Goal: Task Accomplishment & Management: Use online tool/utility

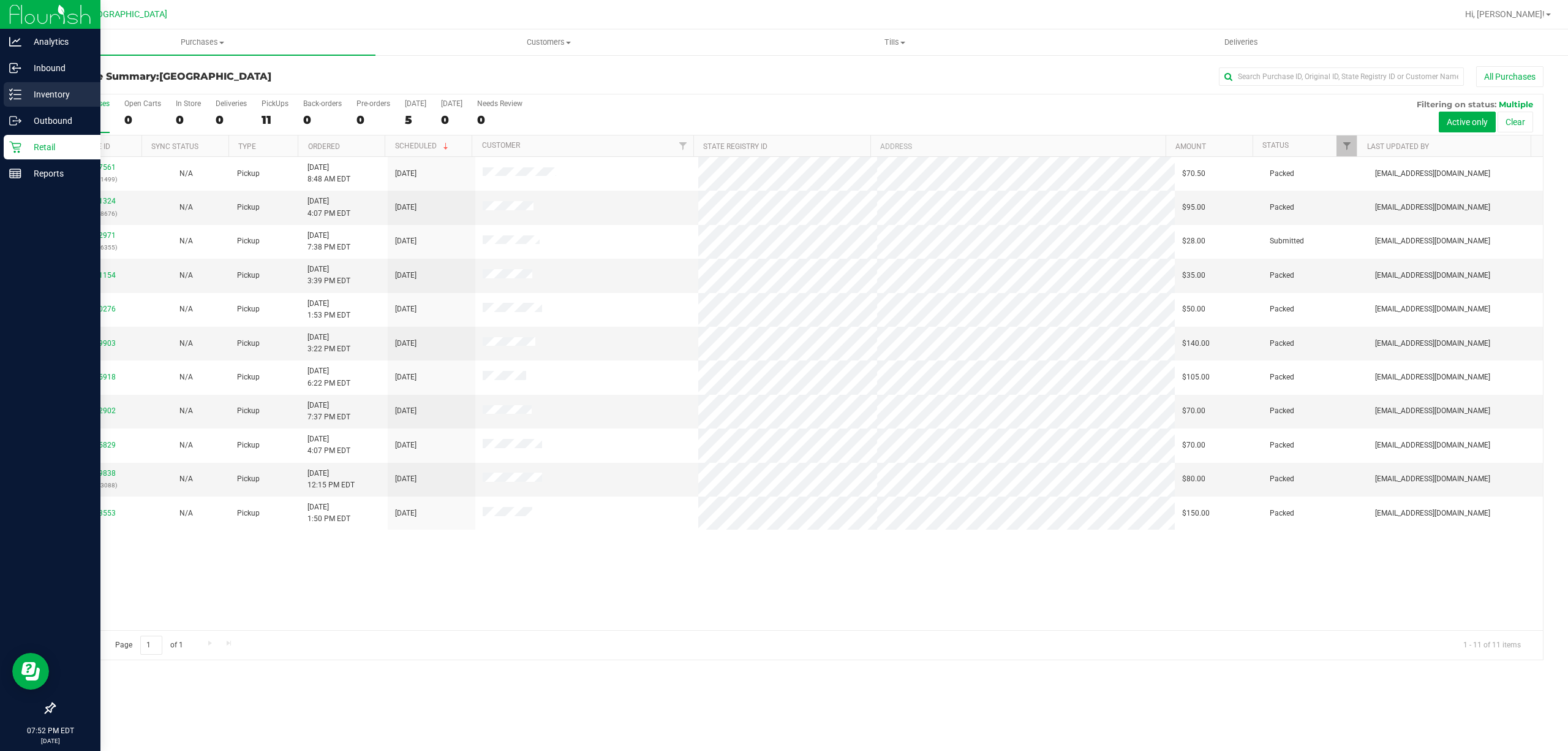
click at [13, 99] on div "Inventory" at bounding box center [52, 94] width 97 height 25
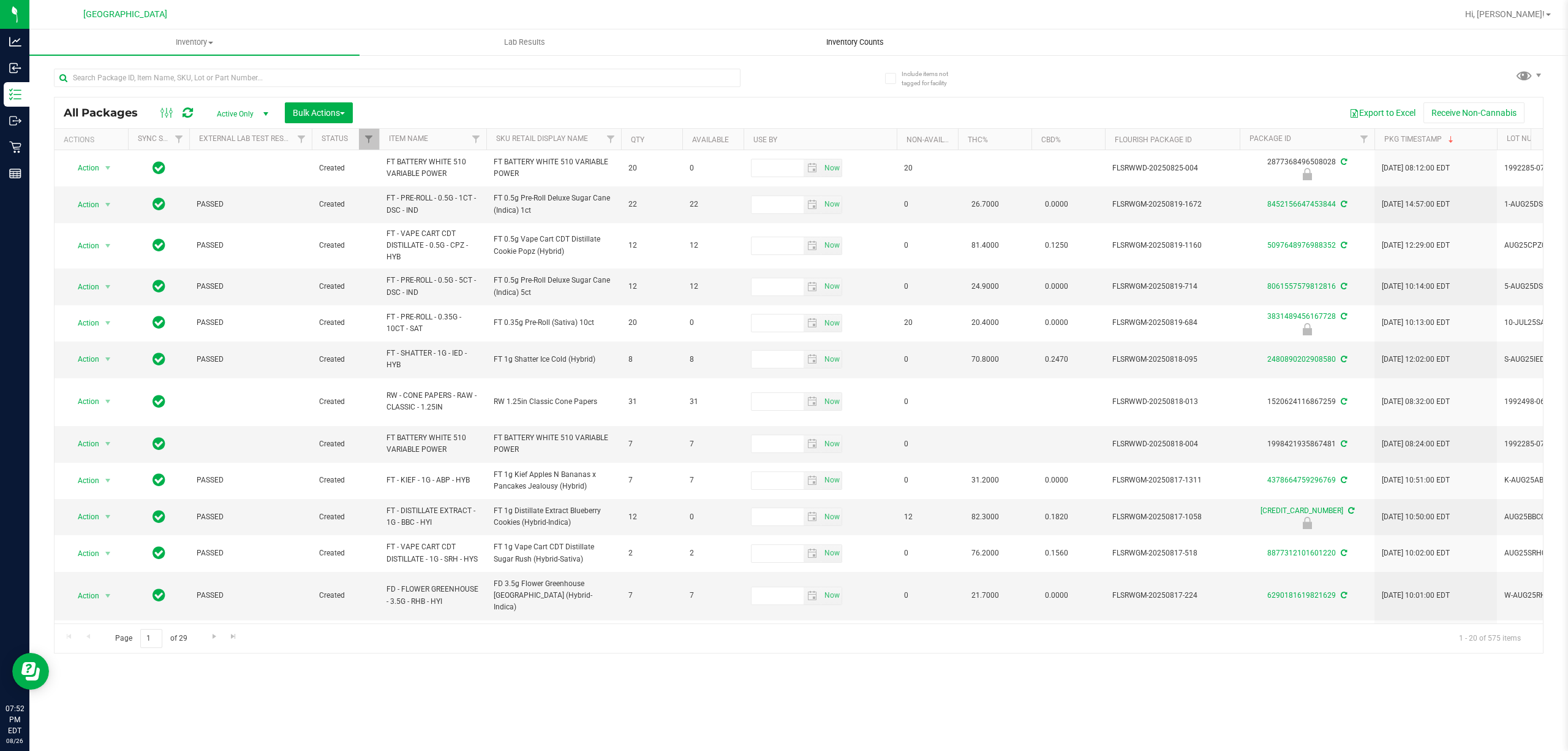
click at [880, 42] on span "Inventory Counts" at bounding box center [855, 42] width 91 height 11
type input "-661"
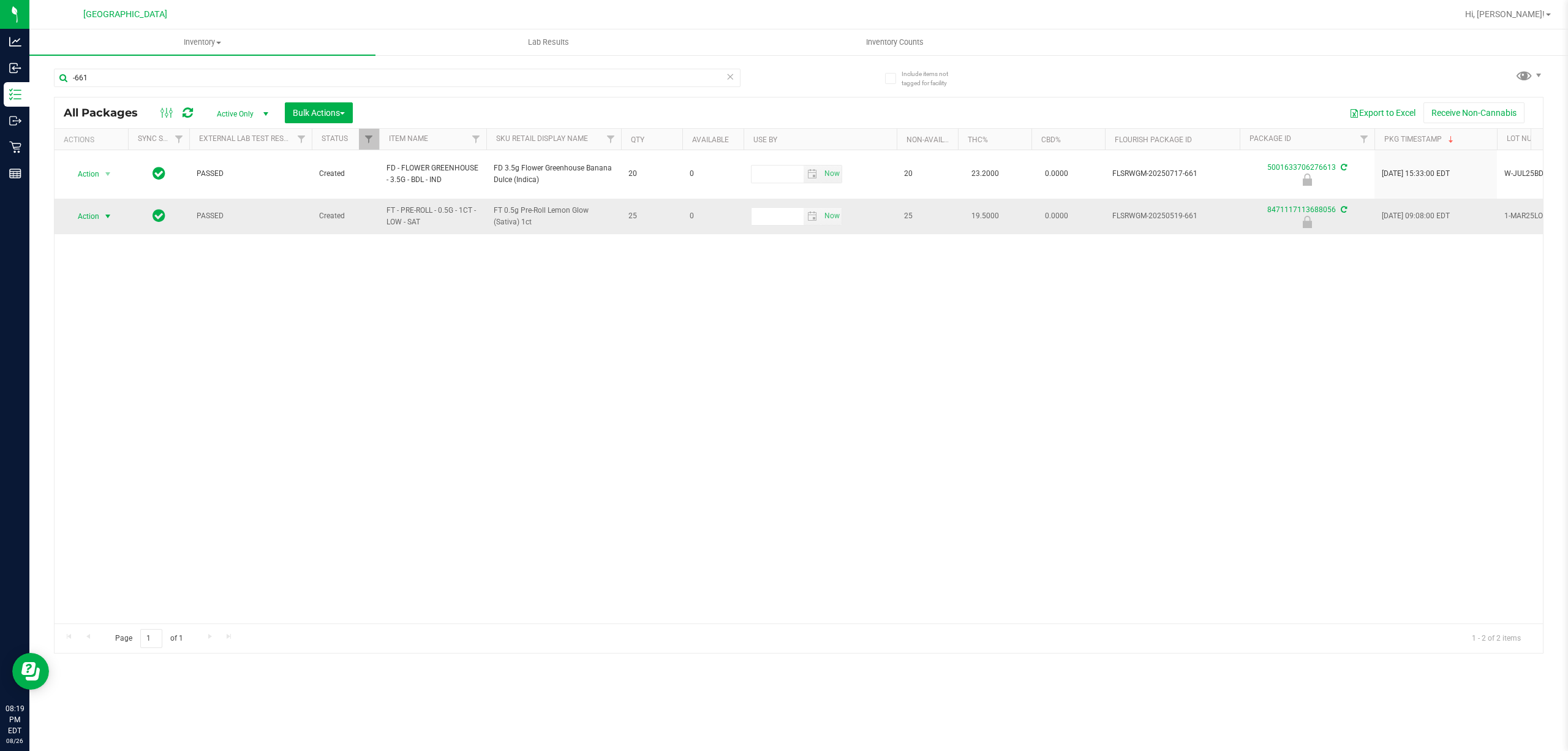
click at [85, 210] on span "Action" at bounding box center [83, 216] width 33 height 17
click at [108, 356] on li "Unlock package" at bounding box center [107, 351] width 79 height 18
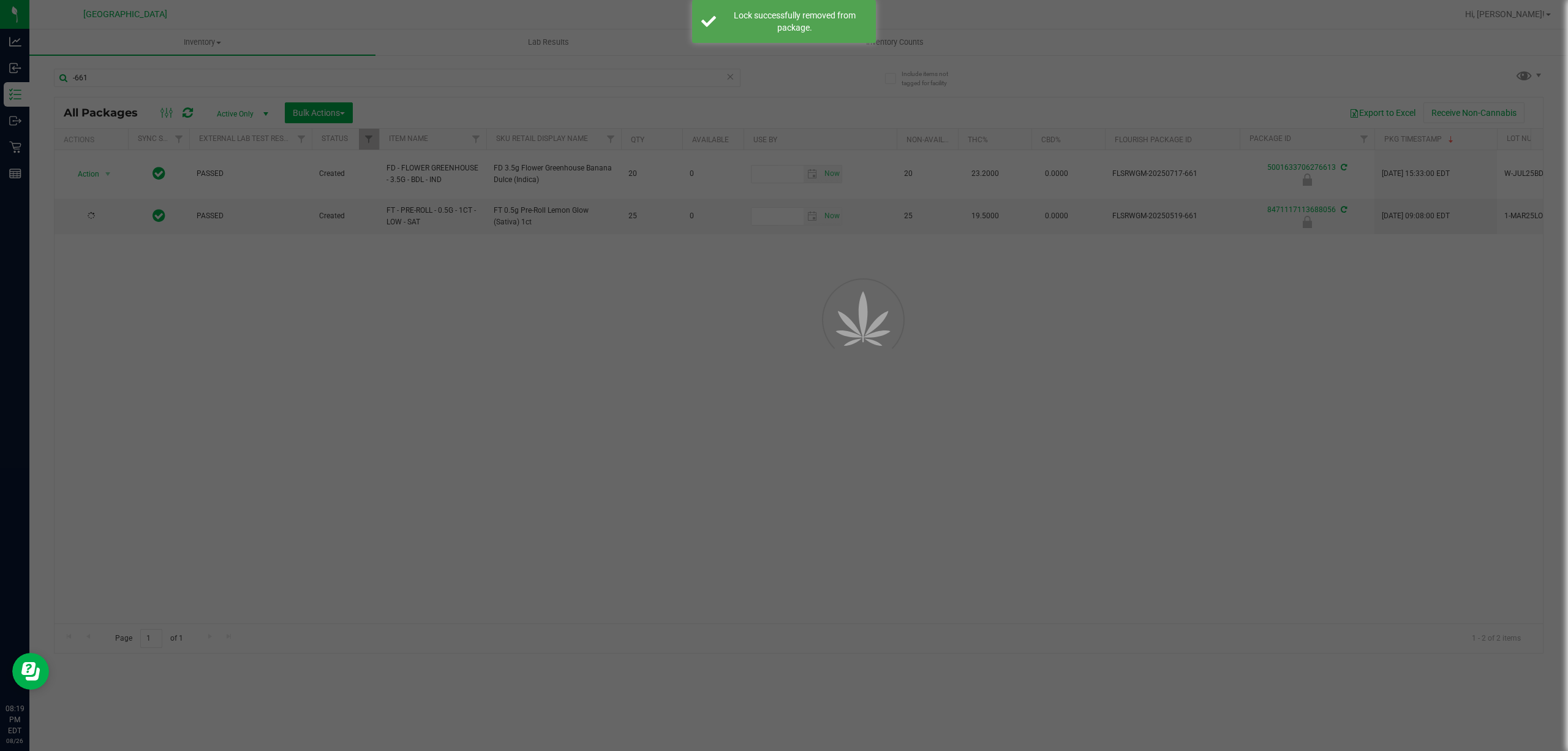
click at [282, 373] on div at bounding box center [784, 376] width 1568 height 751
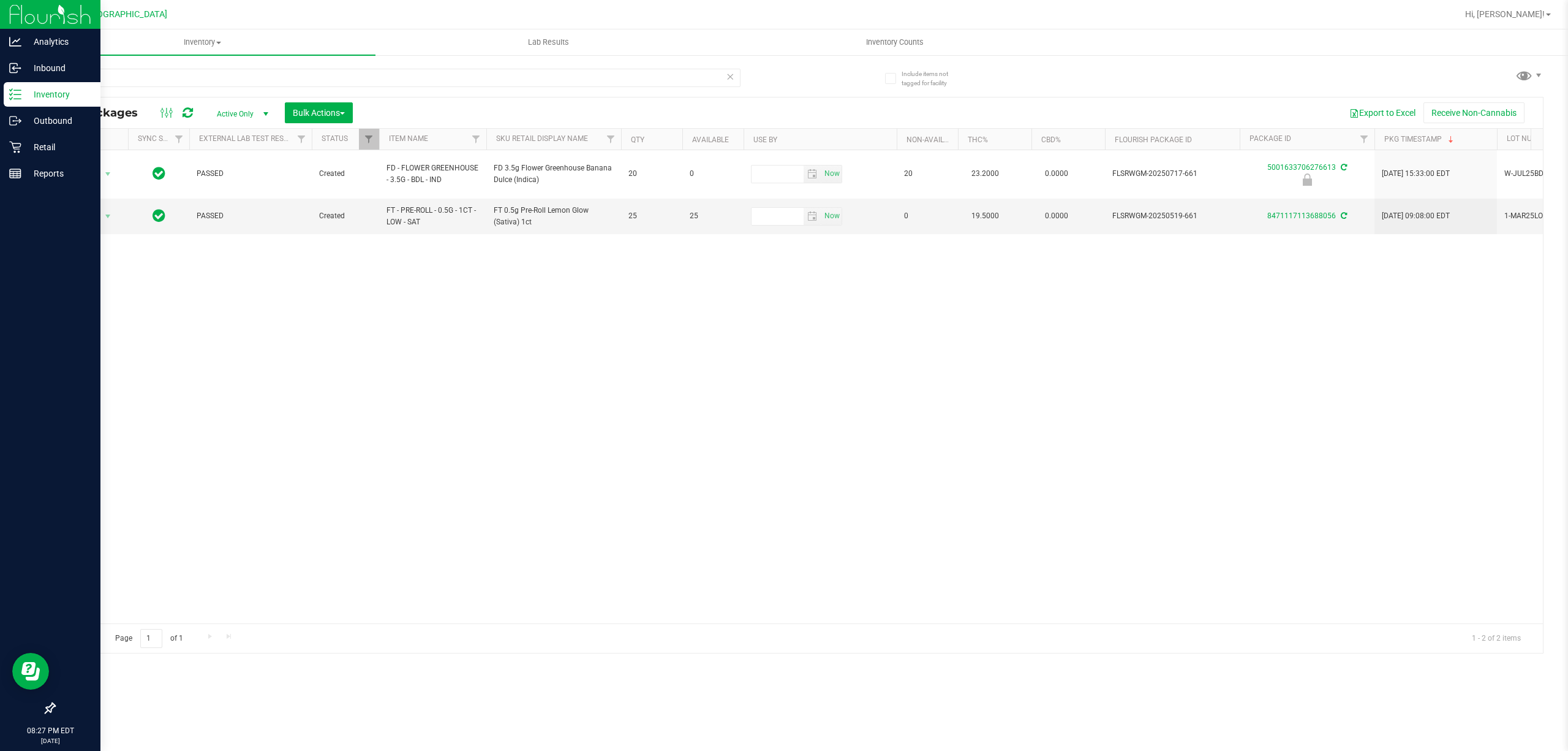
click at [29, 94] on p "Inventory" at bounding box center [58, 94] width 74 height 15
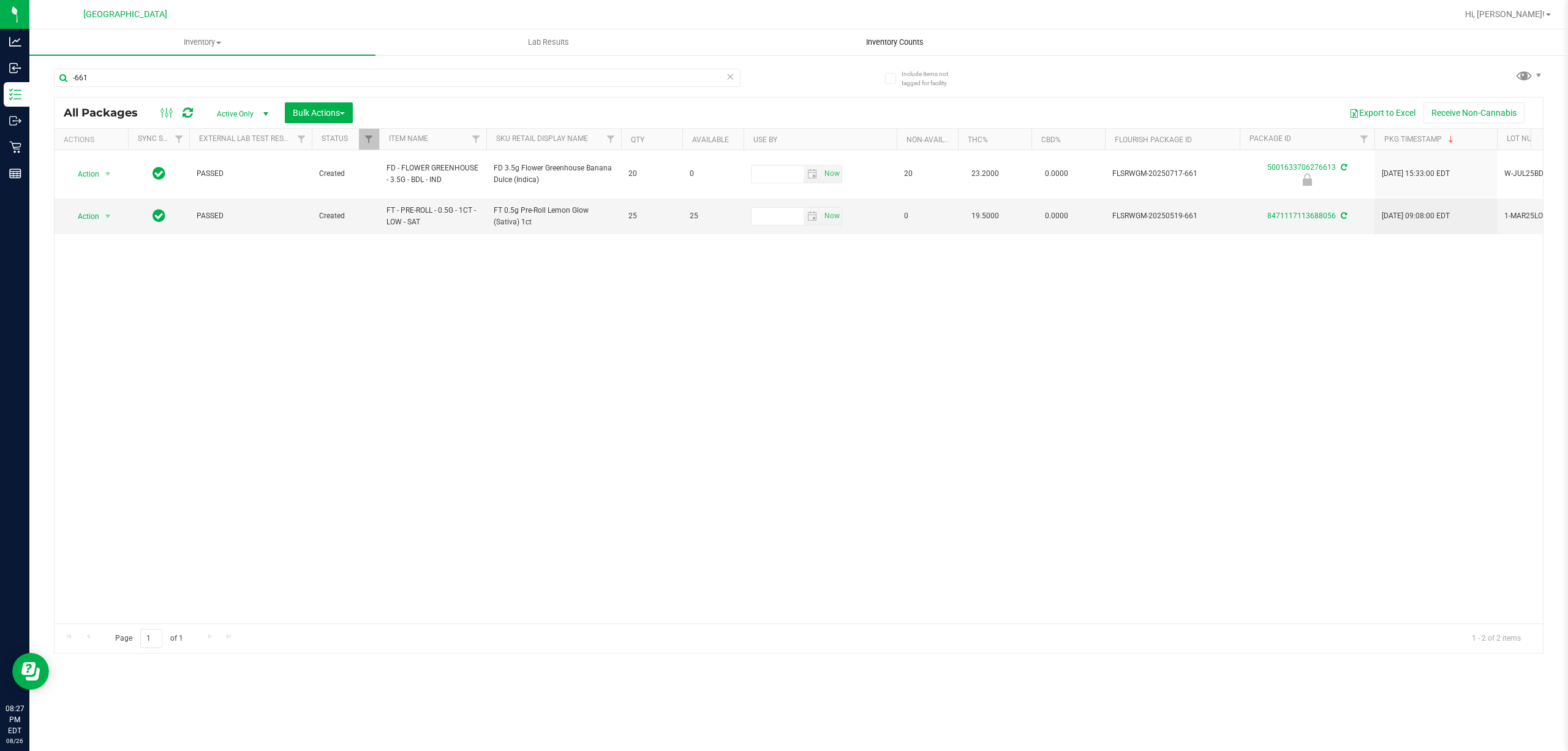
click at [926, 44] on span "Inventory Counts" at bounding box center [895, 42] width 91 height 11
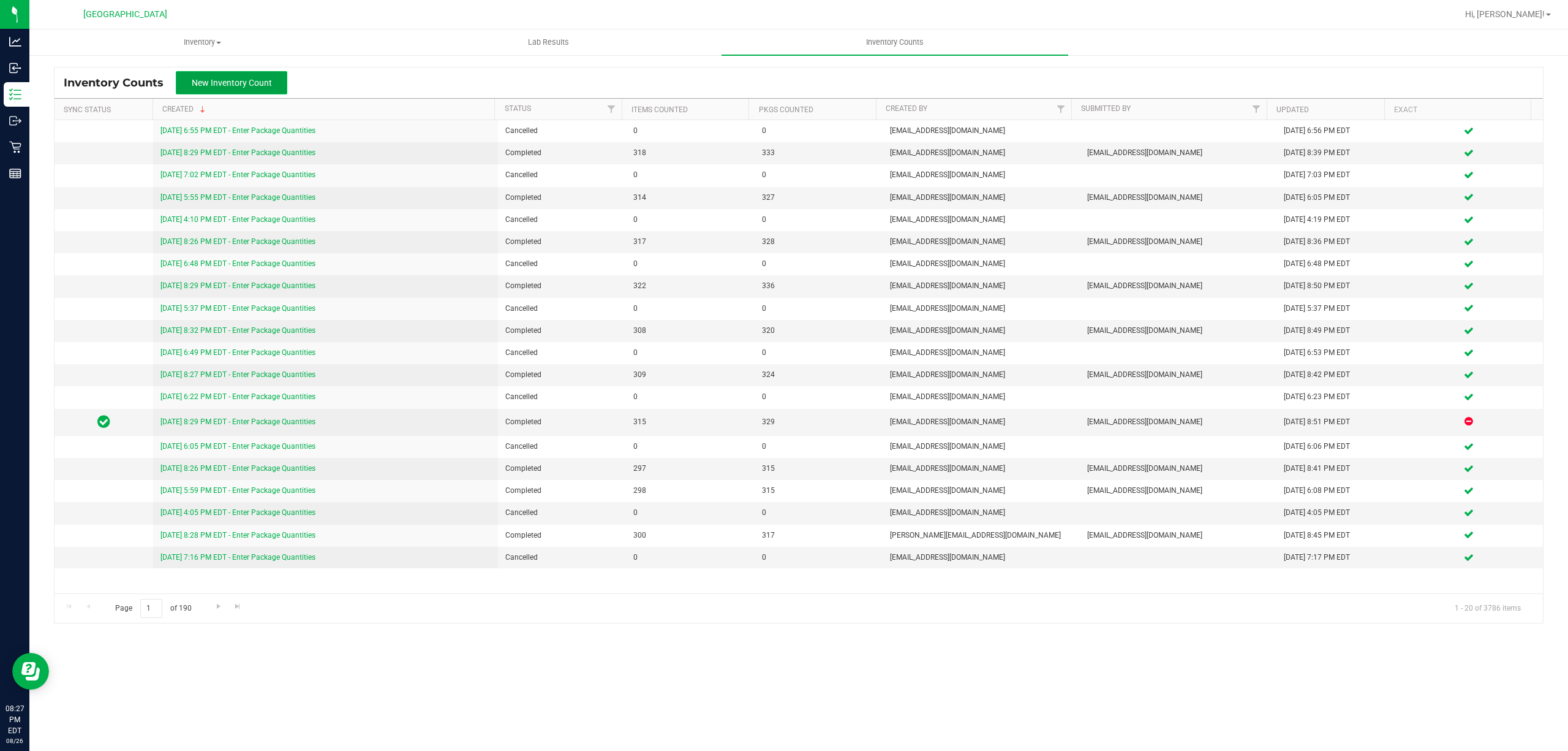
click at [275, 86] on button "New Inventory Count" at bounding box center [231, 83] width 111 height 23
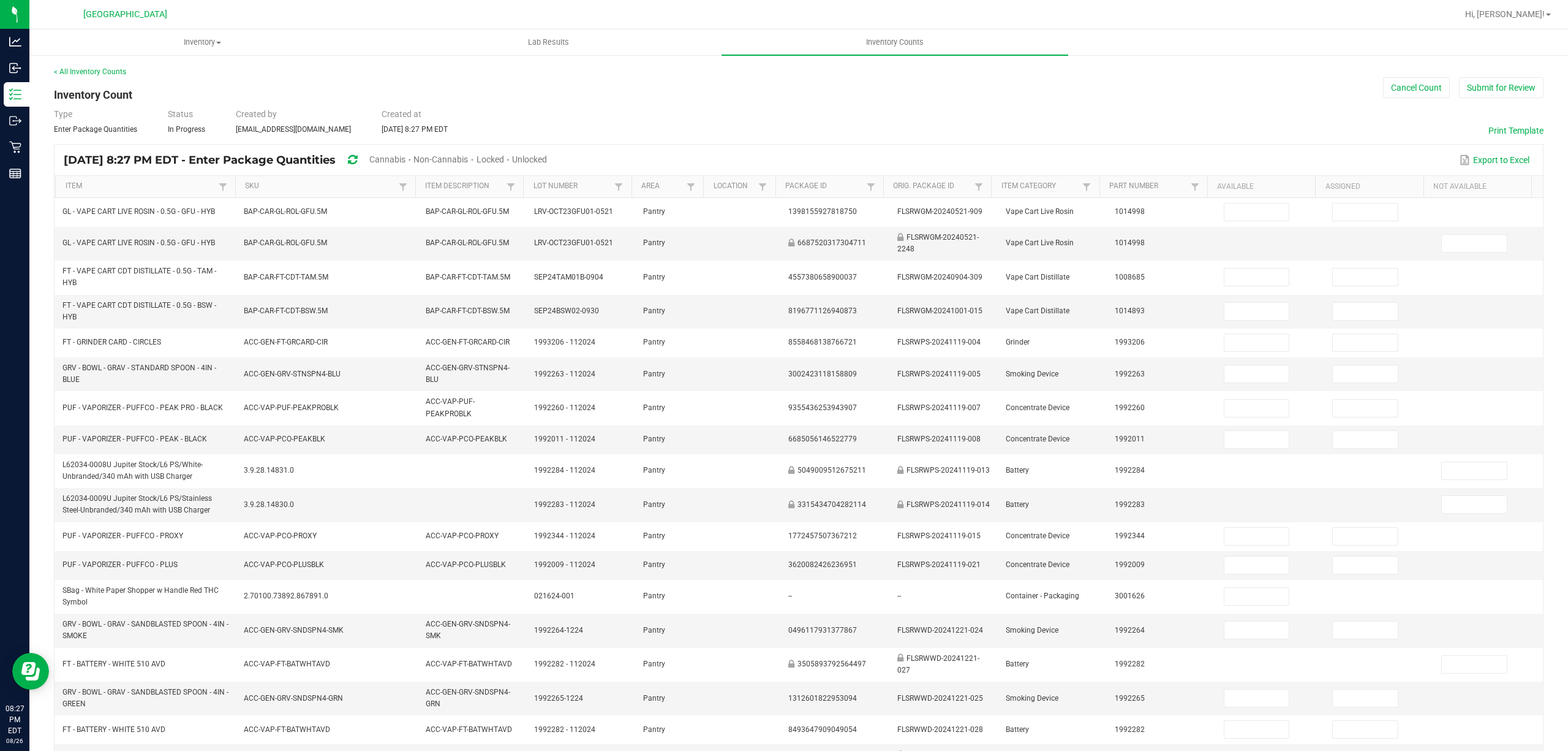
drag, startPoint x: 407, startPoint y: 156, endPoint x: 465, endPoint y: 162, distance: 58.3
click at [405, 156] on span "Cannabis" at bounding box center [387, 159] width 36 height 10
click at [547, 160] on span "Unlocked" at bounding box center [529, 159] width 35 height 10
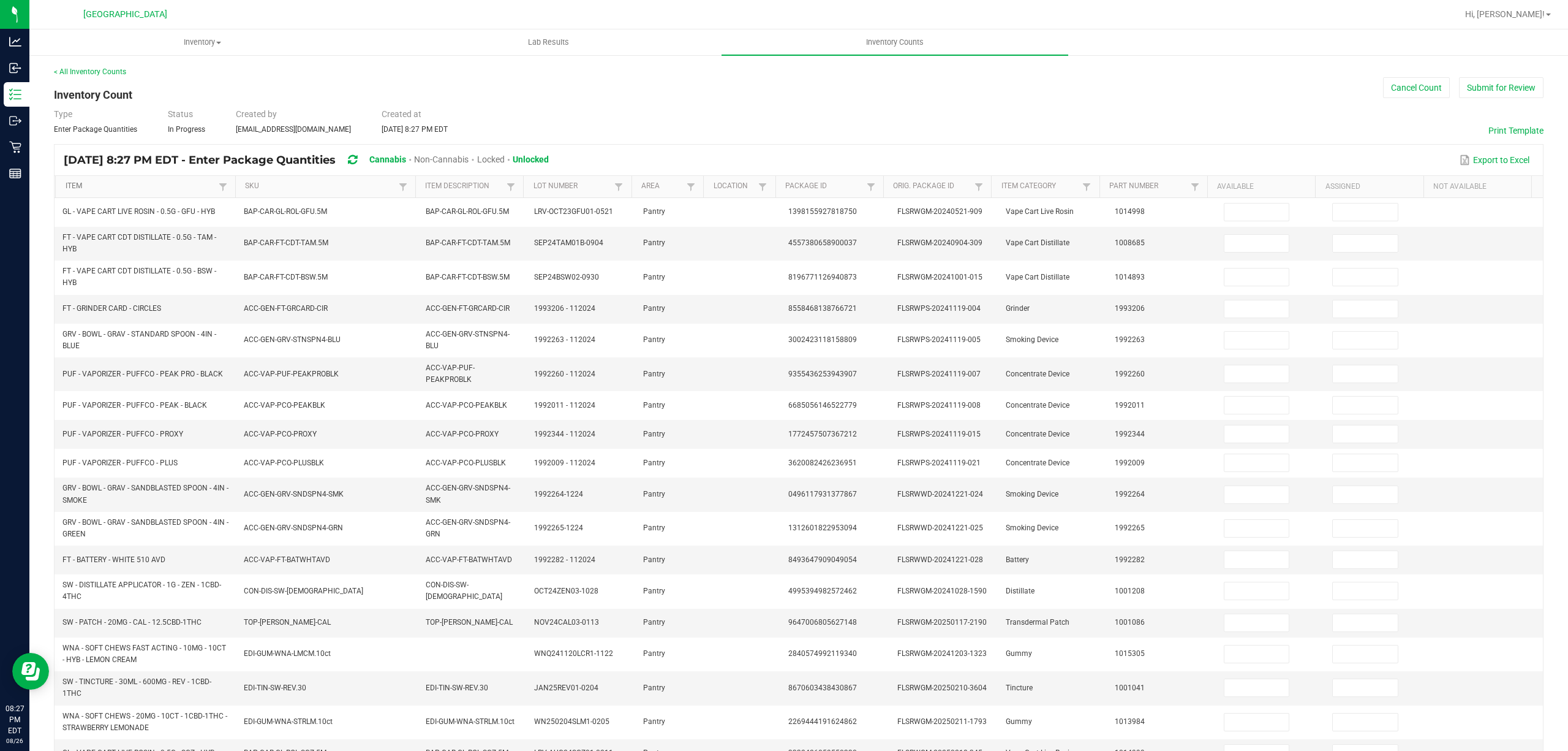
click at [145, 182] on link "Item" at bounding box center [141, 186] width 150 height 10
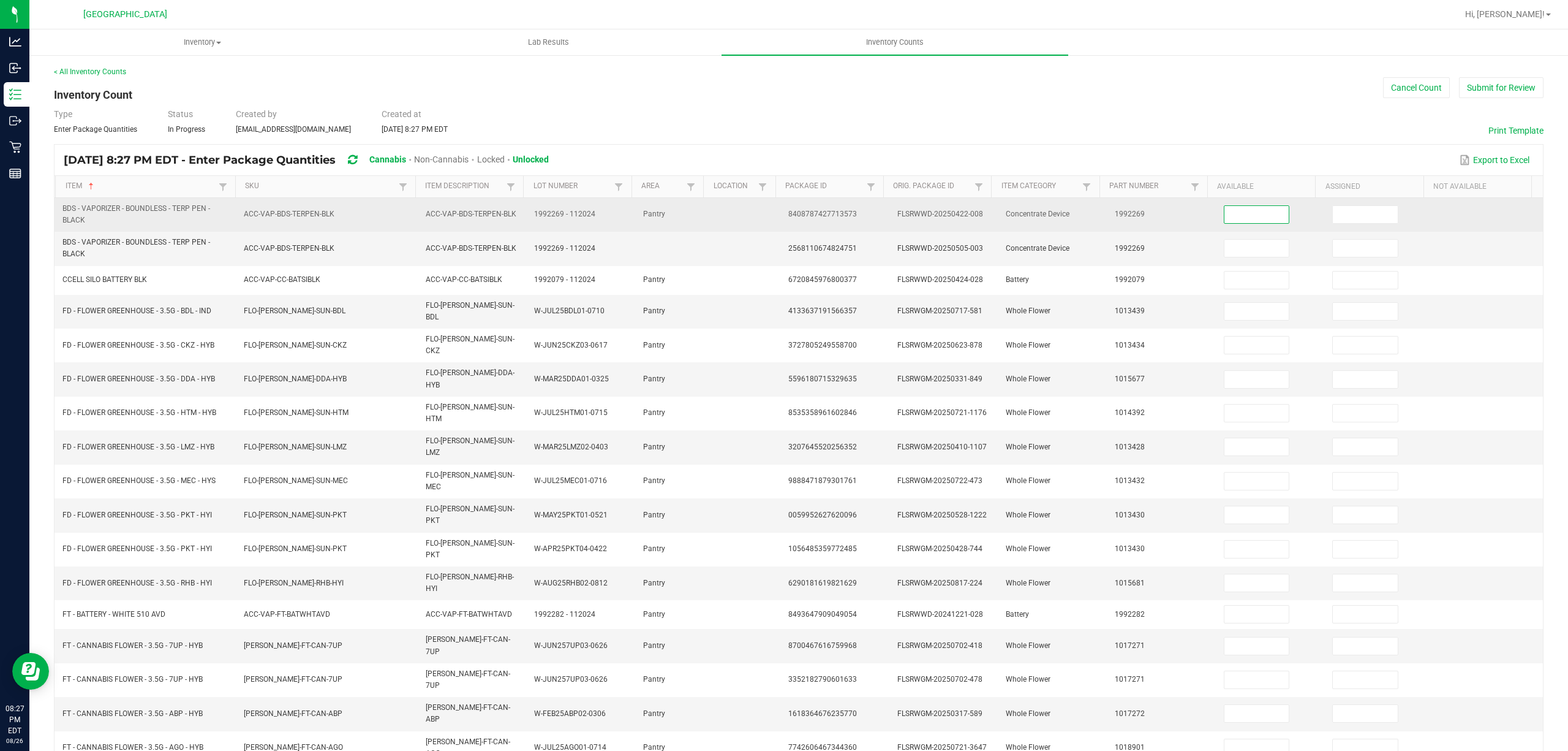
click at [1224, 214] on input at bounding box center [1256, 214] width 65 height 17
type input "1"
type input "10"
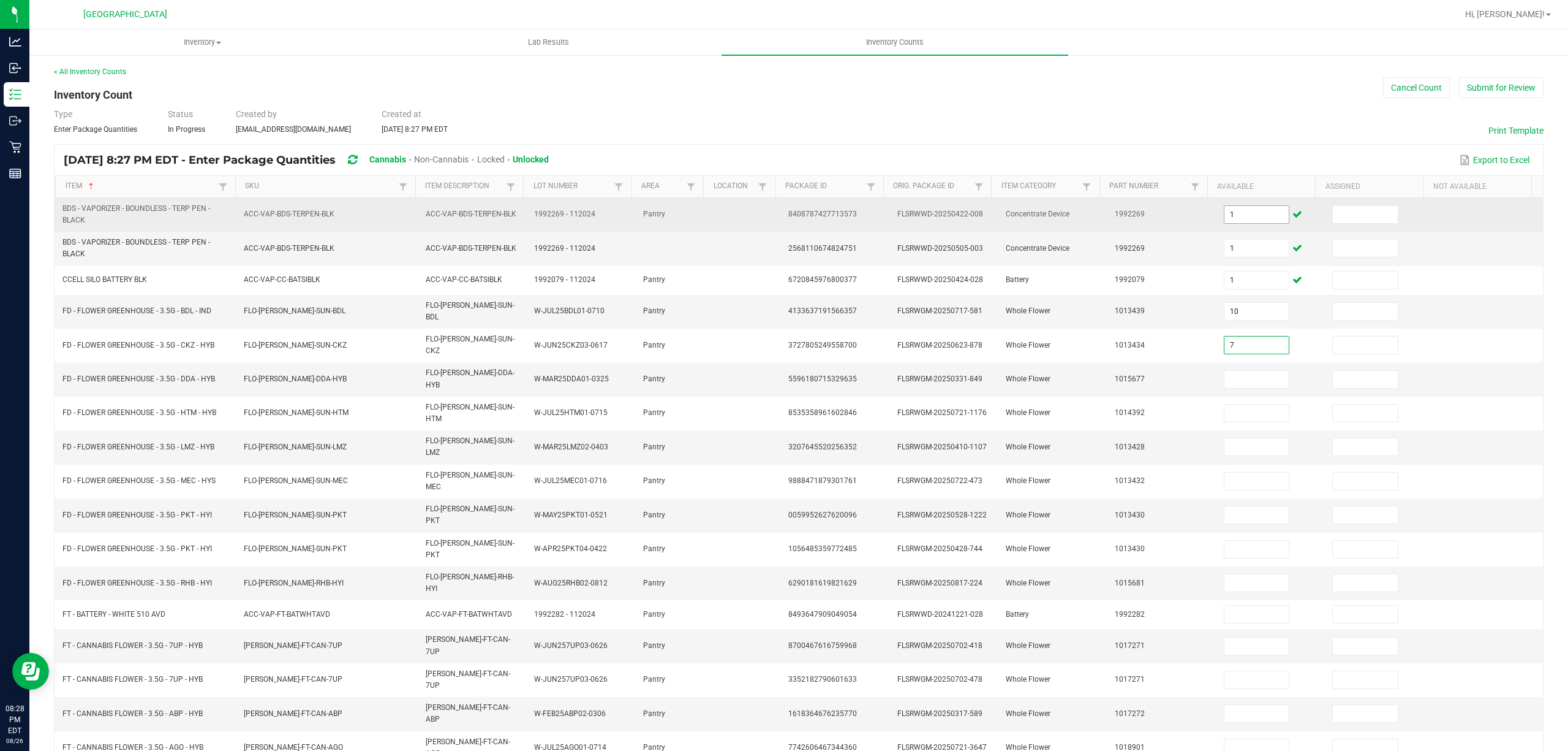
type input "7"
type input "18"
type input "4"
type input "19"
type input "18"
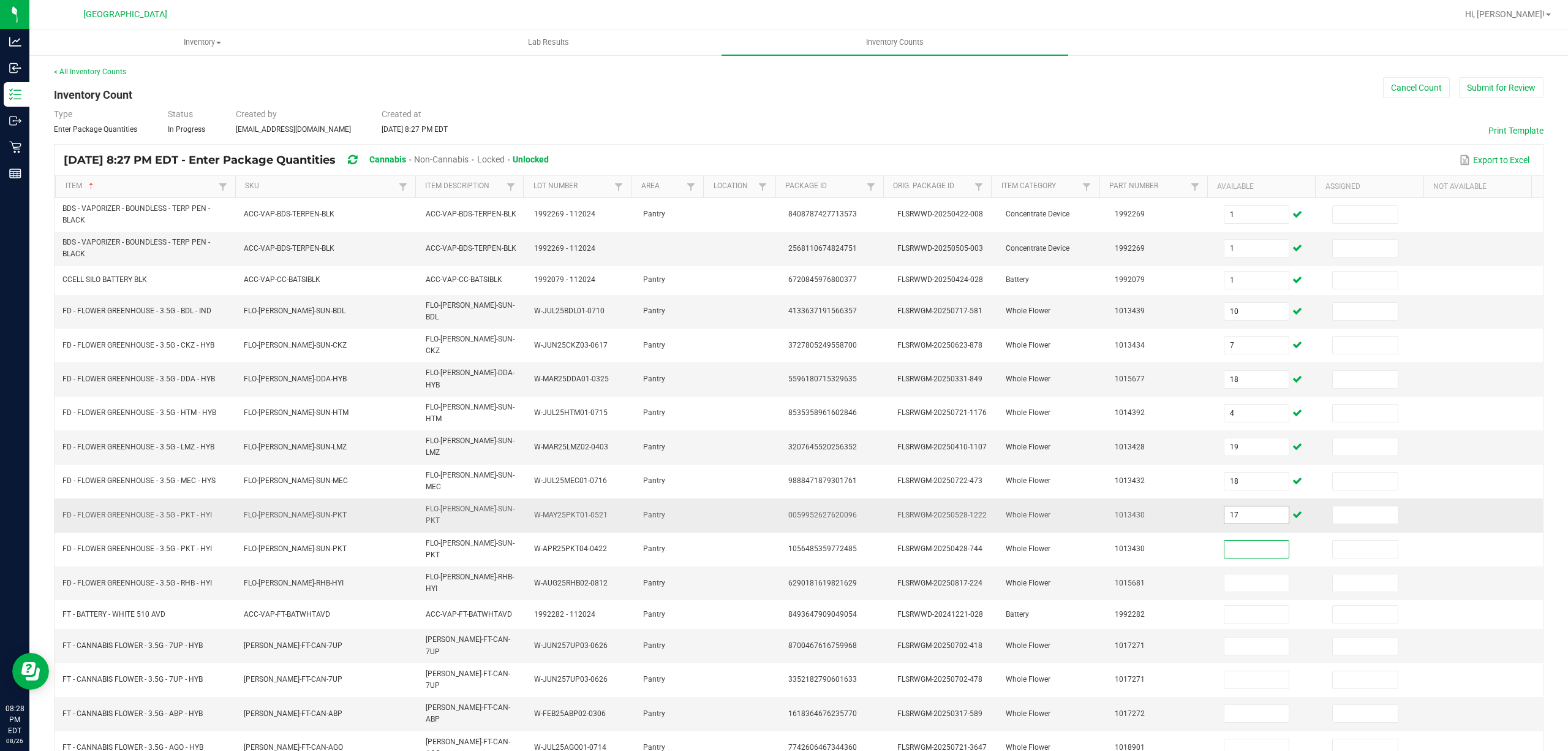
click at [1235, 506] on input "17" at bounding box center [1256, 514] width 65 height 17
type input "16"
type input "1"
type input "7"
type input "1"
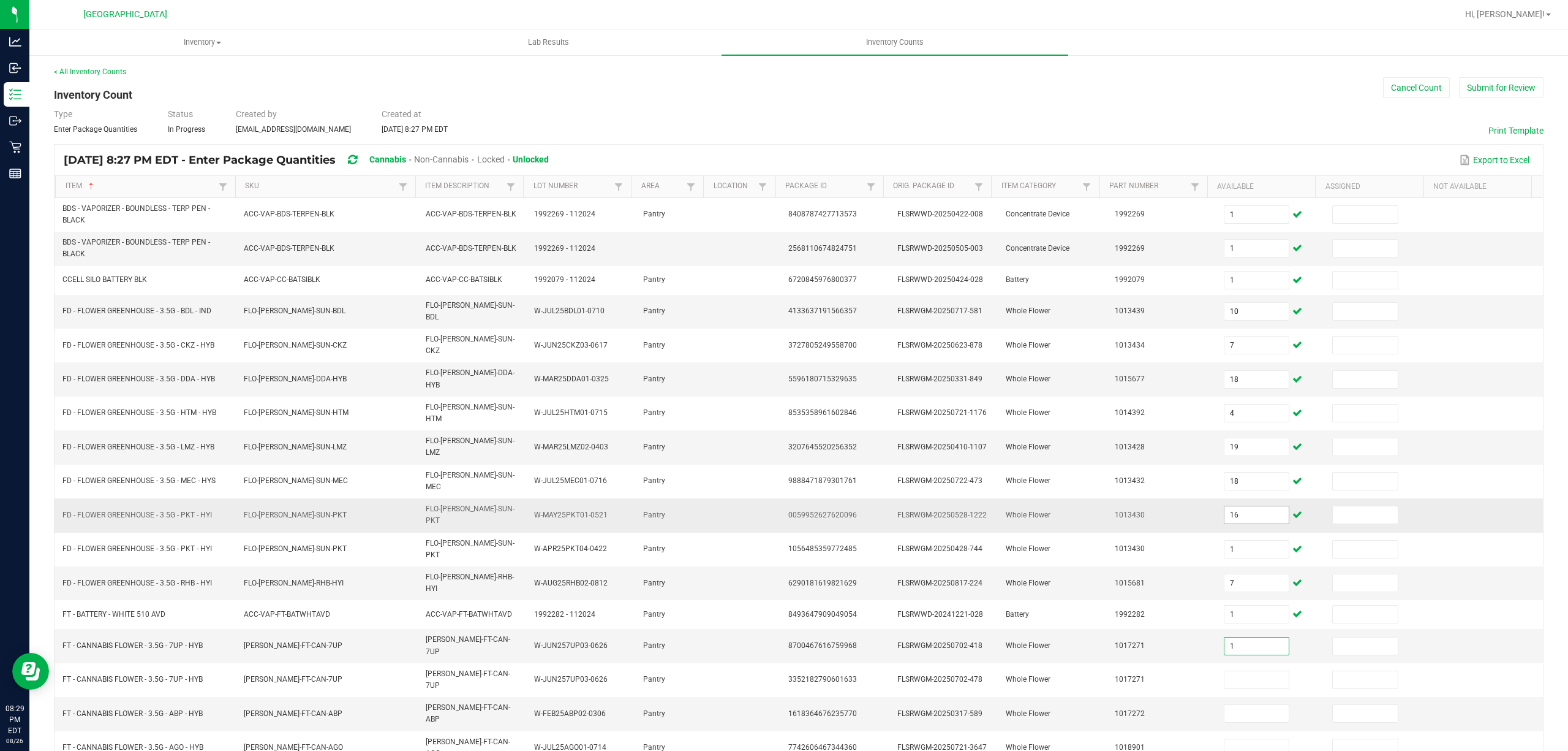
type input "1"
type input "19"
type input "17"
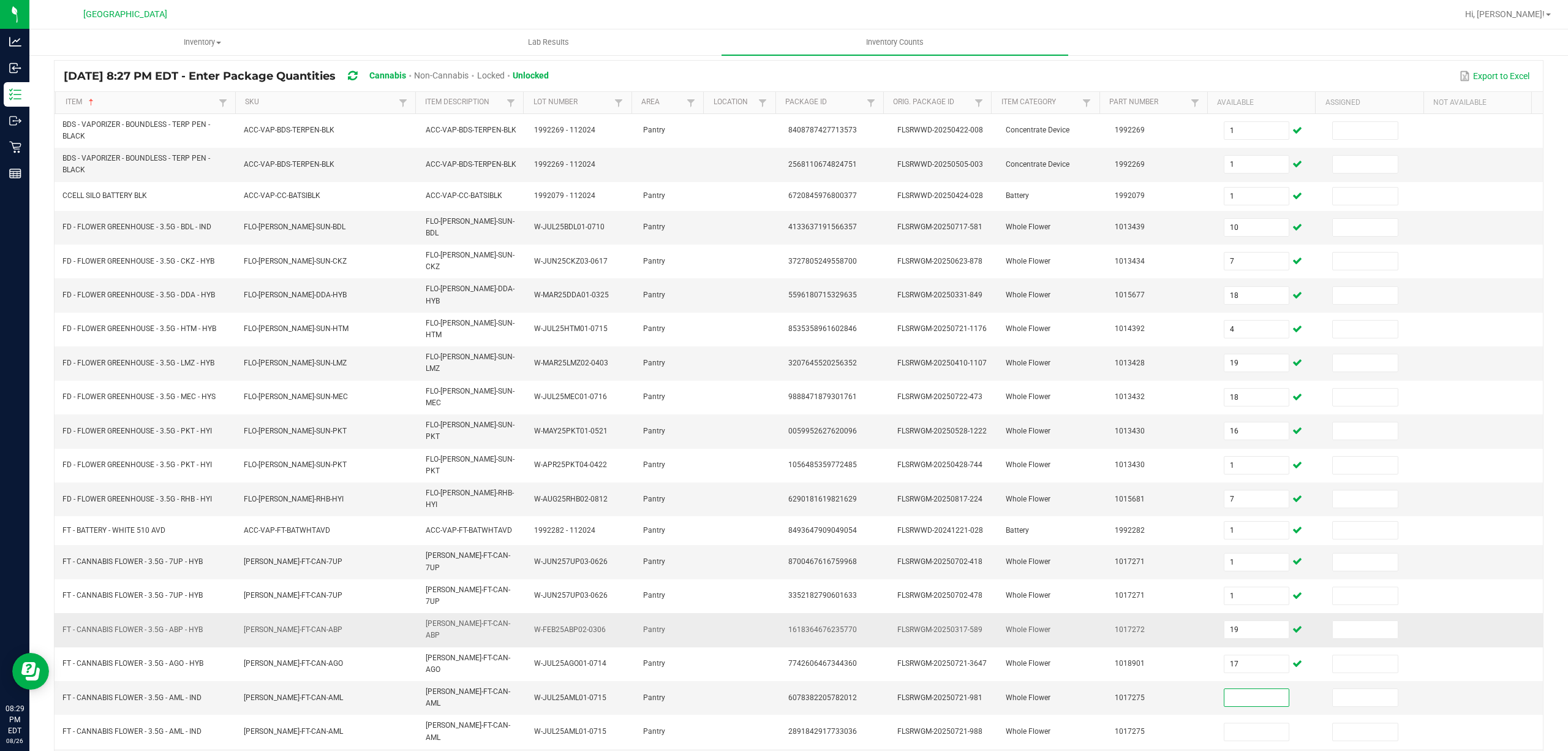
scroll to position [89, 0]
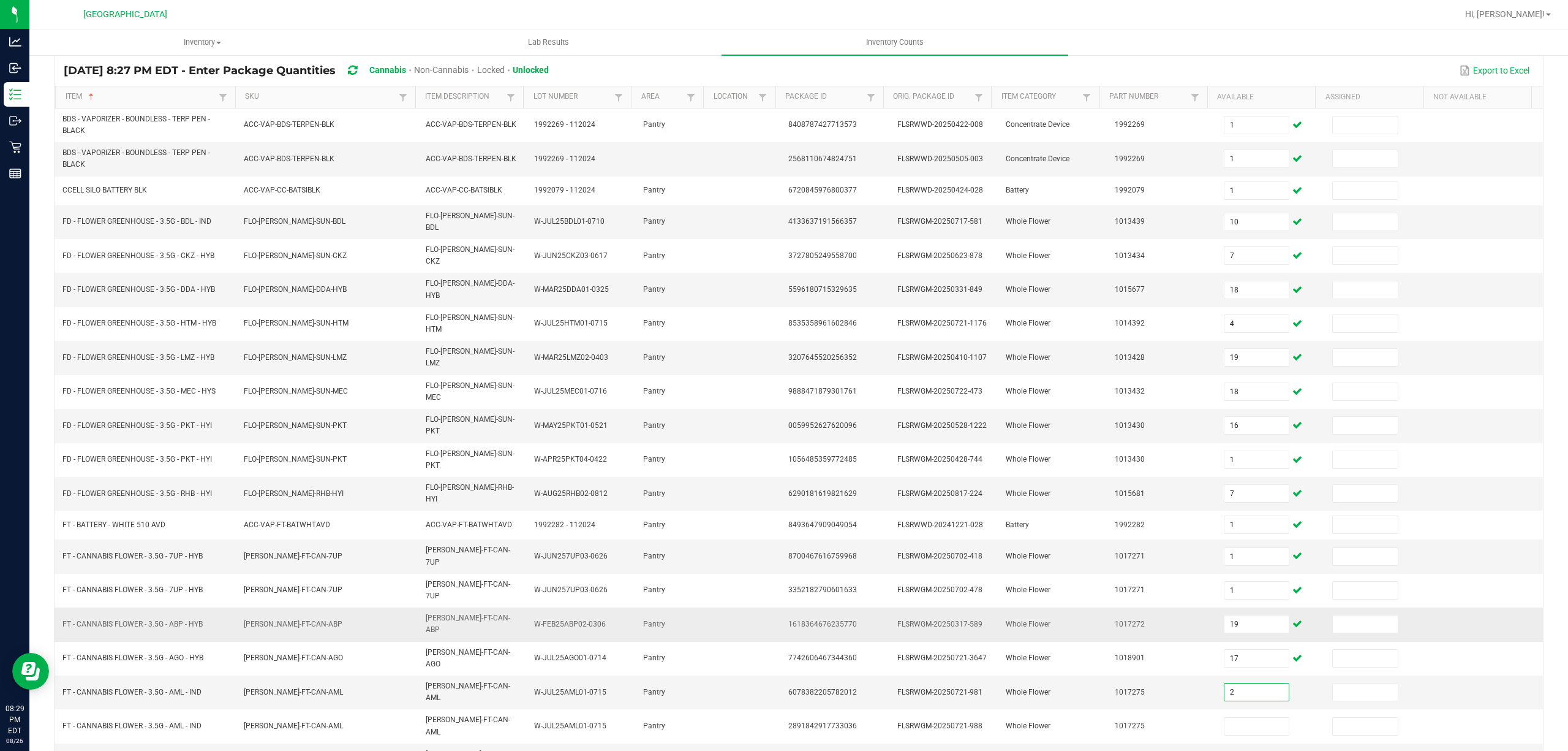
type input "2"
type input "1"
type input "13"
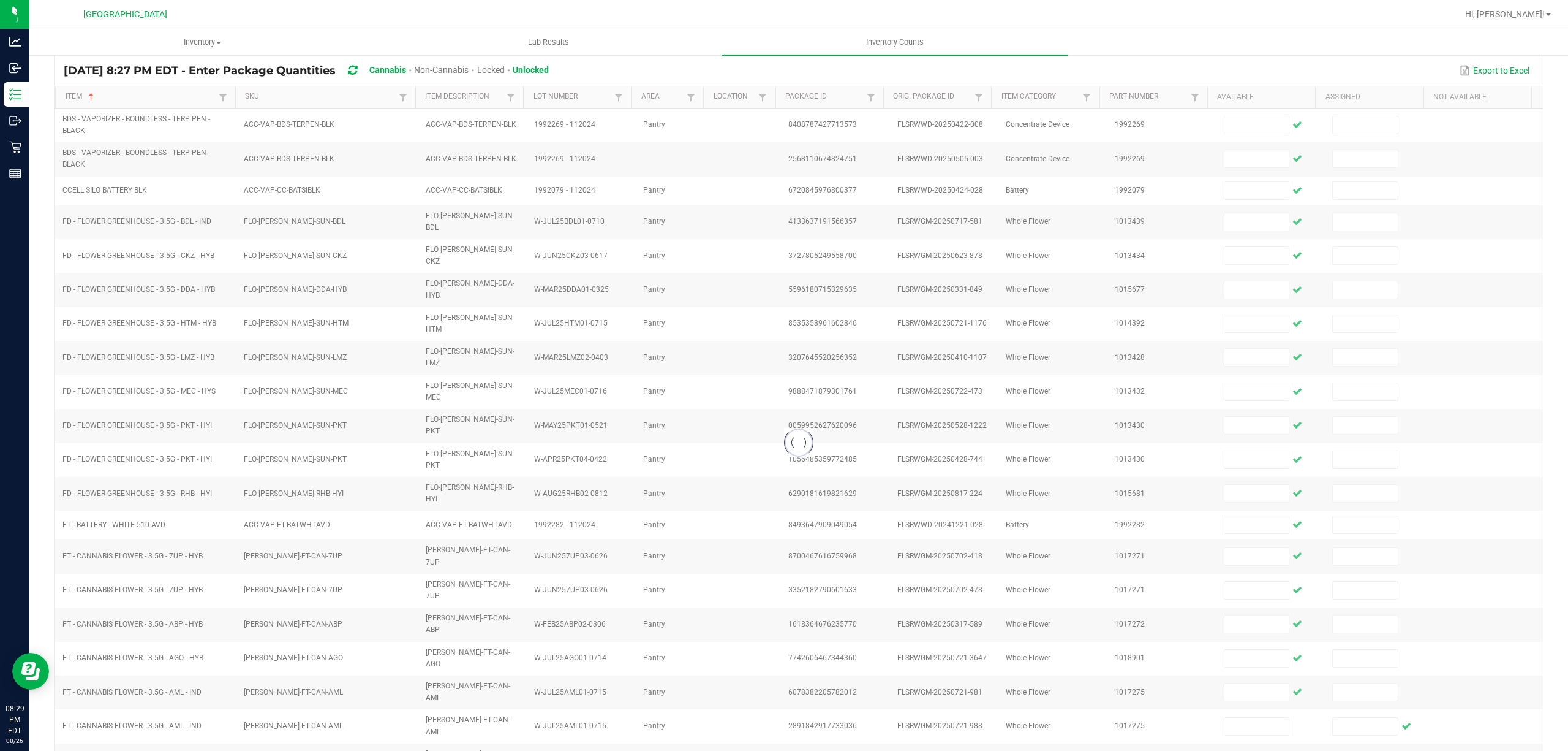
scroll to position [80, 0]
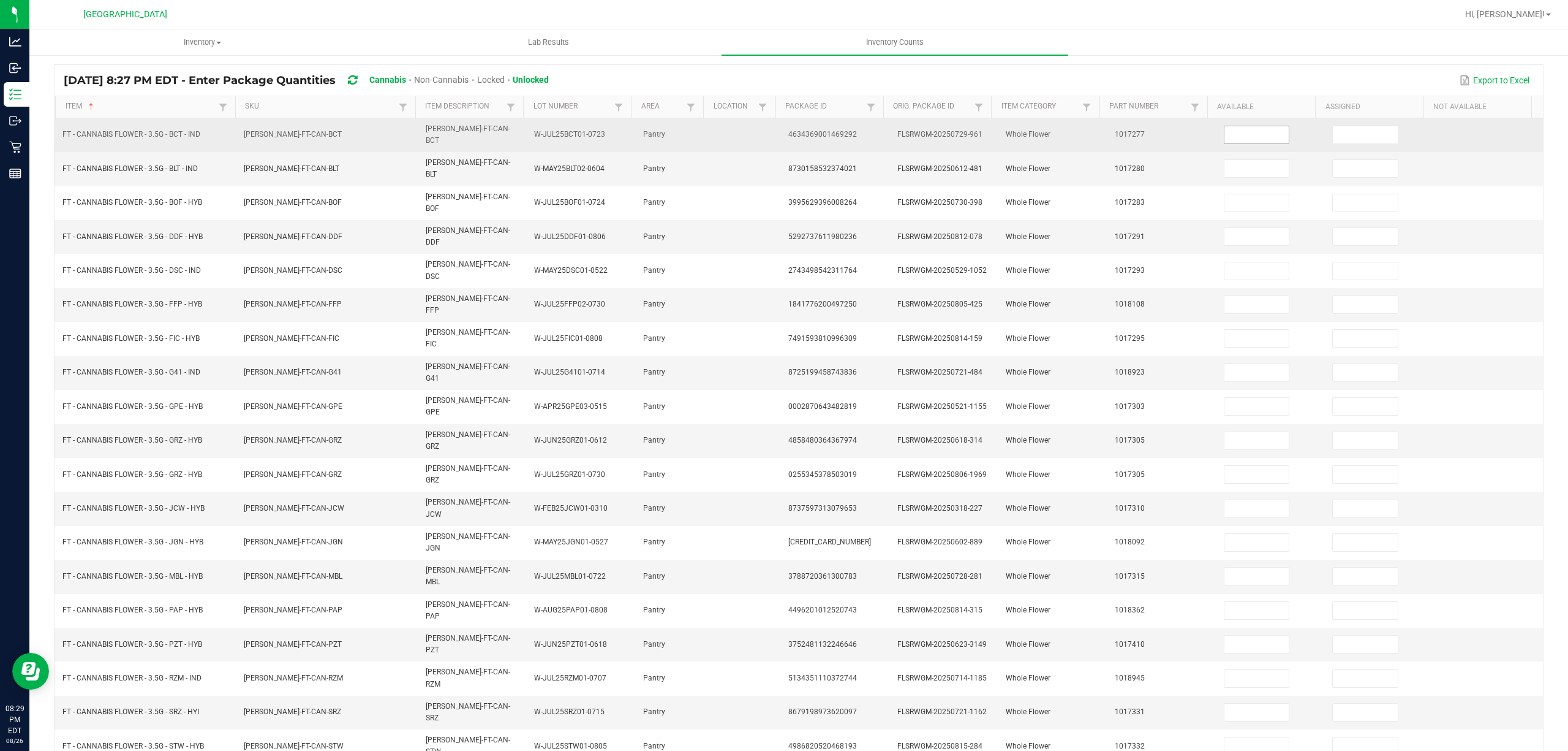
click at [1225, 136] on input at bounding box center [1256, 134] width 65 height 17
type input "11"
type input "16"
type input "15"
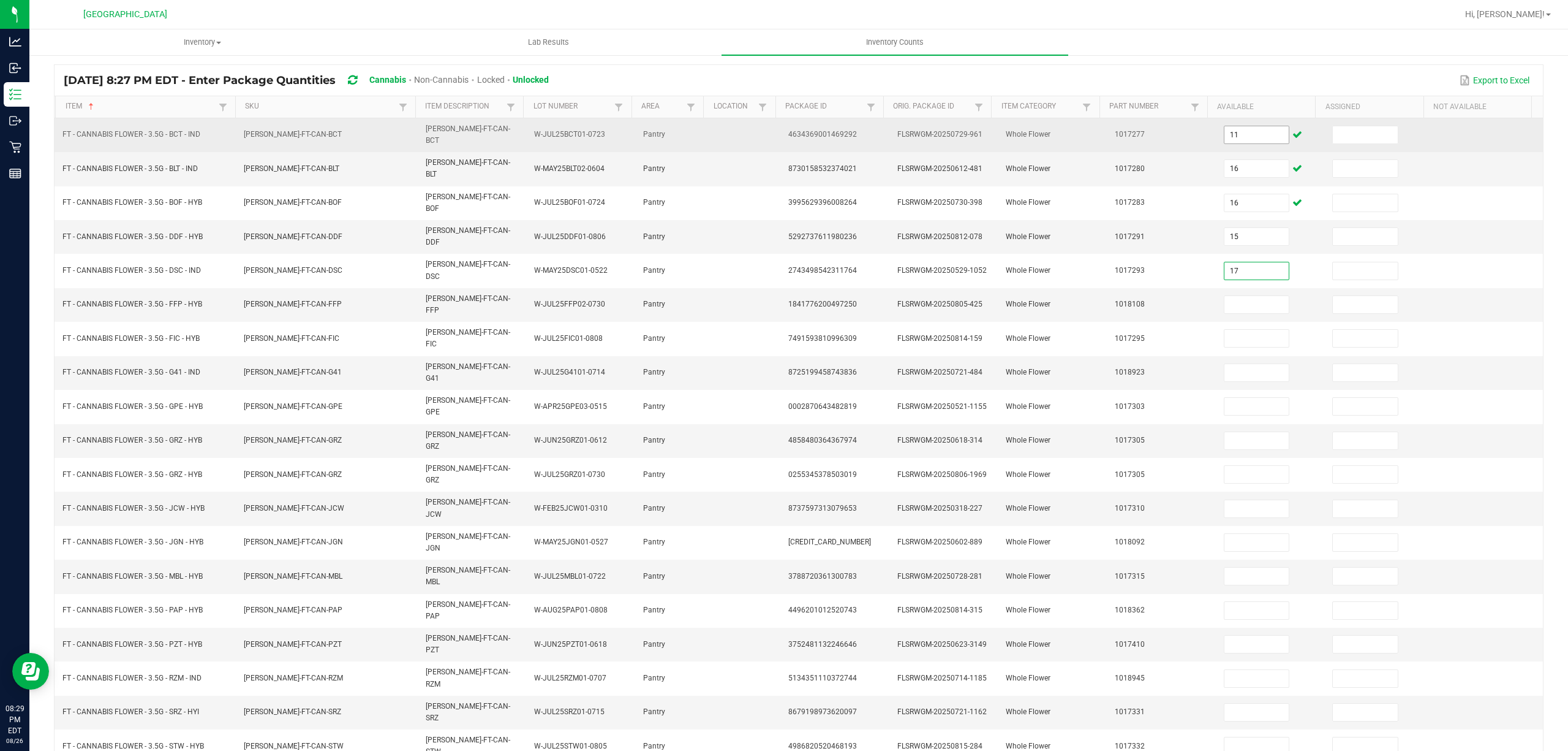
type input "17"
type input "19"
type input "15"
type input "18"
type input "20"
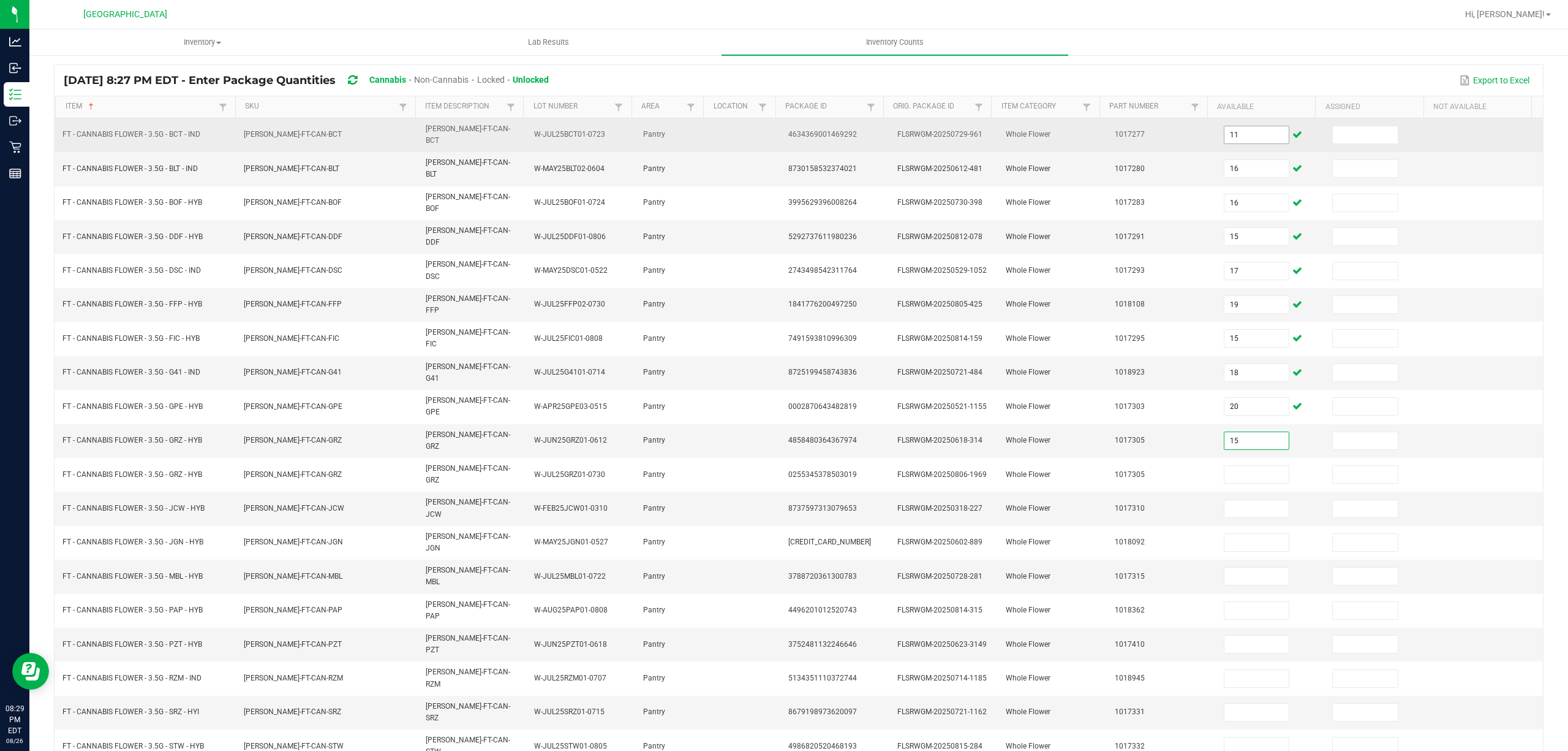
type input "15"
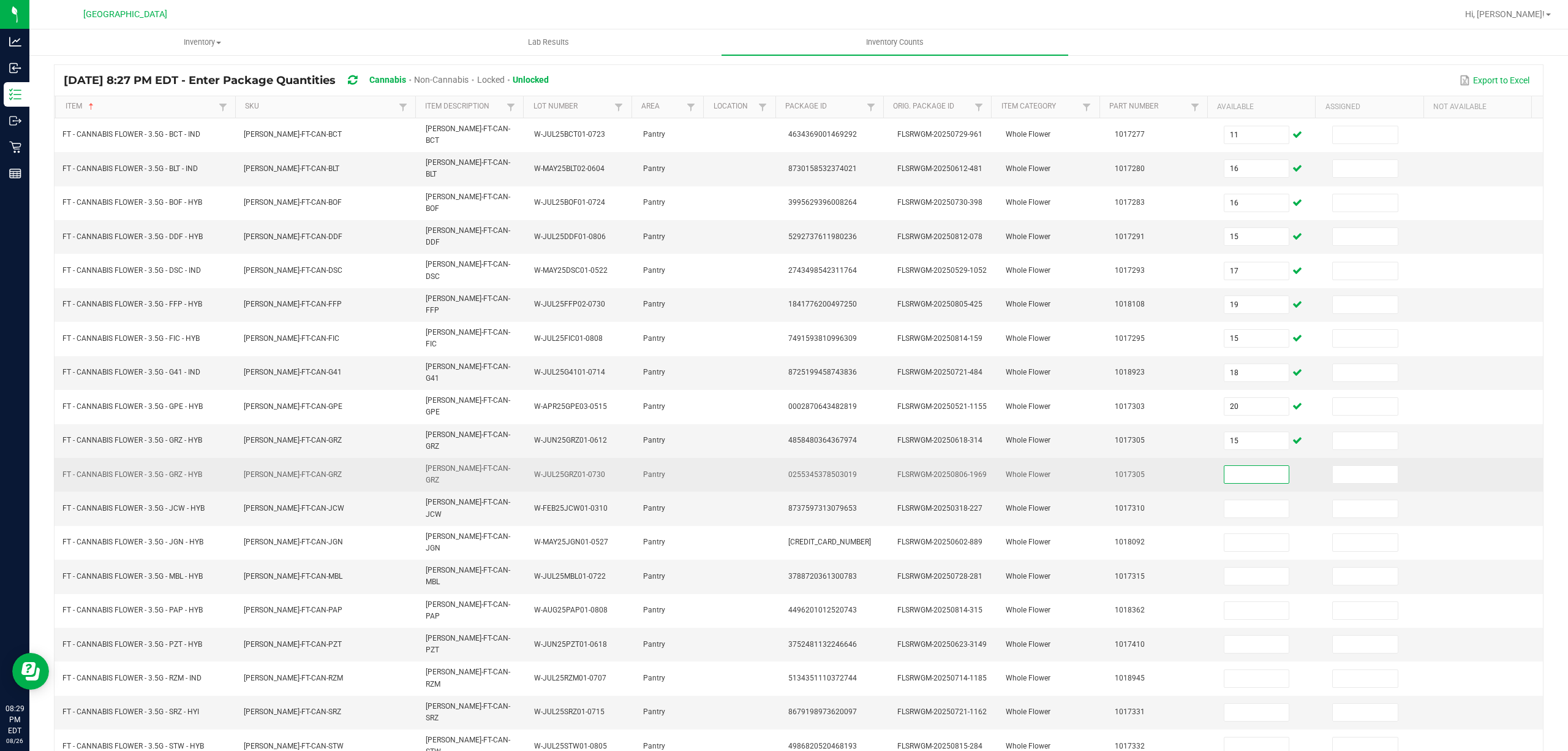
click at [1235, 466] on input at bounding box center [1256, 474] width 65 height 17
type input "1"
type input "16"
type input "20"
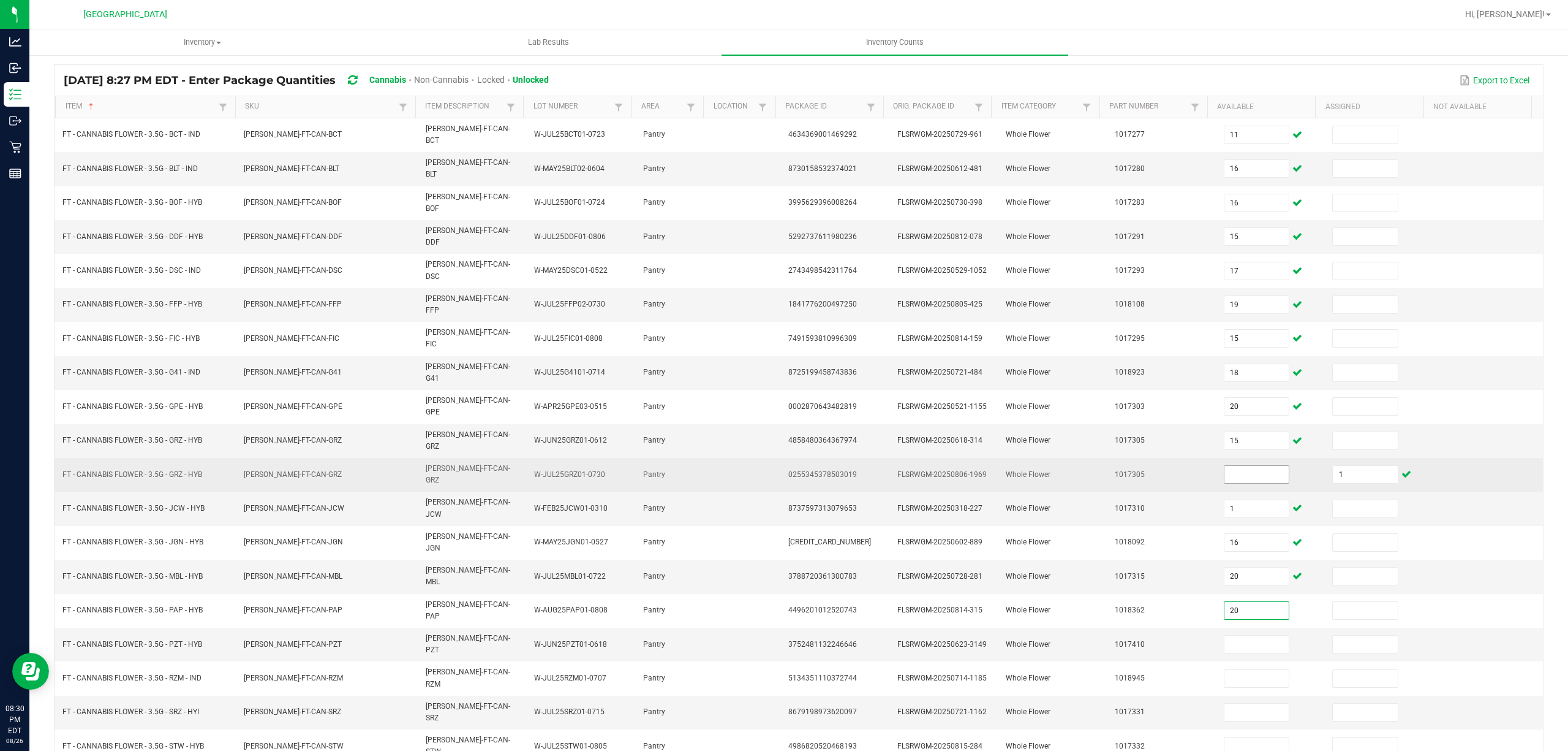
type input "20"
type input "3"
type input "14"
type input "7"
type input "20"
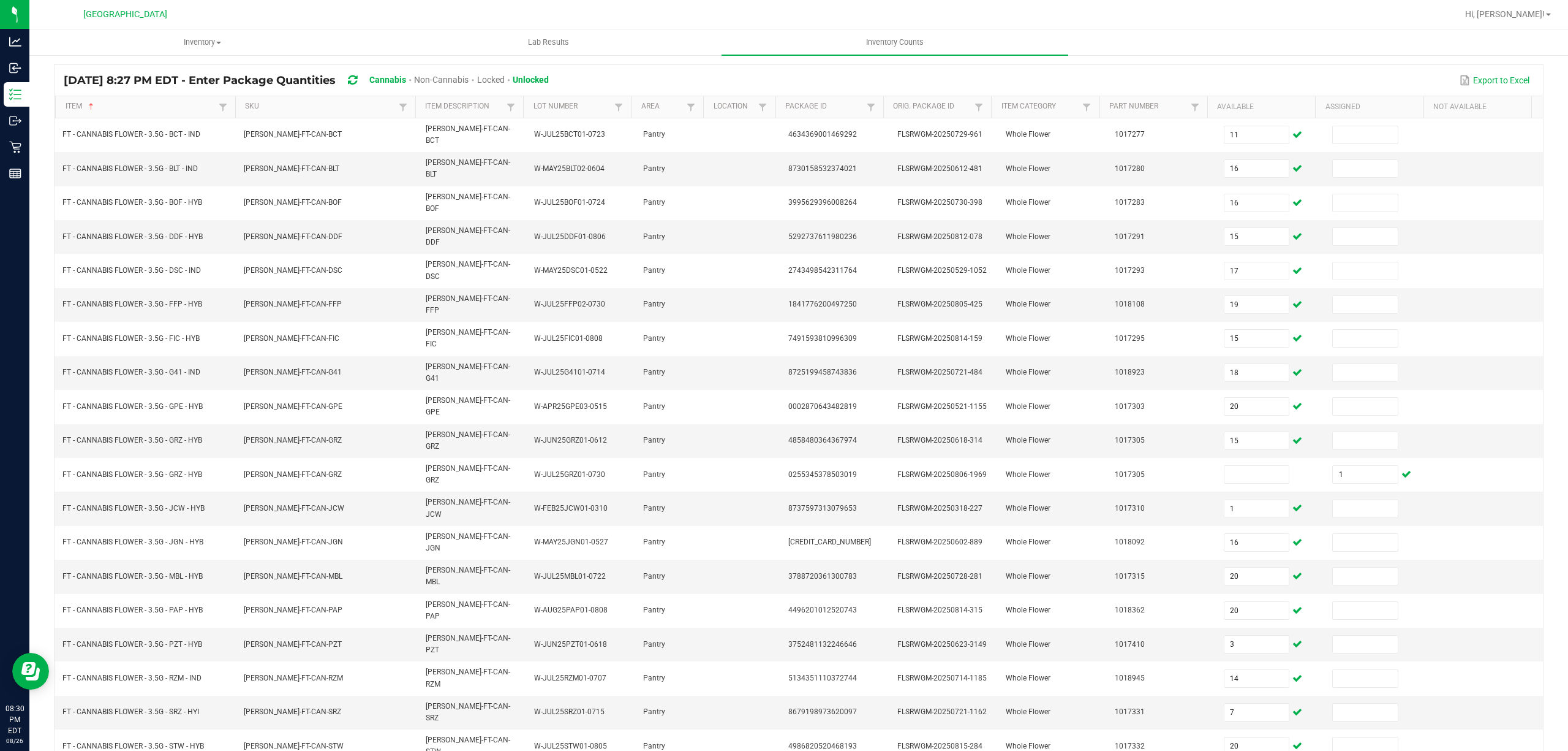
type input "11"
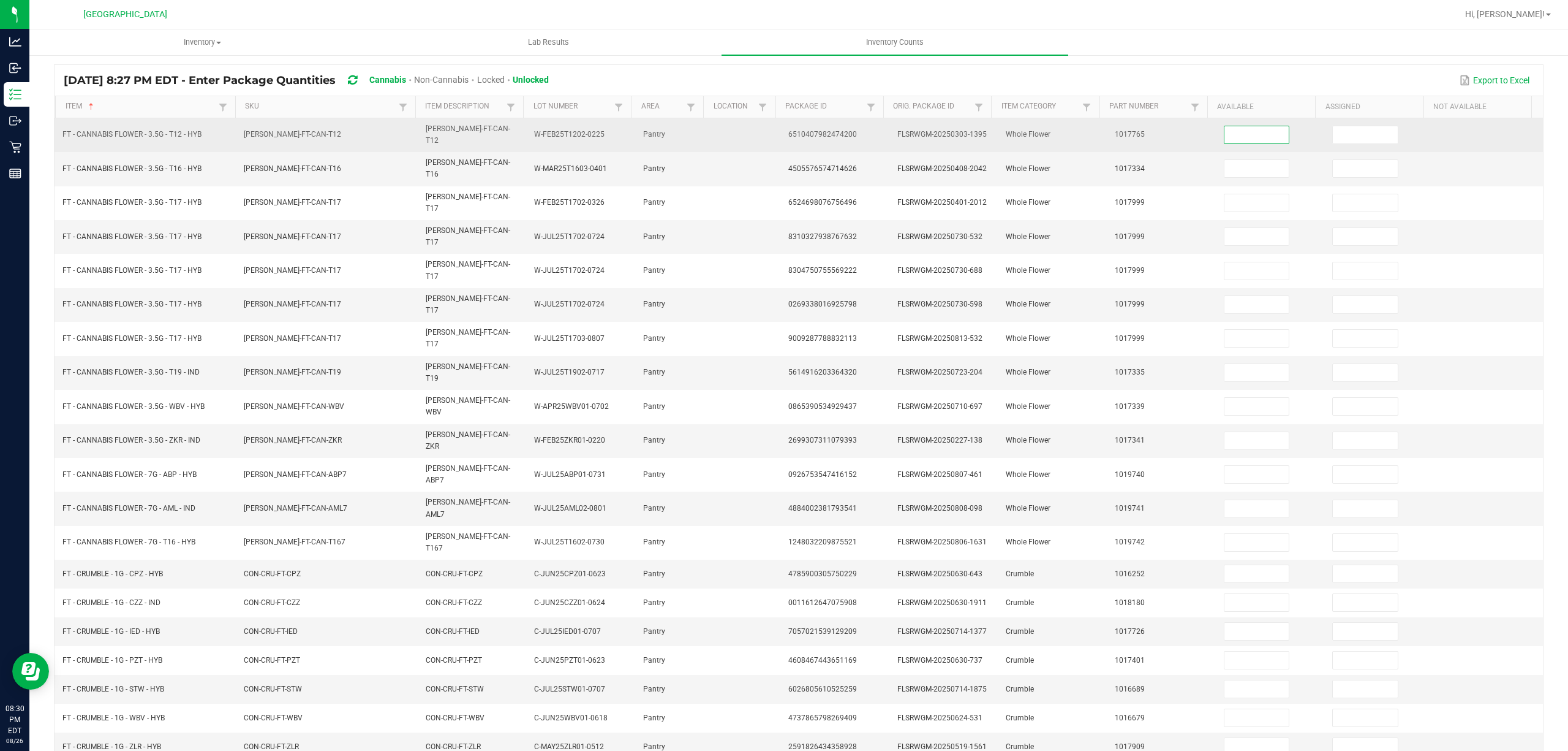
click at [1225, 126] on input at bounding box center [1256, 134] width 65 height 17
type input "21"
type input "7"
type input "1"
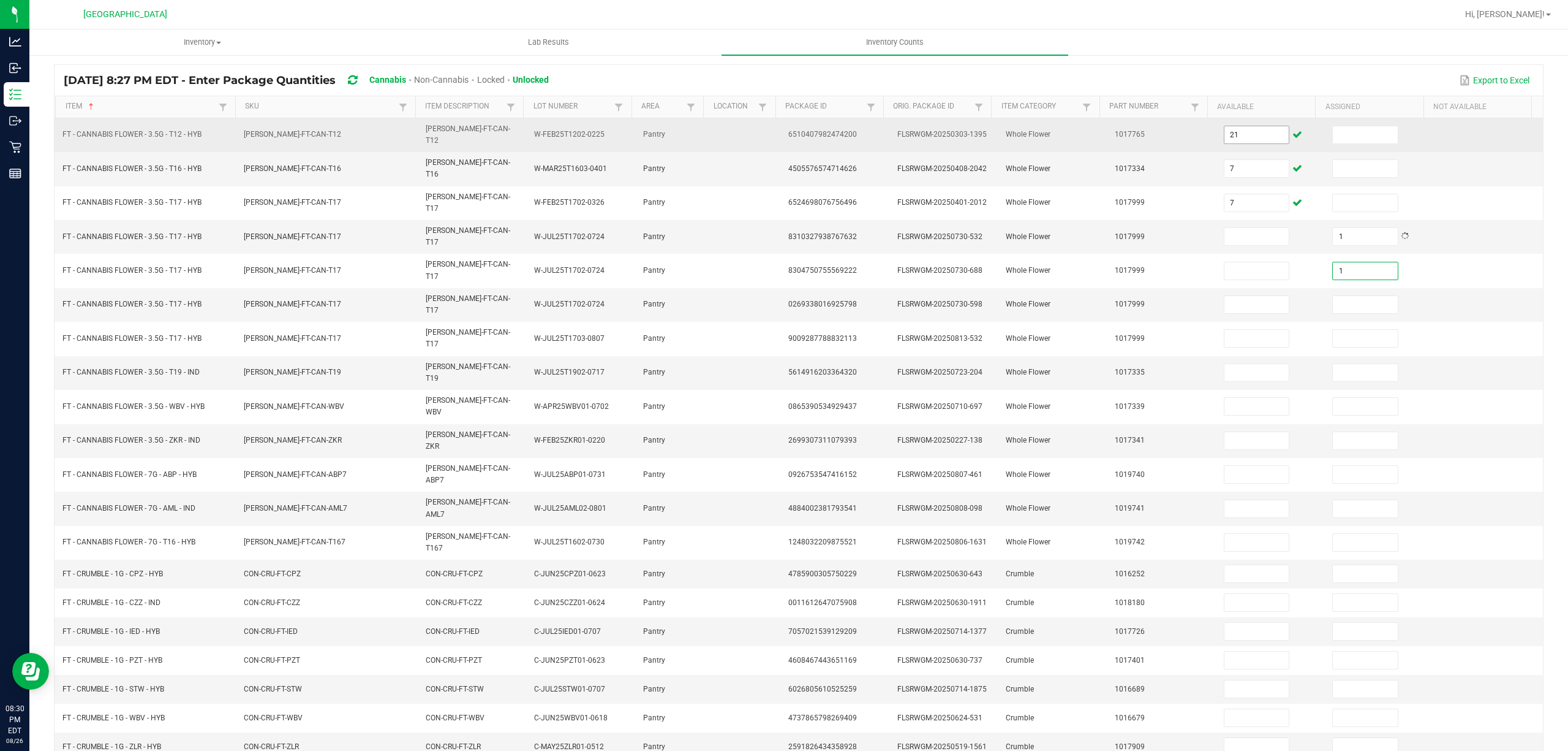
type input "1"
type input "16"
type input "19"
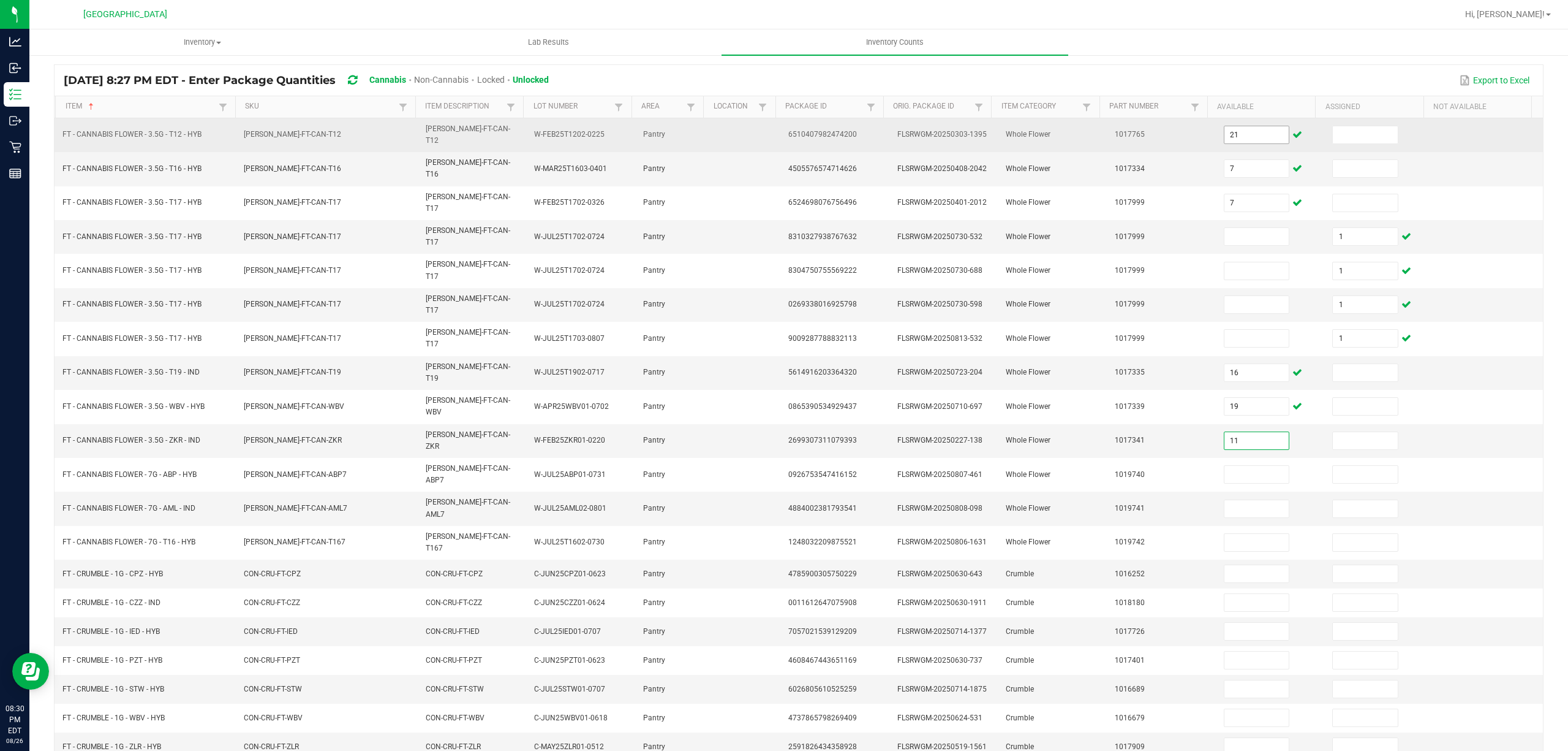
type input "11"
type input "19"
type input "22"
type input "1"
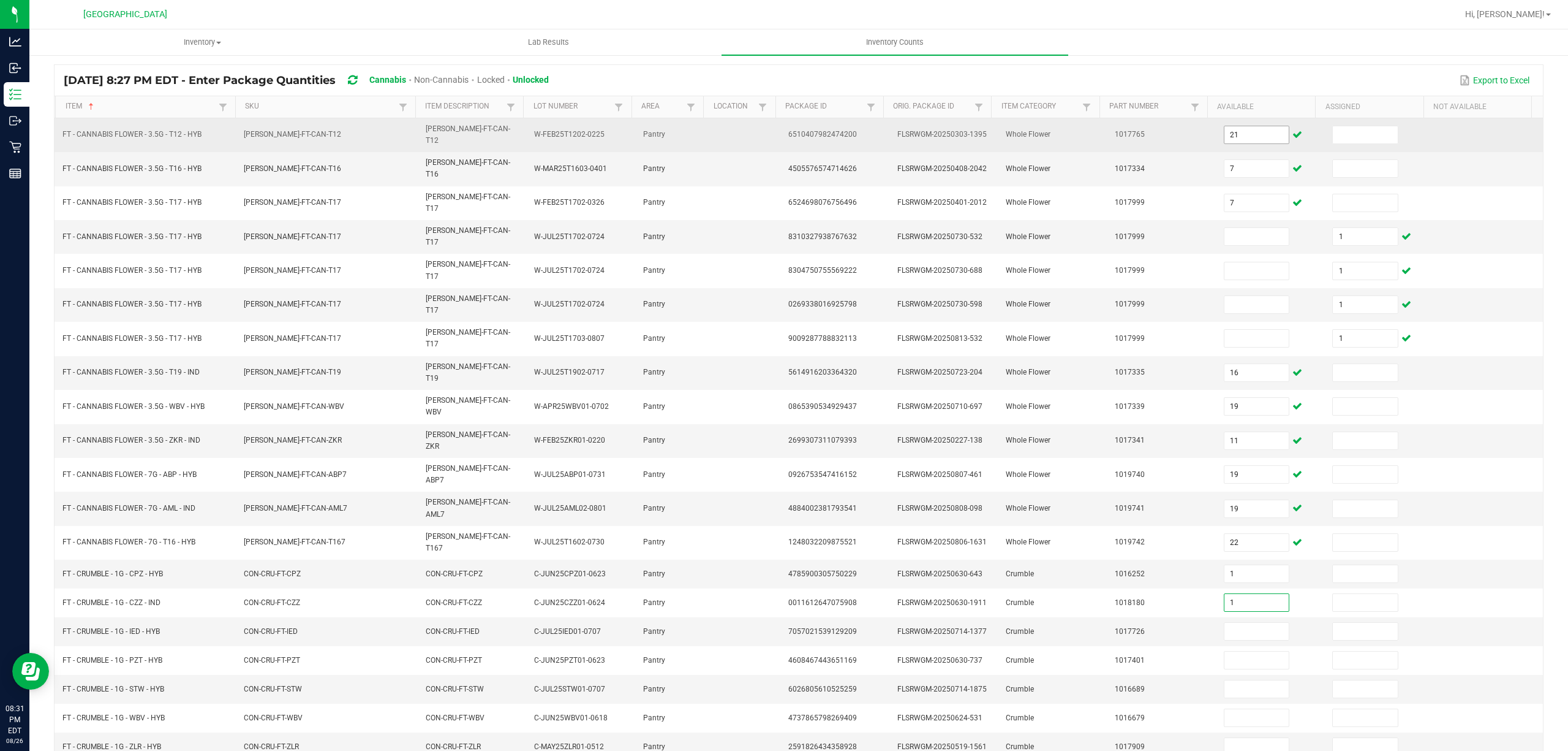
type input "1"
type input "5"
type input "3"
type input "4"
type input "7"
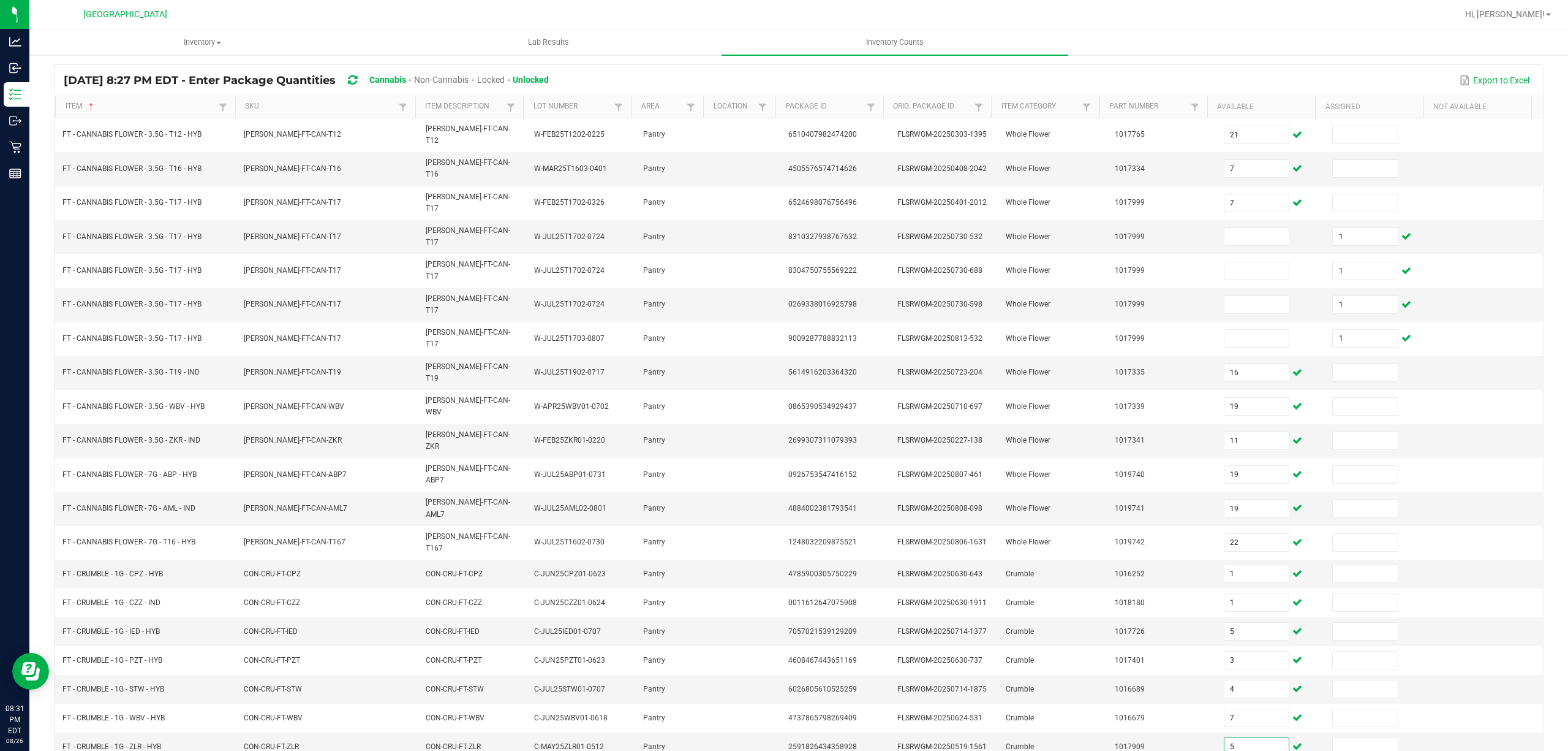
type input "5"
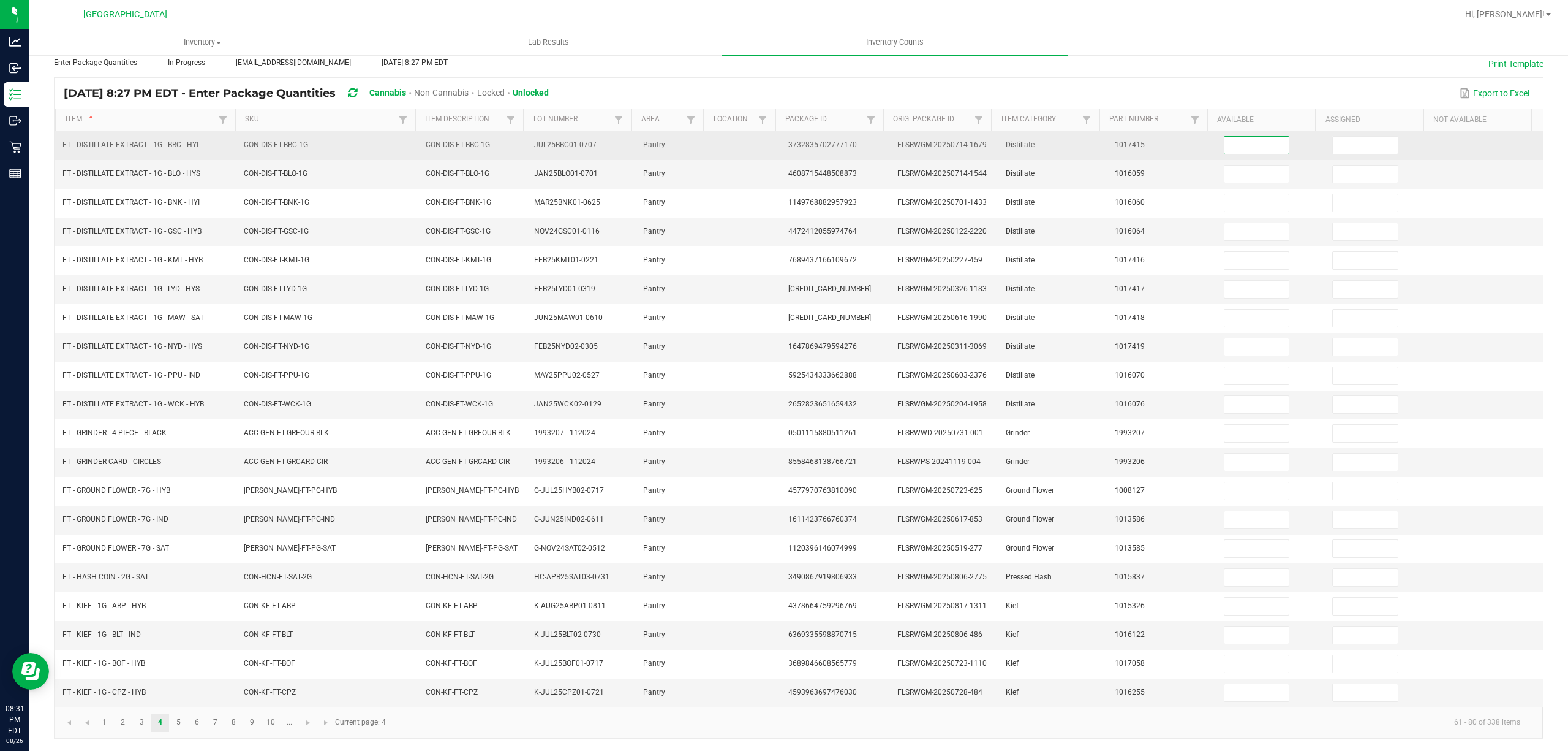
click at [1226, 140] on input at bounding box center [1256, 145] width 65 height 17
type input "1"
type input "9"
type input "7"
type input "5"
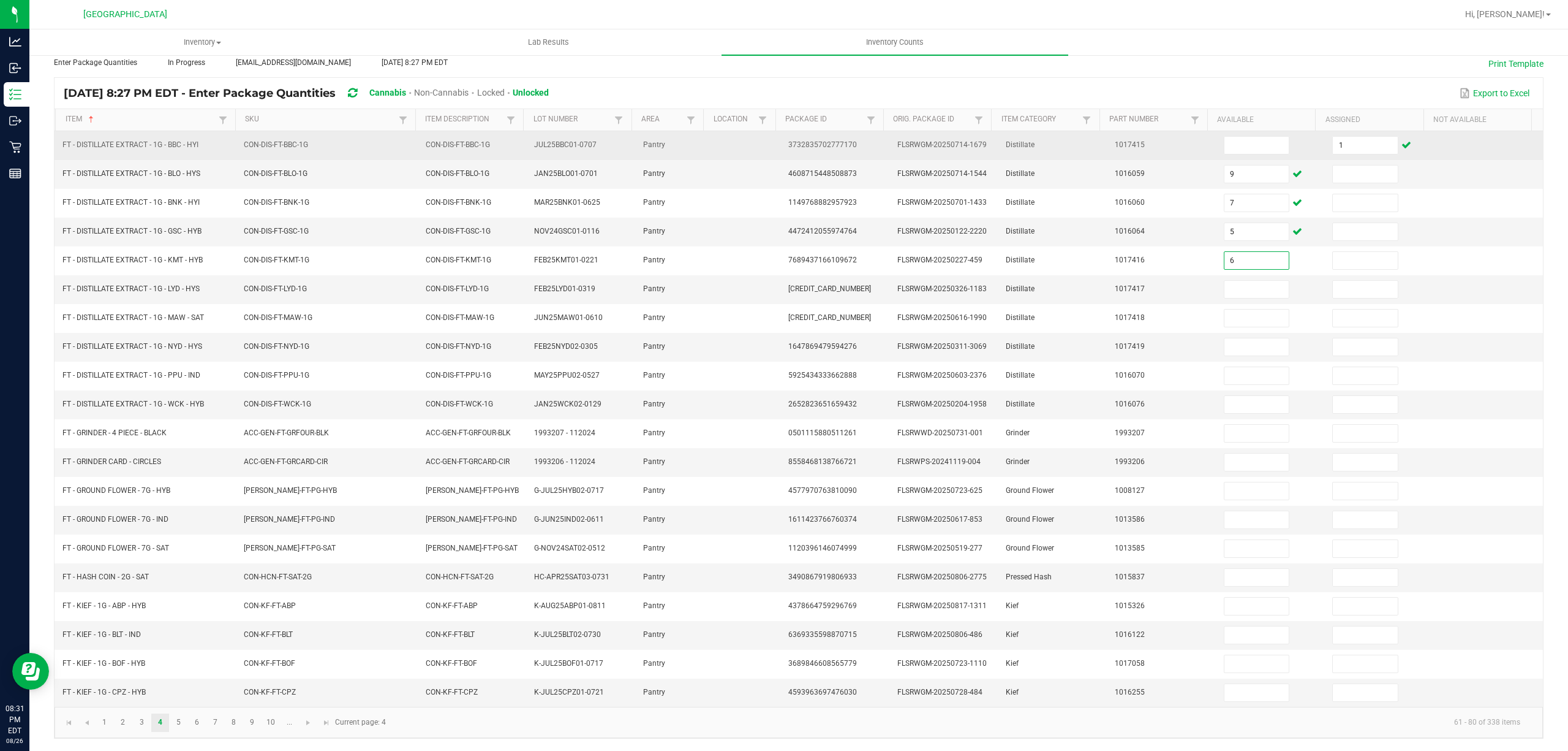
type input "6"
type input "1"
type input "8"
type input "2"
type input "9"
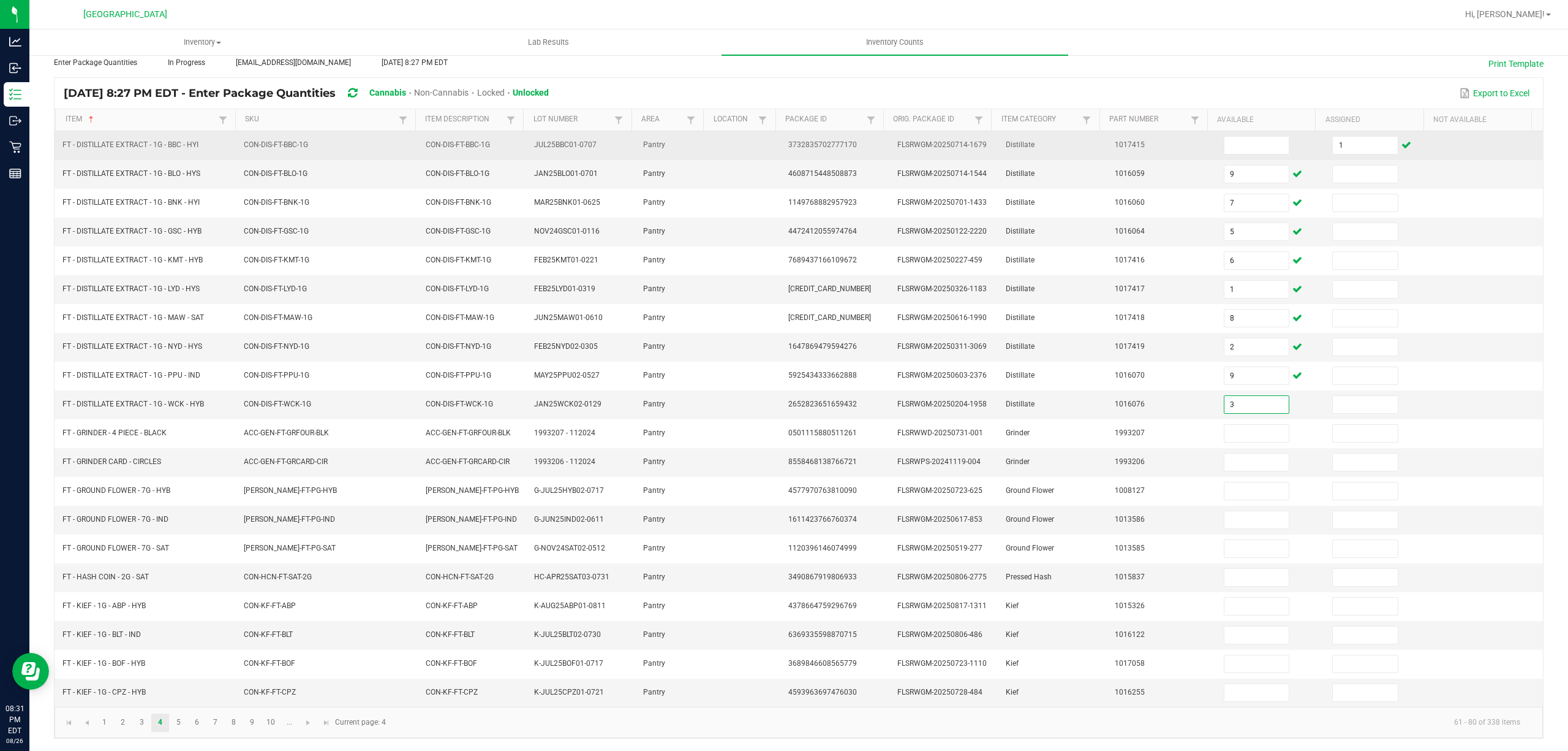
type input "3"
type input "1"
type input "10"
type input "2"
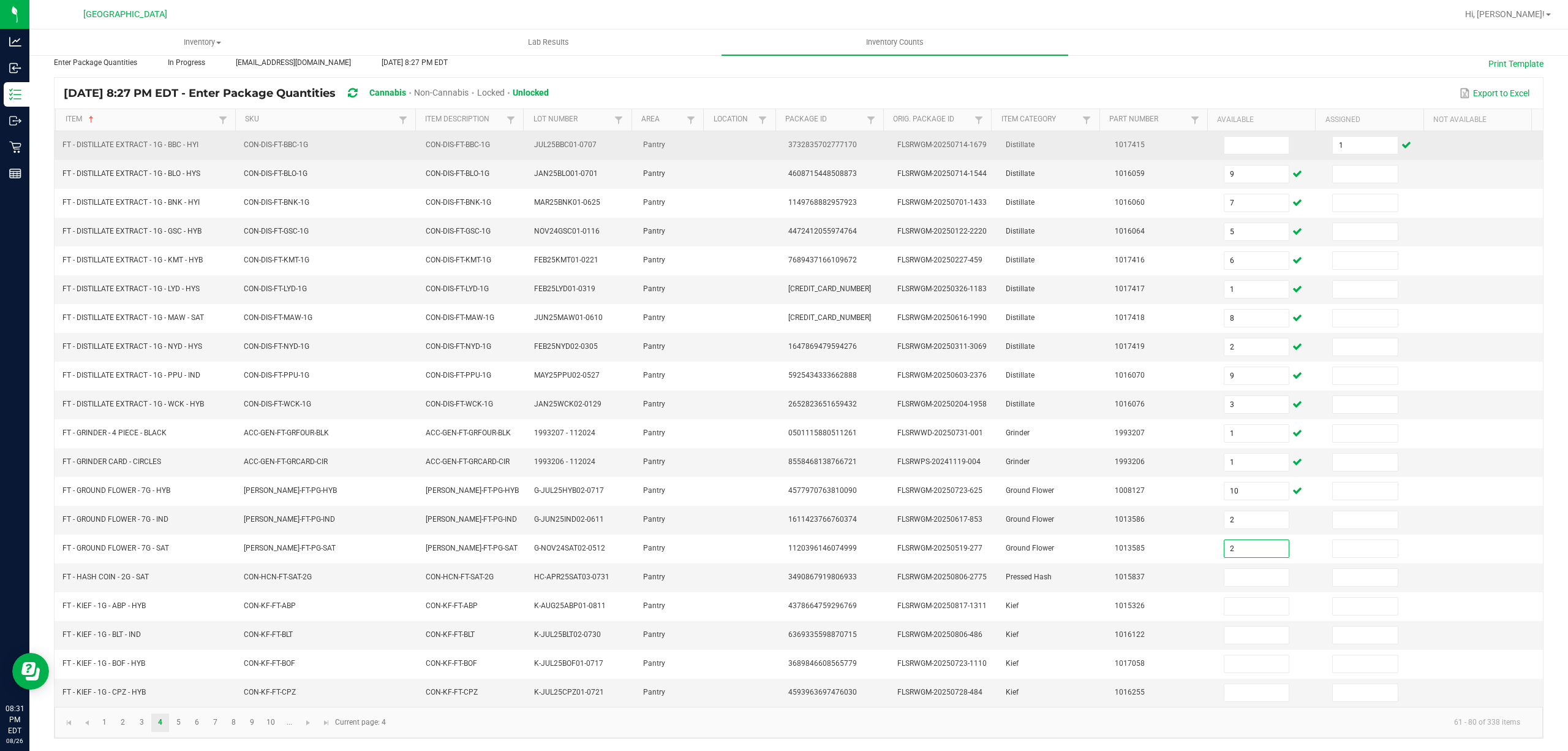
type input "2"
type input "7"
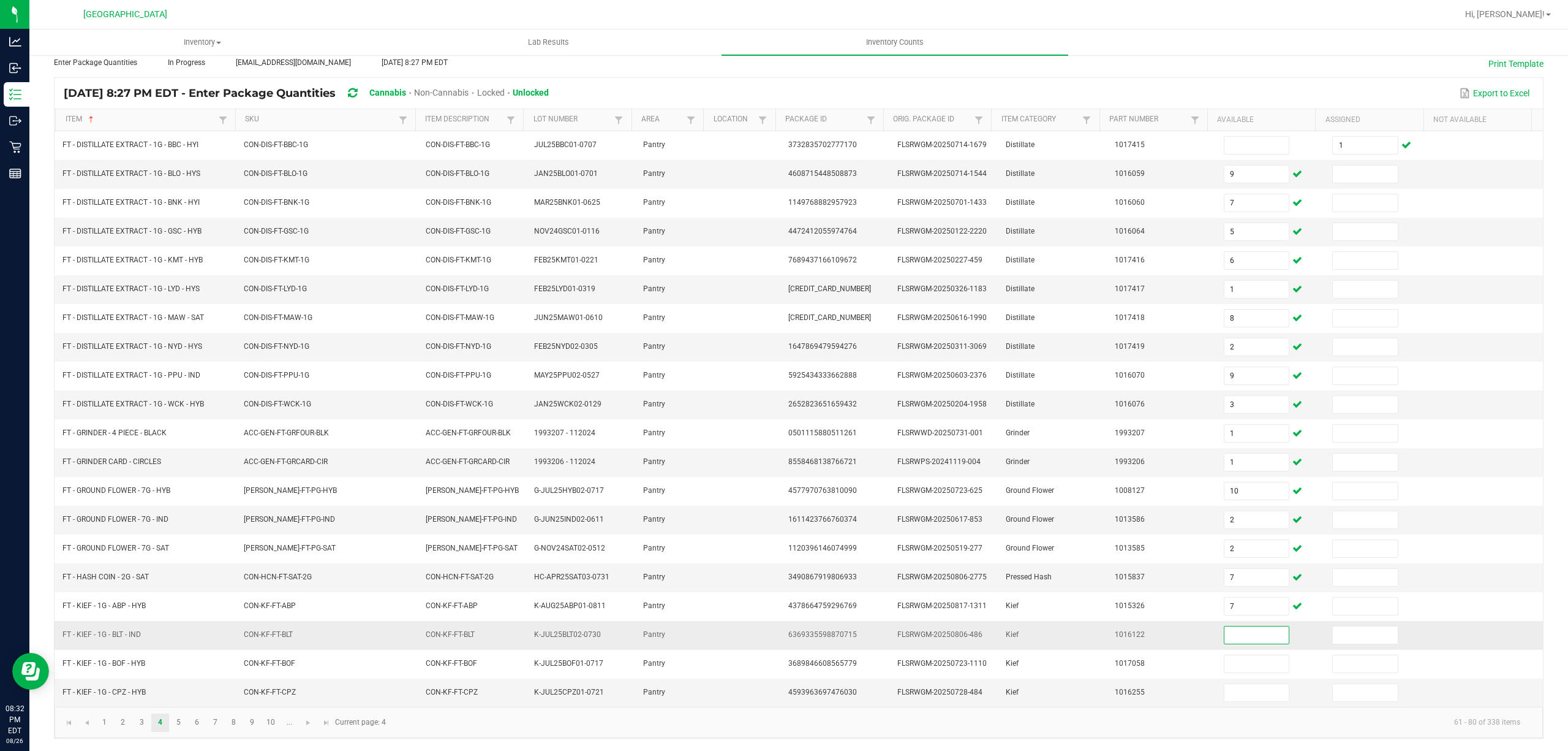
click at [1236, 634] on input at bounding box center [1256, 634] width 65 height 17
type input "1"
type input "2"
type input "6"
click at [182, 728] on link "5" at bounding box center [179, 722] width 18 height 18
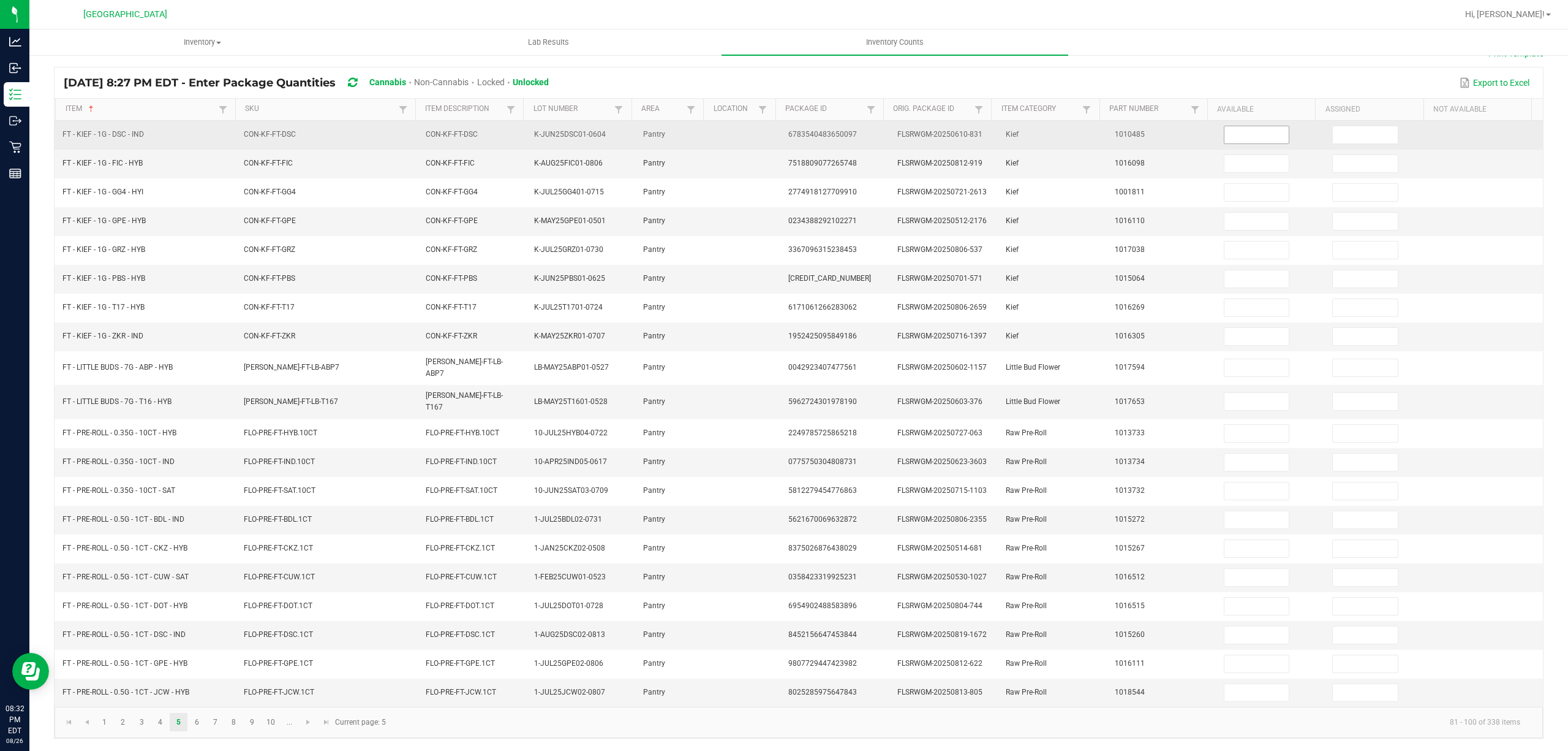
click at [1237, 136] on input at bounding box center [1256, 134] width 65 height 17
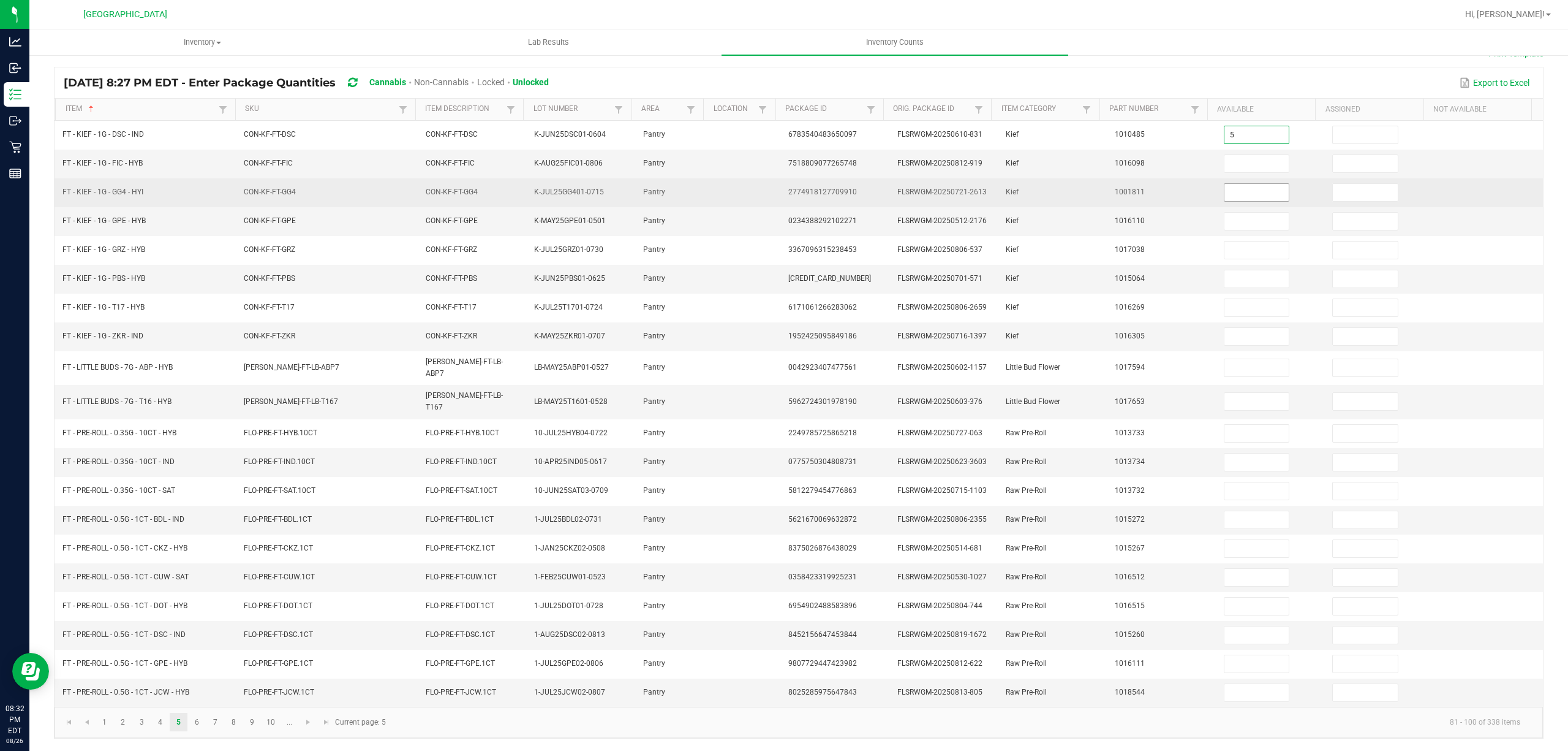
type input "5"
type input "4"
type input "1"
type input "8"
type input "1"
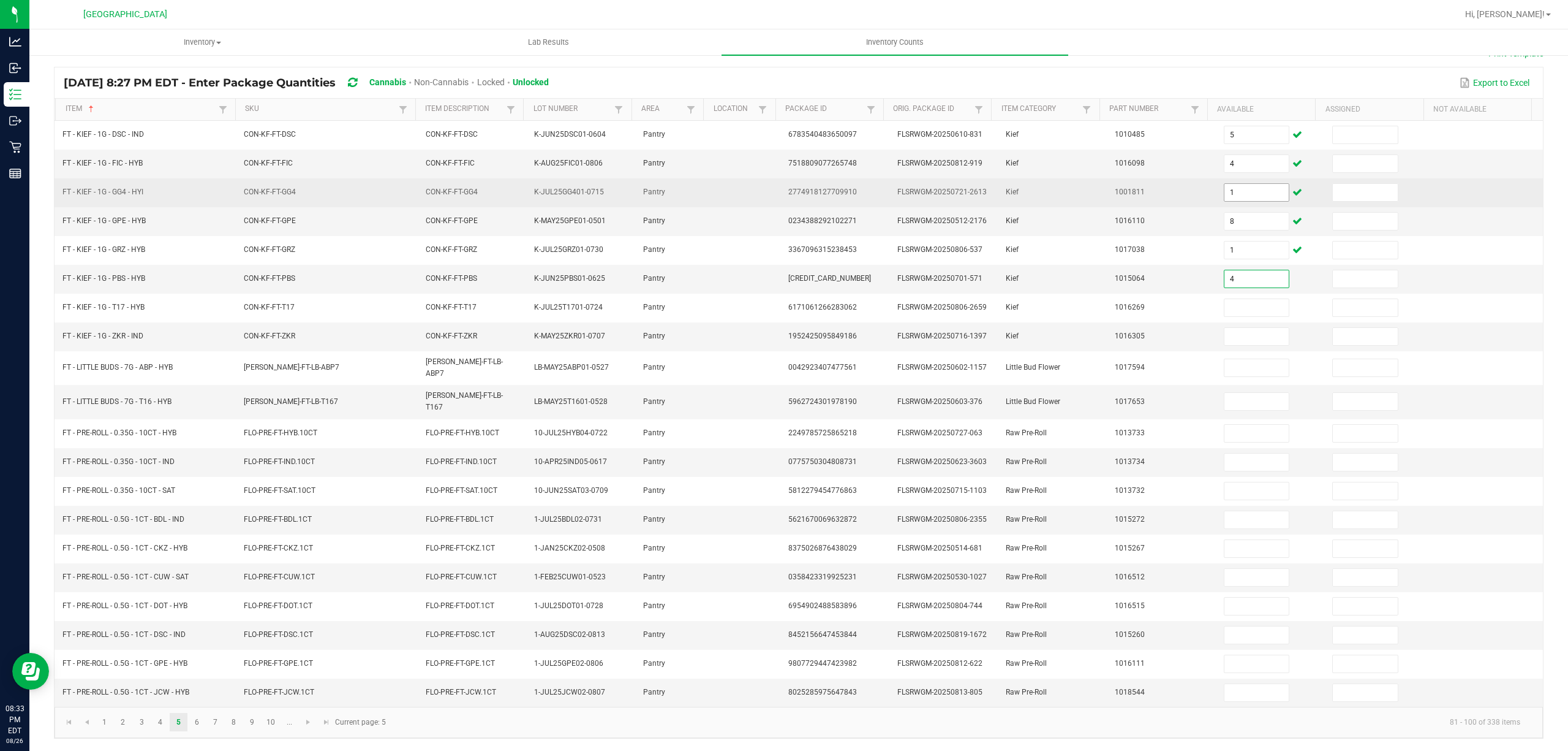
type input "4"
type input "3"
type input "1"
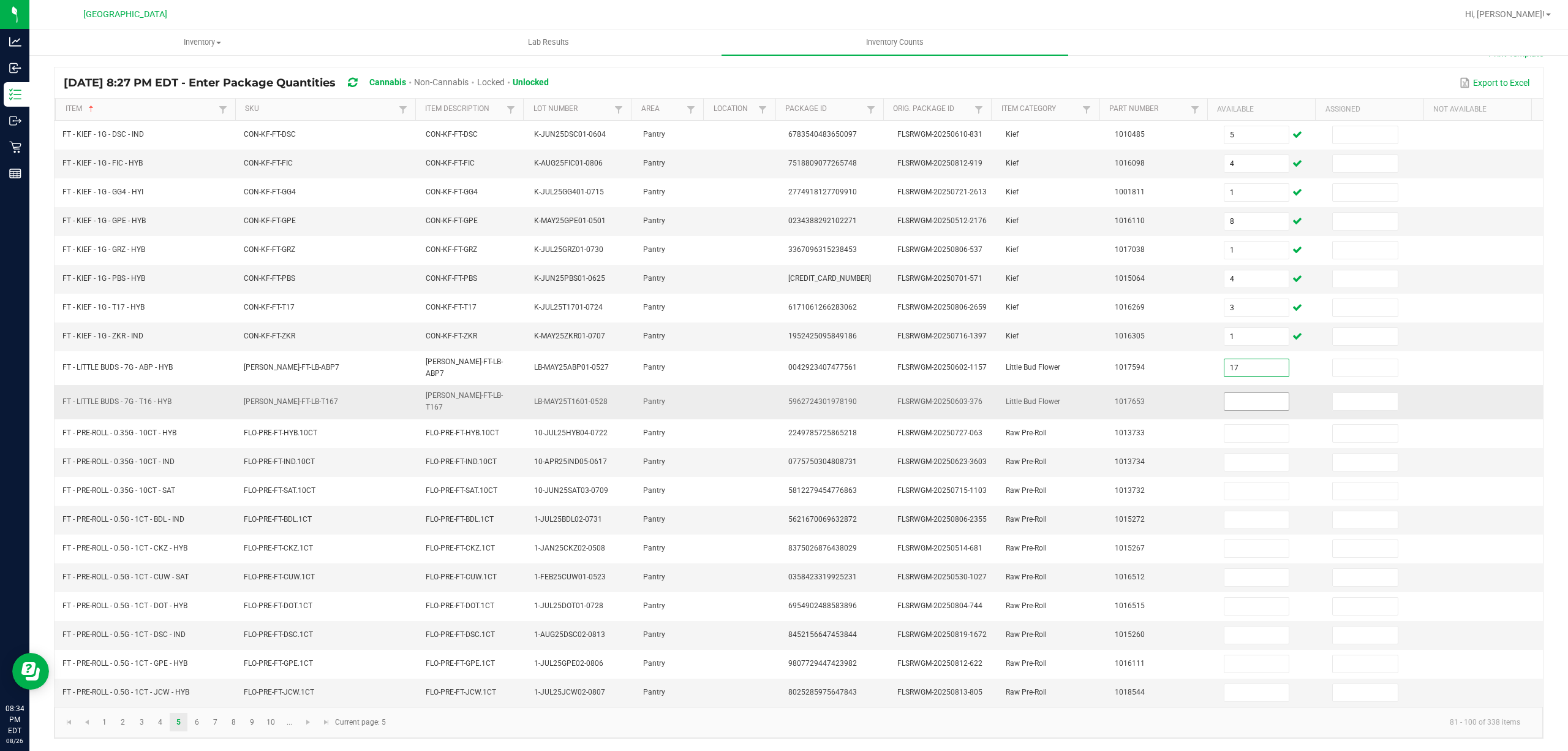
type input "17"
type input "7"
type input "20"
type input "8"
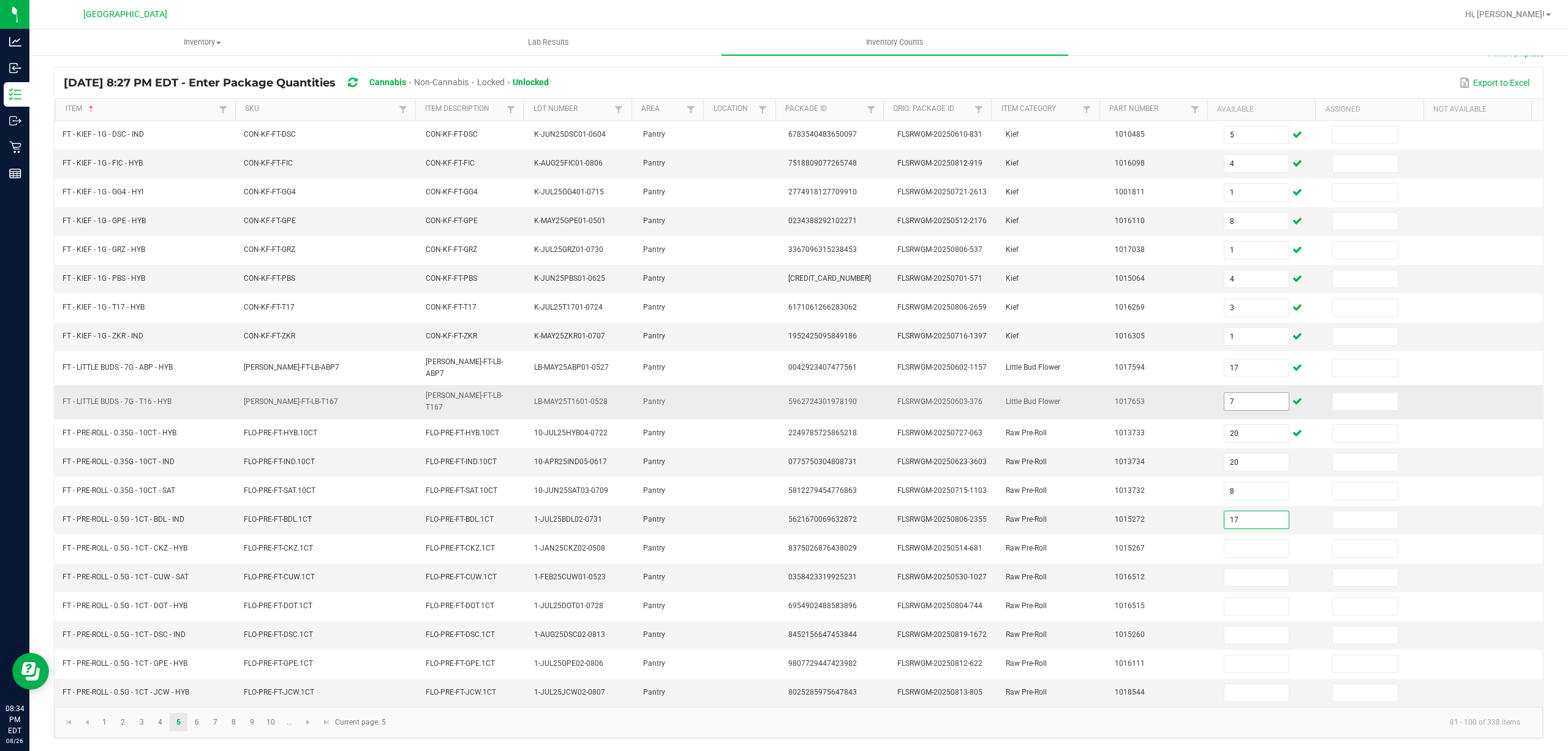
type input "17"
type input "8"
type input "5"
type input "24"
type input "23"
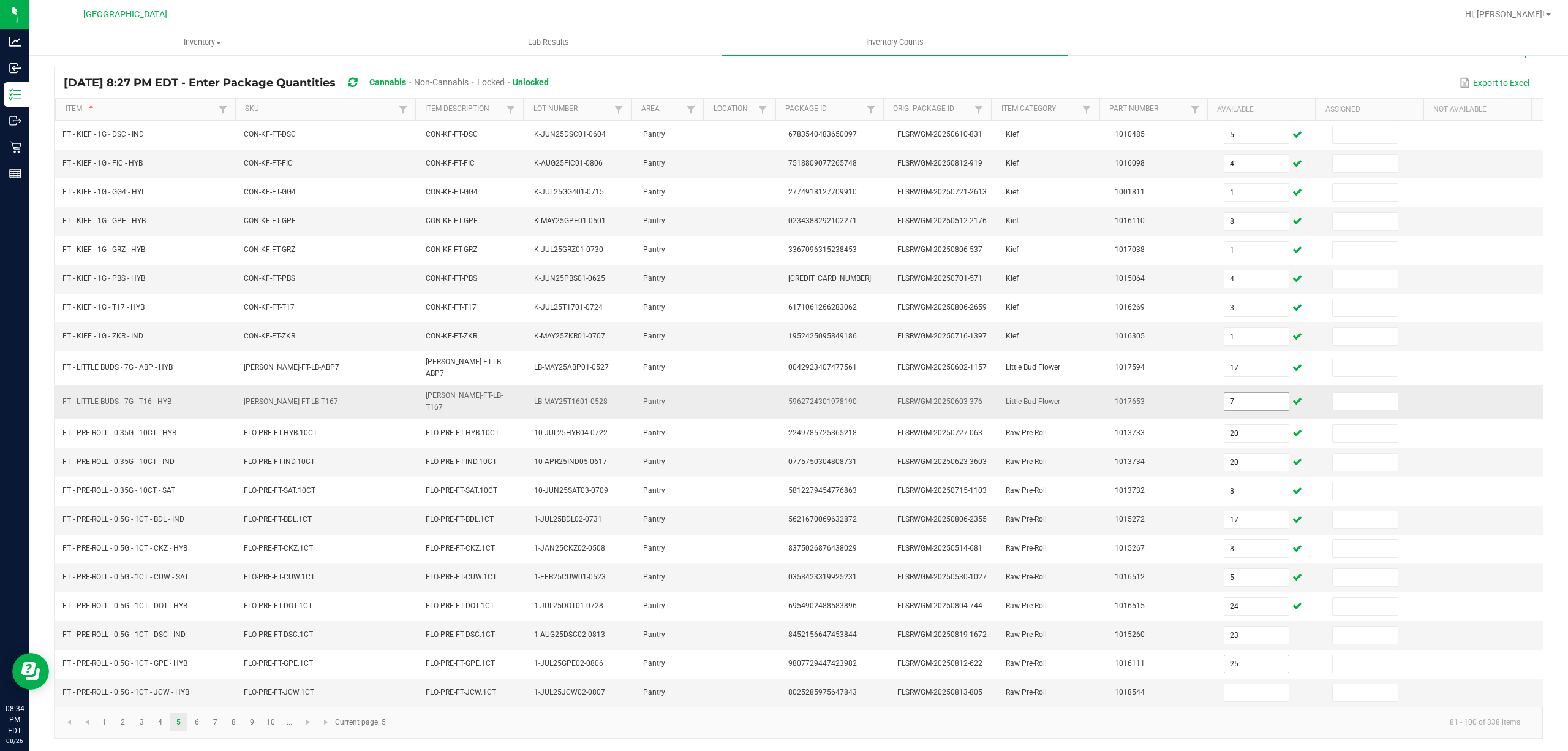
type input "25"
type input "22"
click at [200, 719] on link "6" at bounding box center [197, 722] width 18 height 18
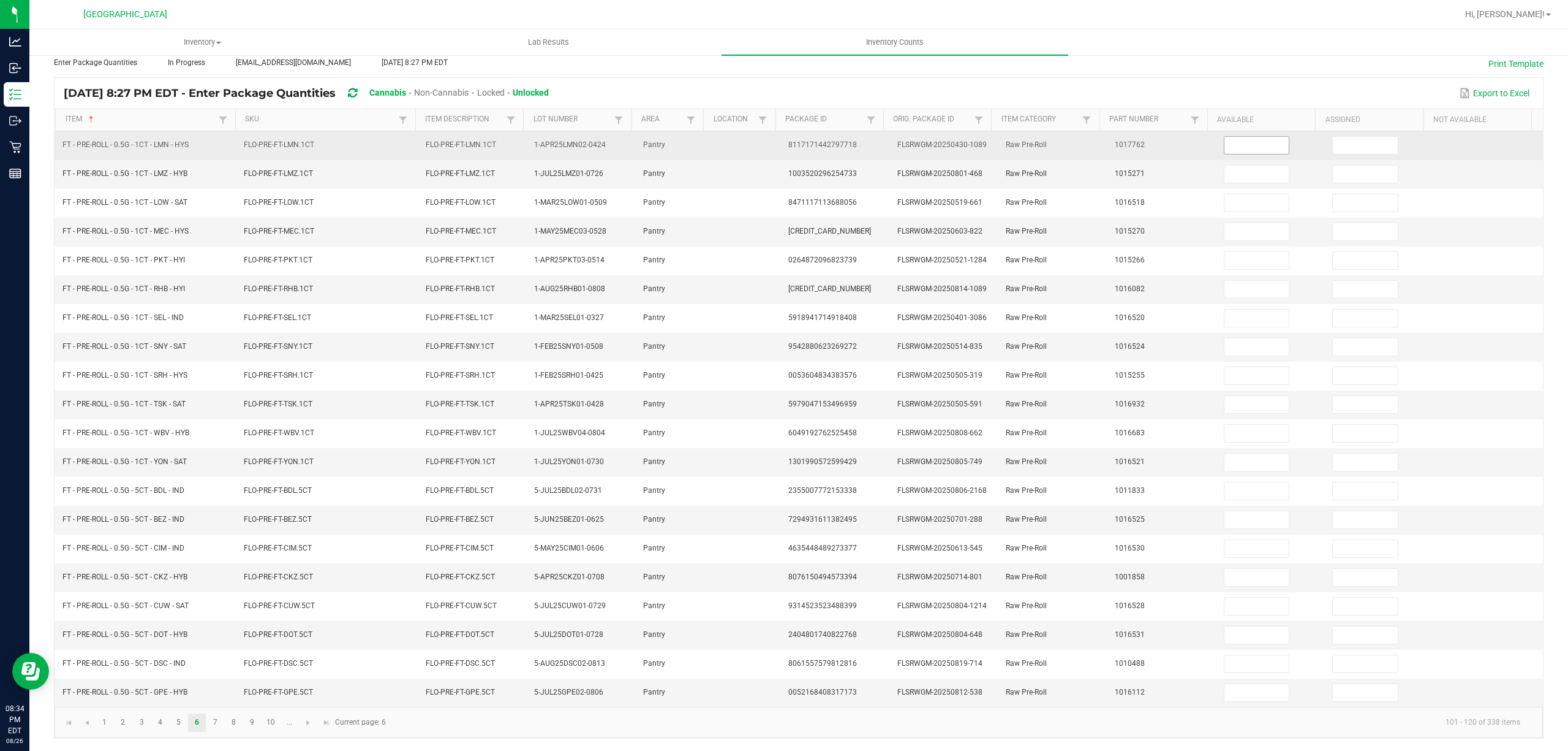
click at [1236, 137] on input at bounding box center [1256, 145] width 65 height 17
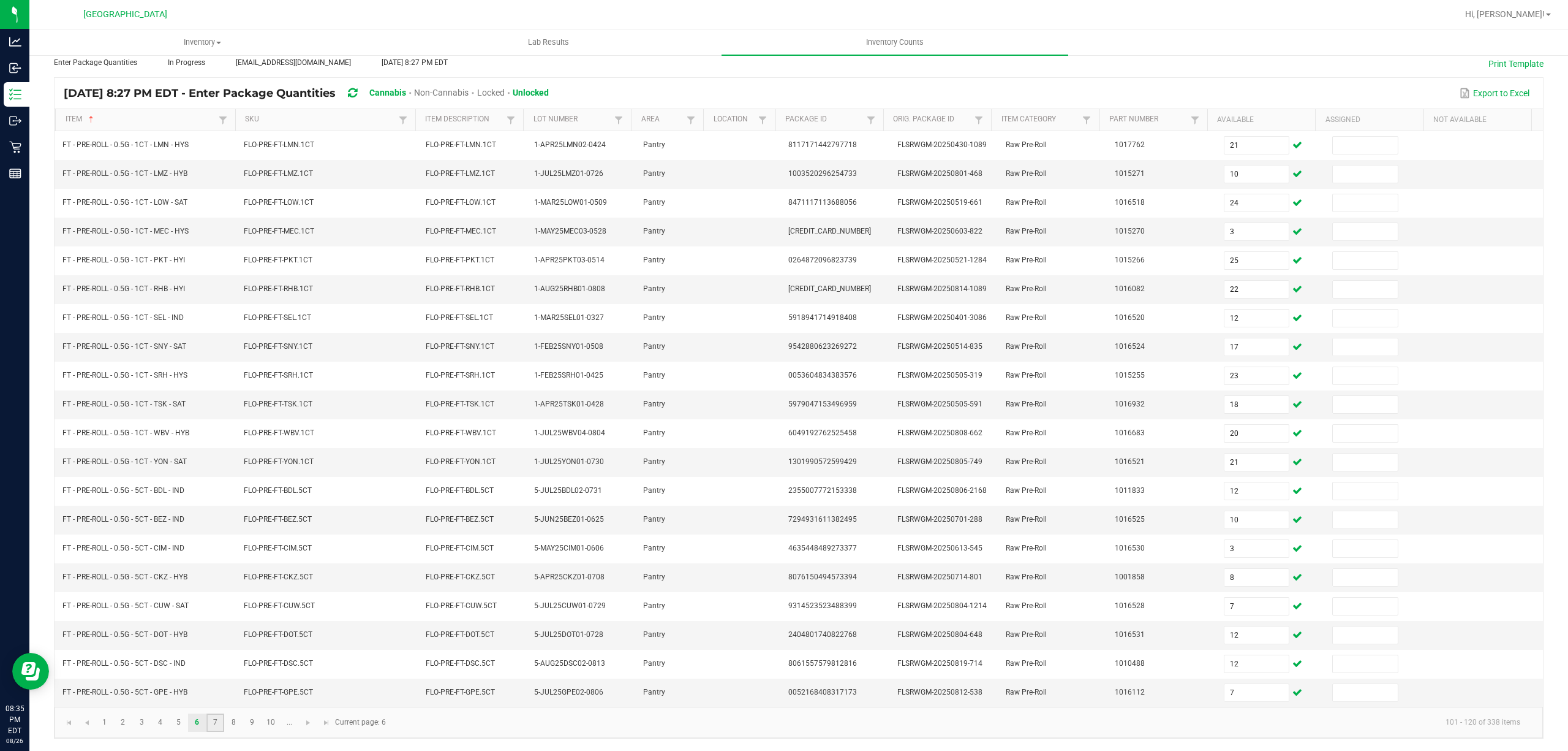
click at [212, 726] on link "7" at bounding box center [215, 722] width 18 height 18
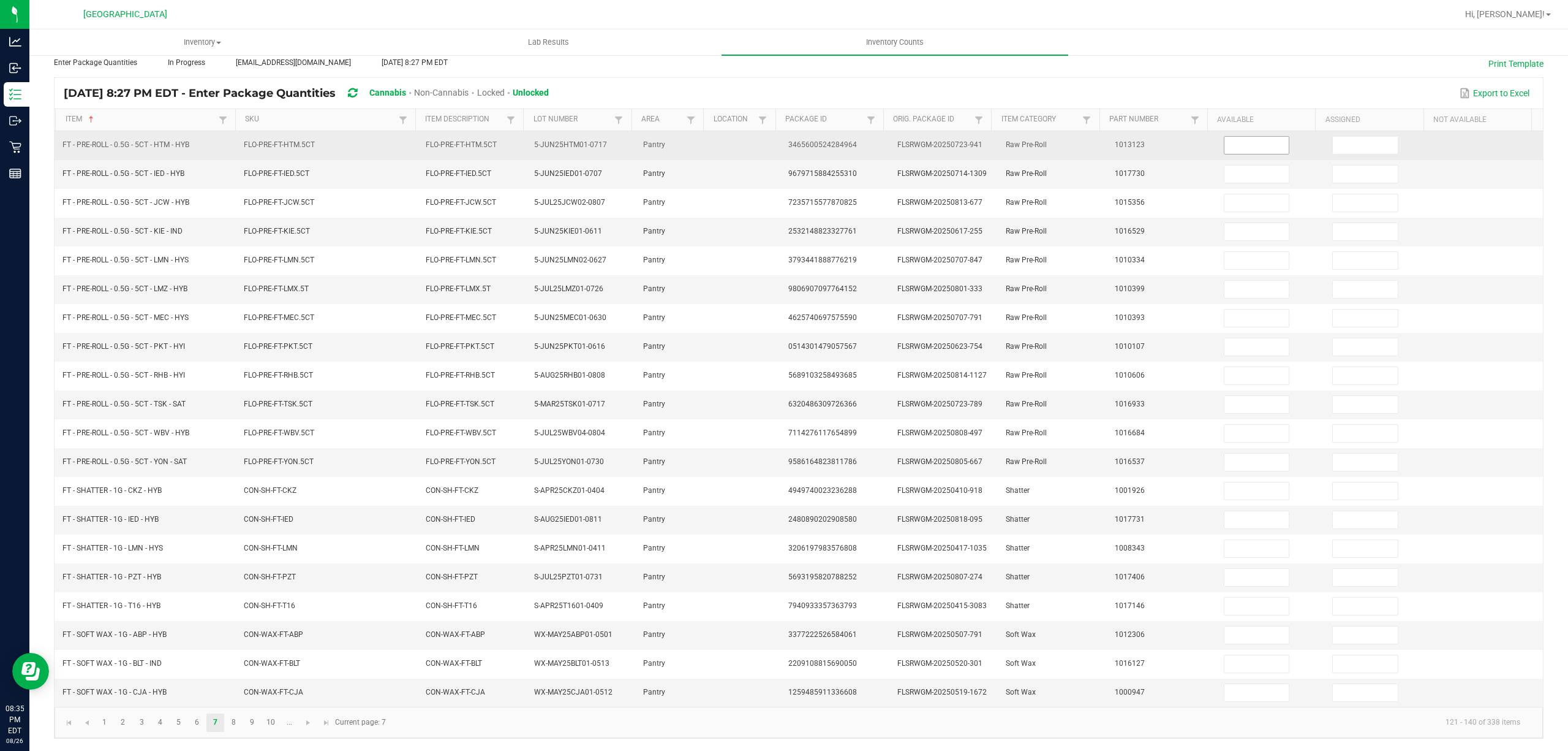
click at [1232, 137] on input at bounding box center [1256, 145] width 65 height 17
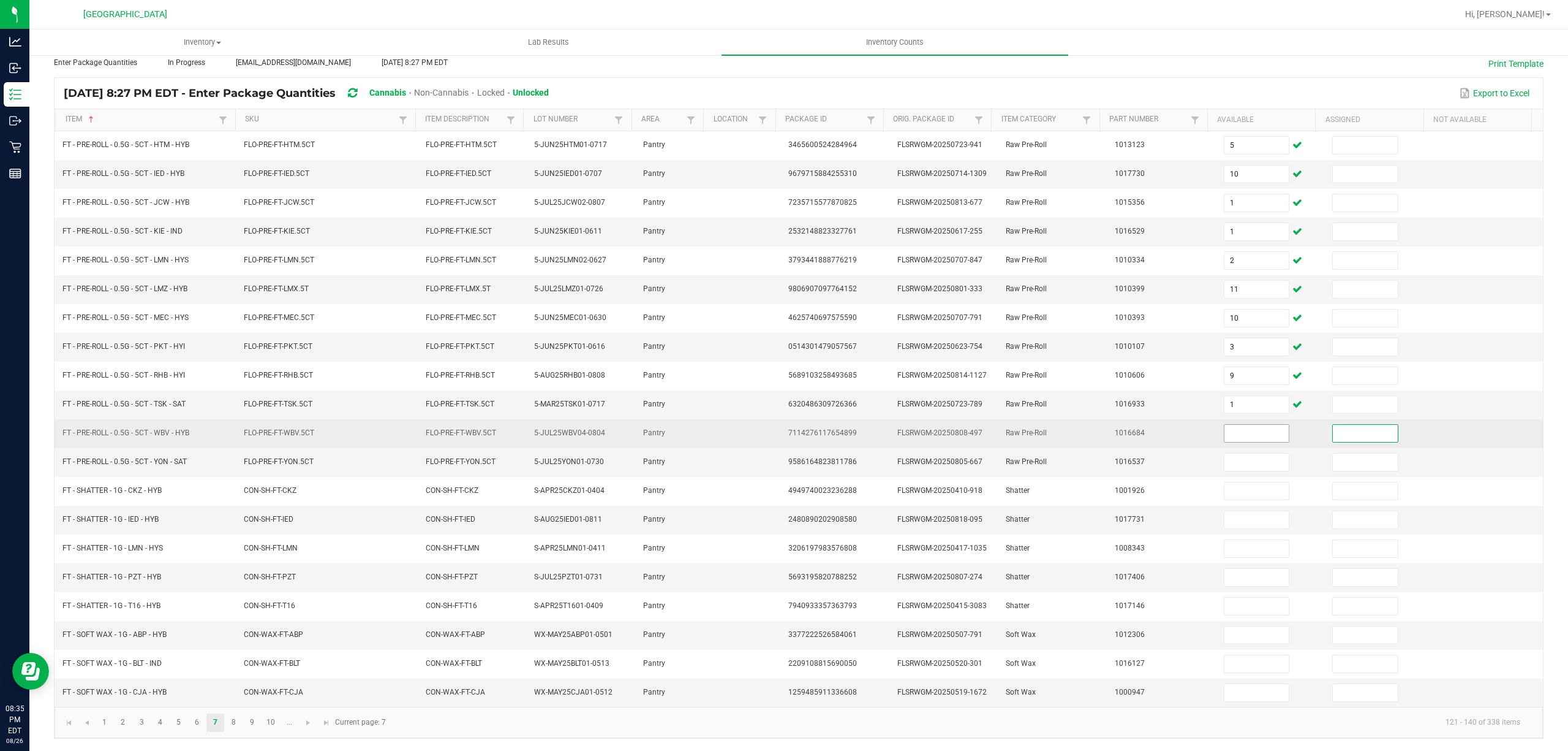
click at [1248, 429] on input at bounding box center [1256, 433] width 65 height 17
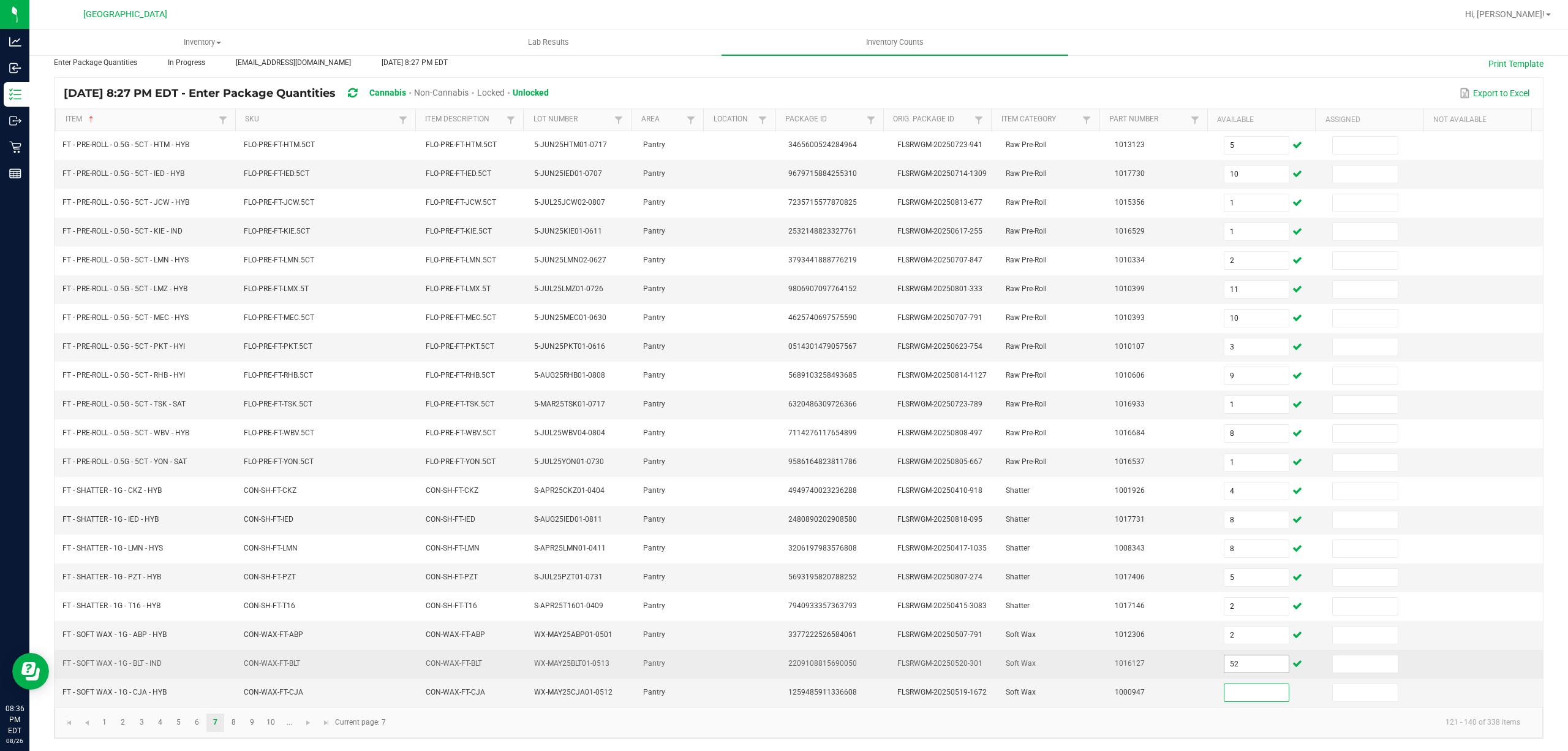
click at [1224, 667] on input "52" at bounding box center [1256, 664] width 65 height 17
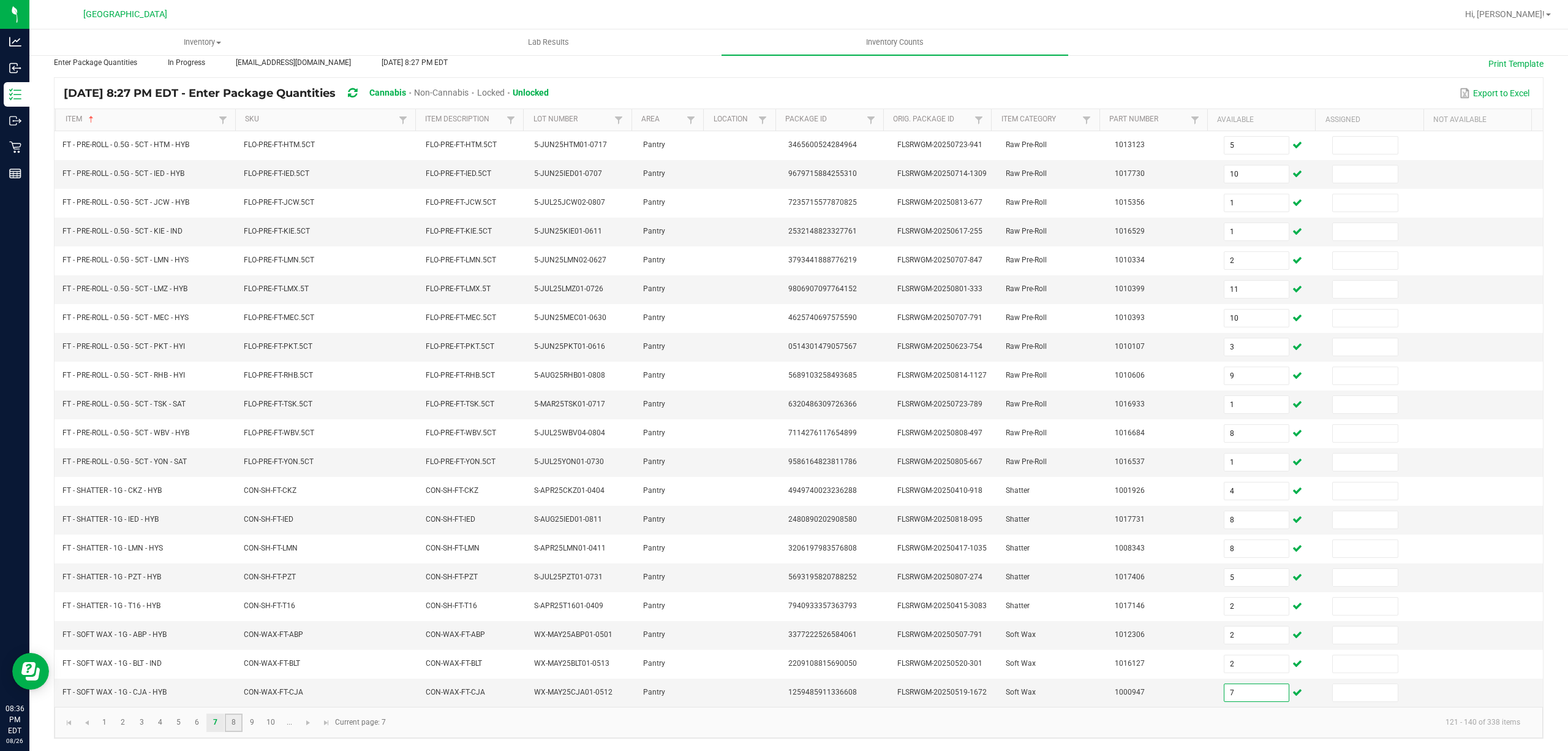
click at [227, 721] on link "8" at bounding box center [233, 722] width 18 height 18
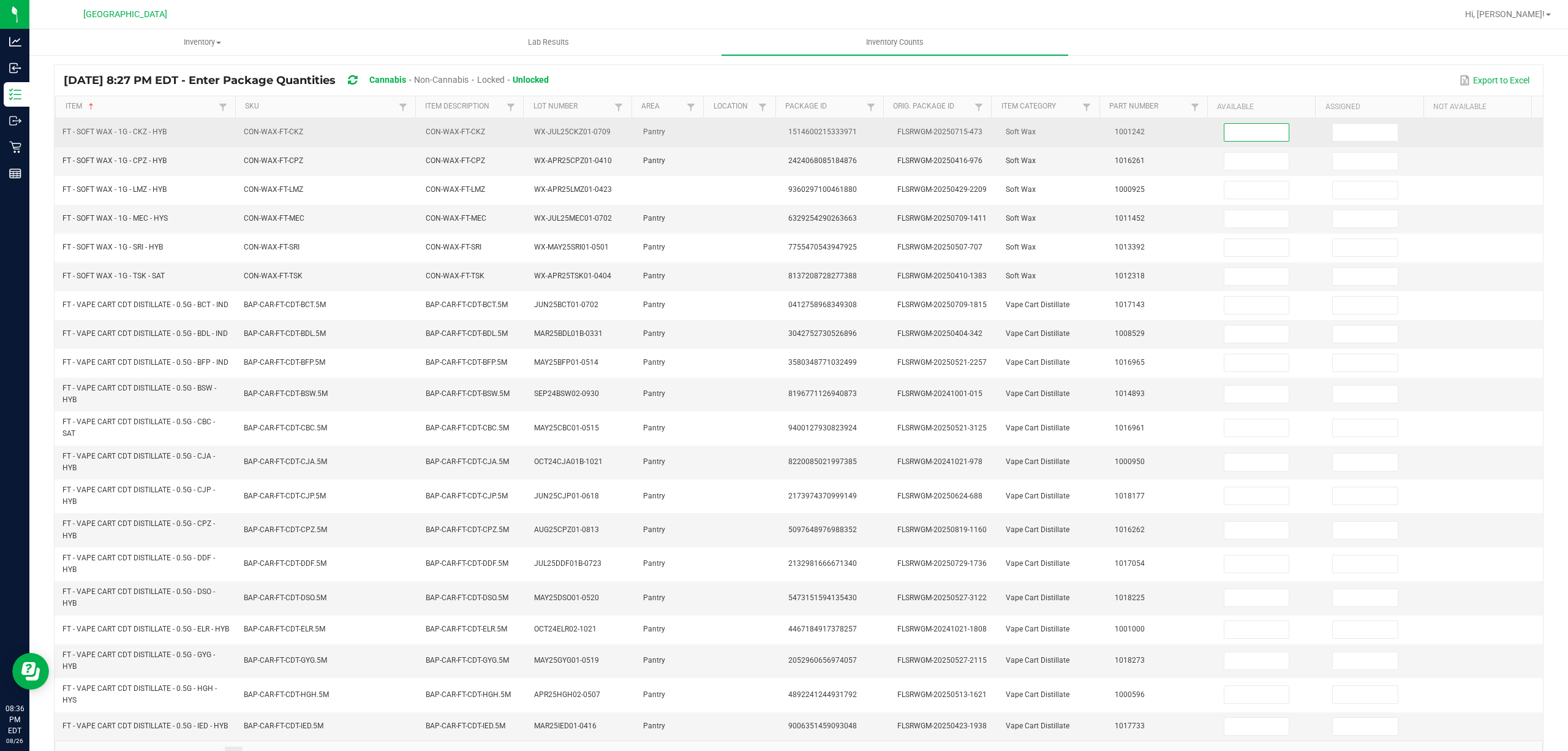
click at [1232, 130] on input at bounding box center [1256, 132] width 65 height 17
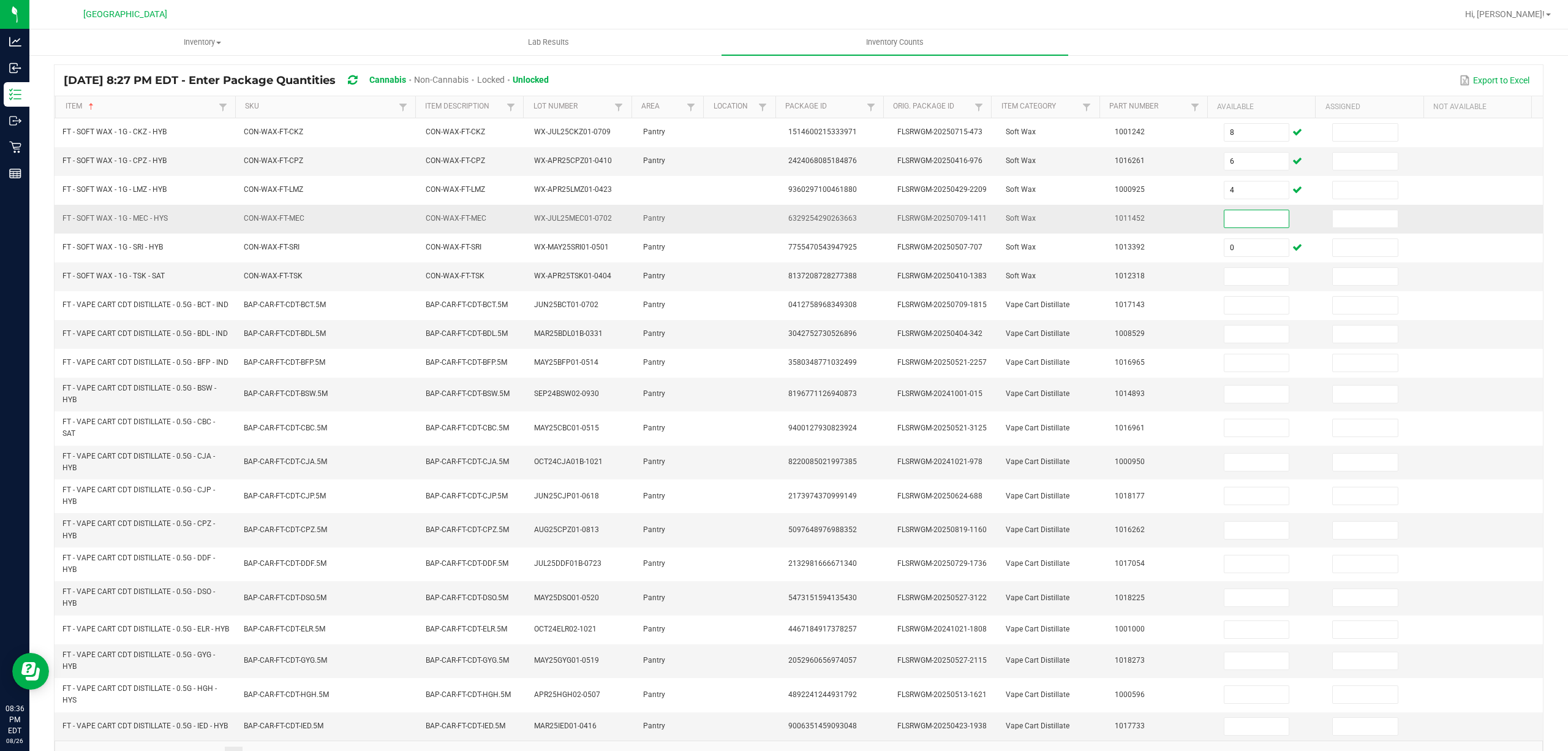
click at [1231, 227] on input at bounding box center [1256, 218] width 65 height 17
click at [1224, 227] on input at bounding box center [1256, 218] width 65 height 17
click at [1228, 539] on input "152" at bounding box center [1256, 530] width 65 height 17
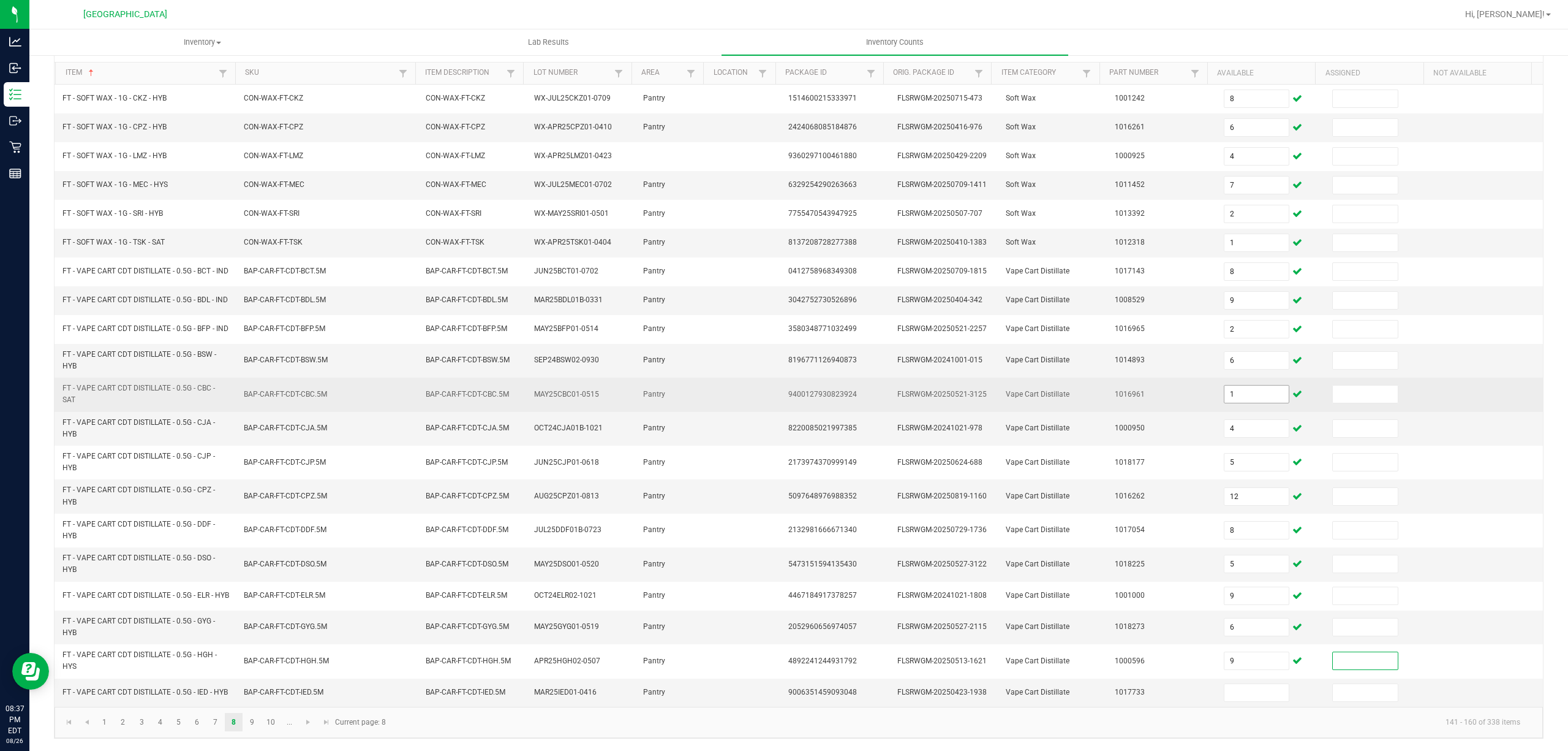
scroll to position [147, 0]
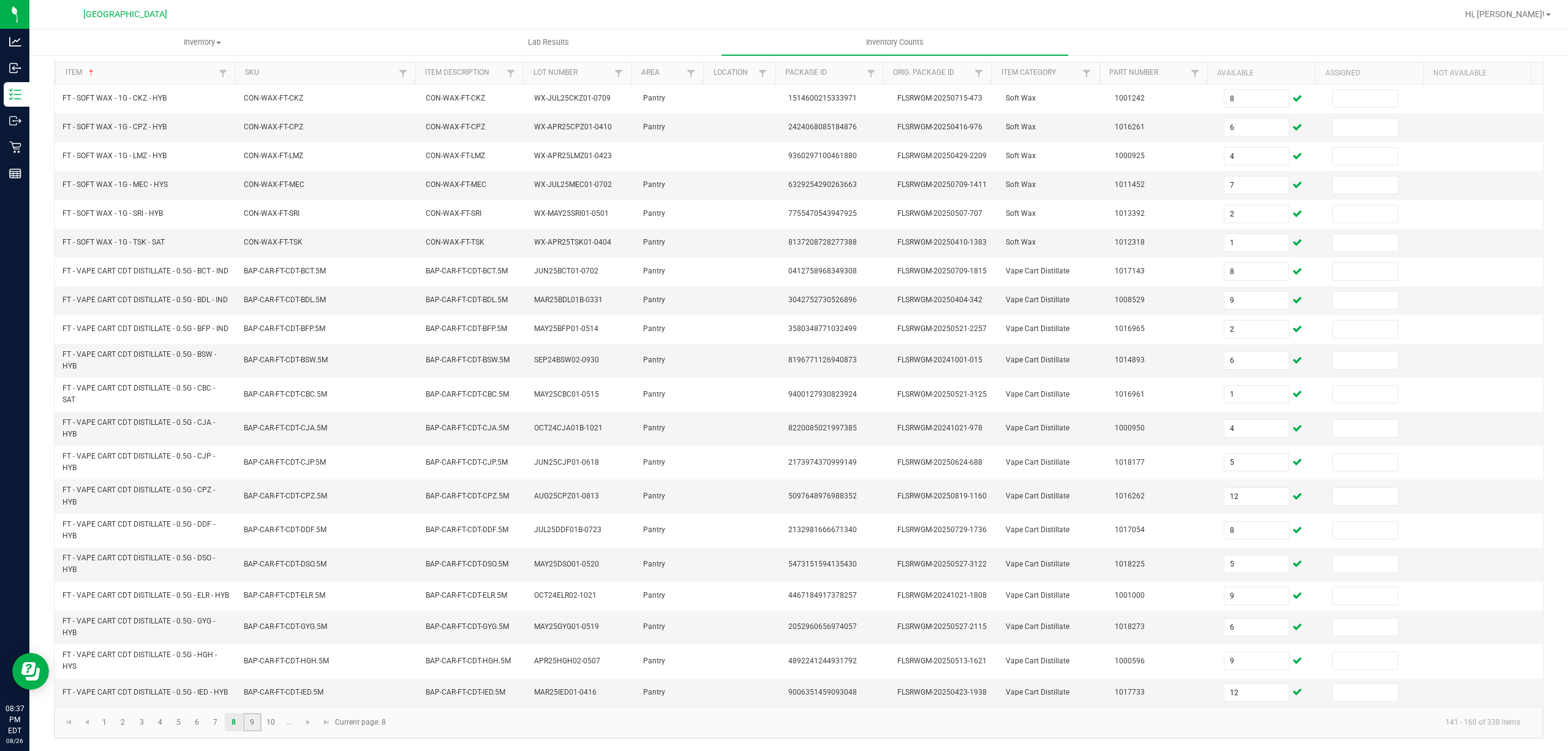
click at [250, 718] on link "9" at bounding box center [252, 722] width 18 height 18
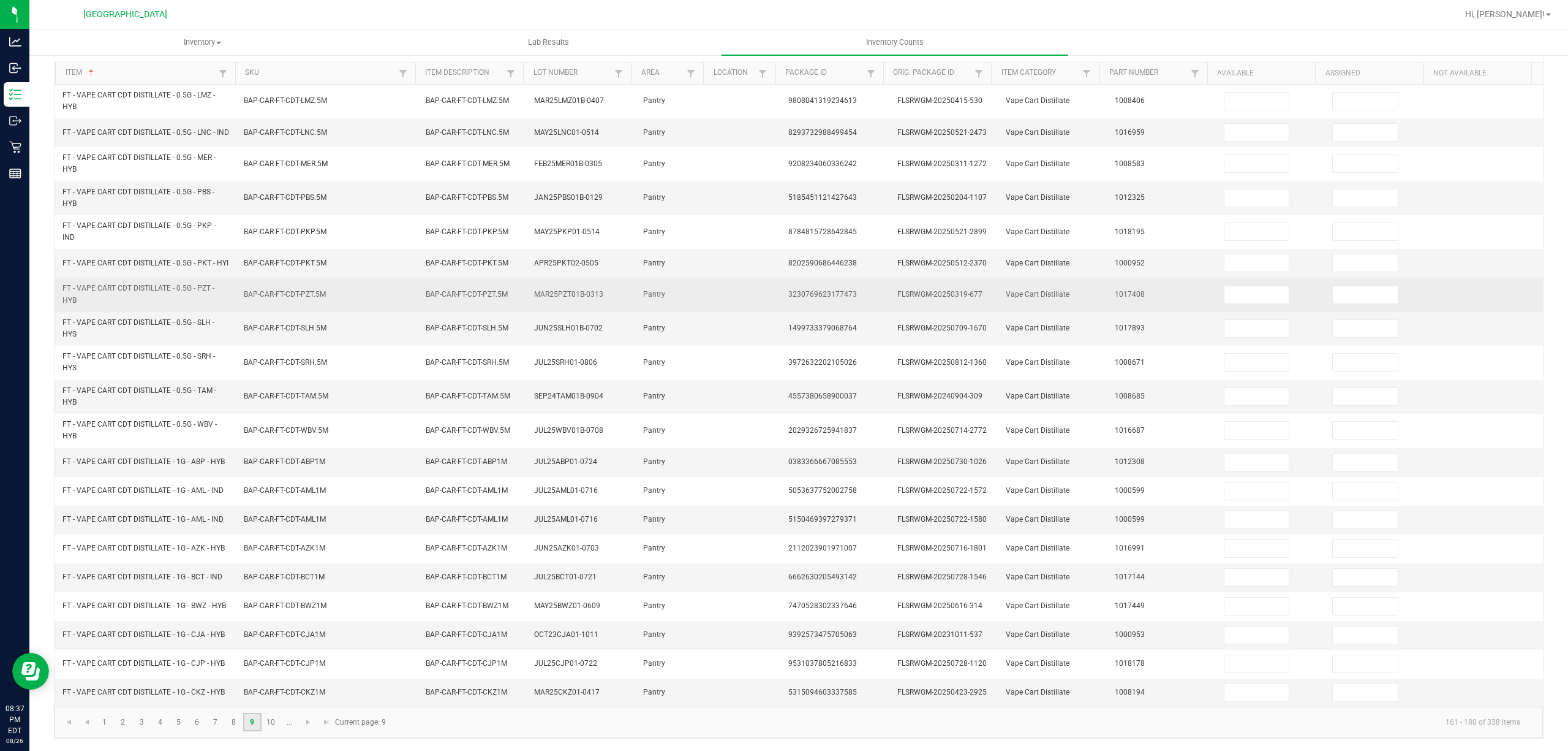
scroll to position [132, 0]
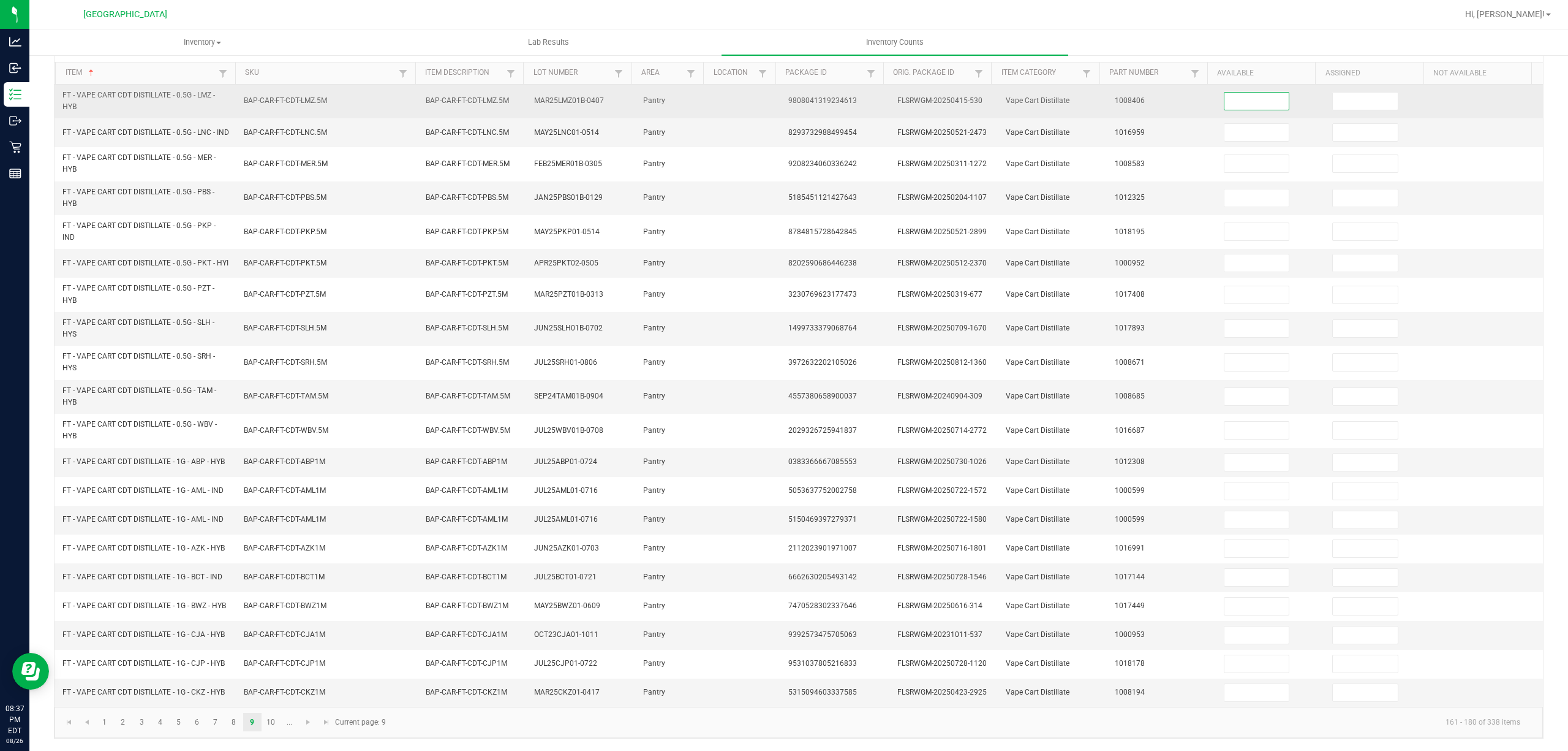
click at [1230, 93] on input at bounding box center [1256, 101] width 65 height 17
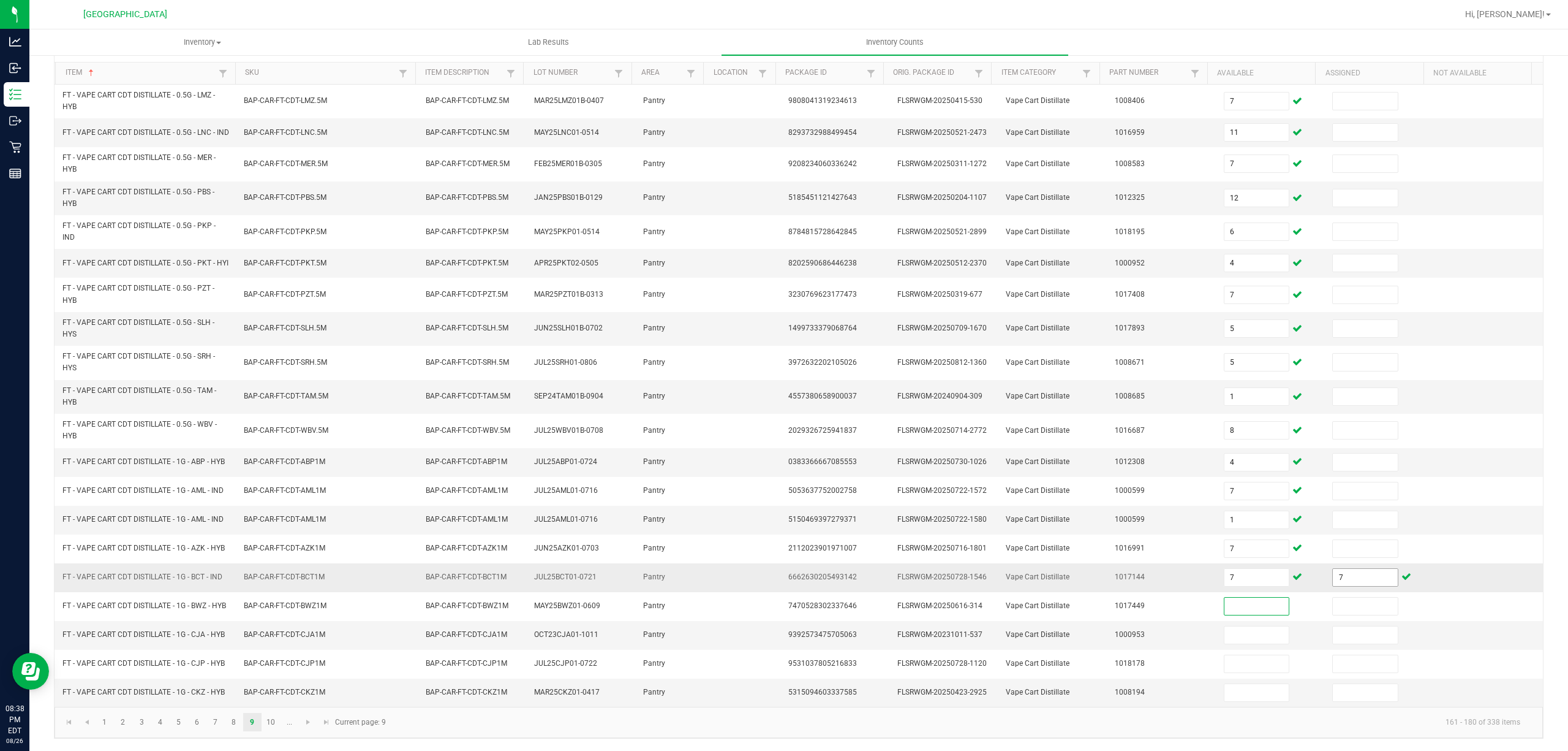
click at [1343, 569] on input "7" at bounding box center [1365, 577] width 65 height 17
click at [267, 721] on link "10" at bounding box center [271, 722] width 18 height 18
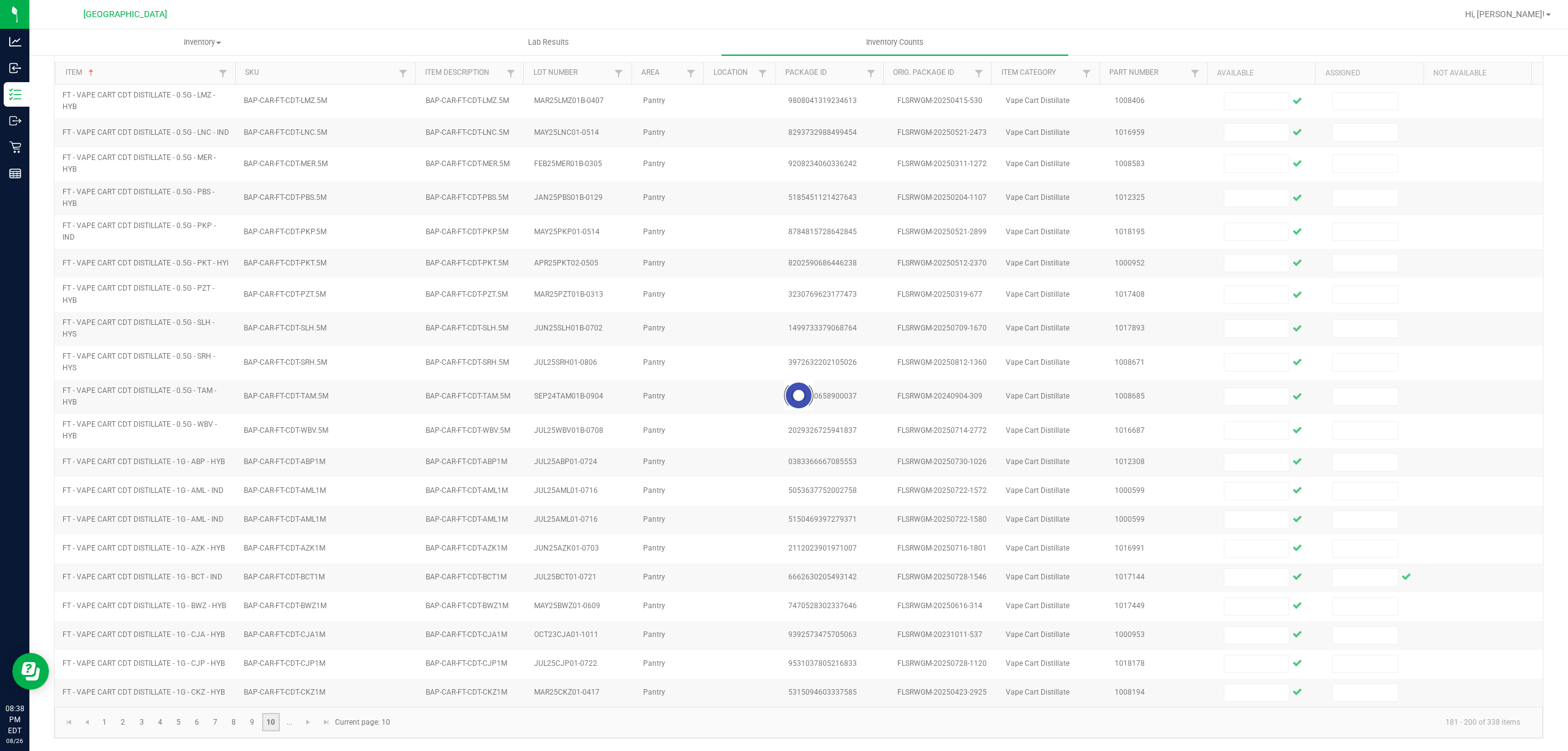
scroll to position [89, 0]
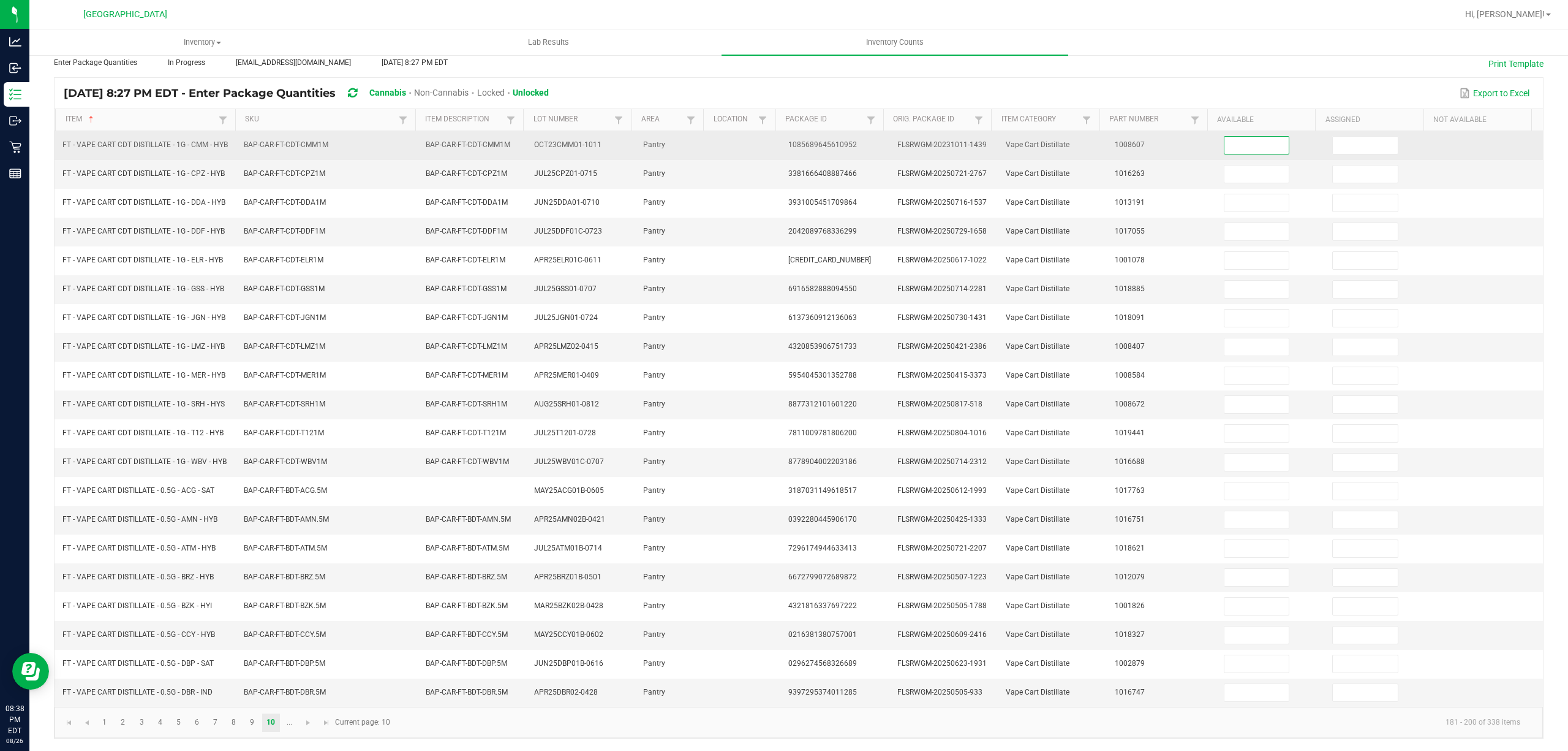
click at [1253, 137] on input at bounding box center [1256, 145] width 65 height 17
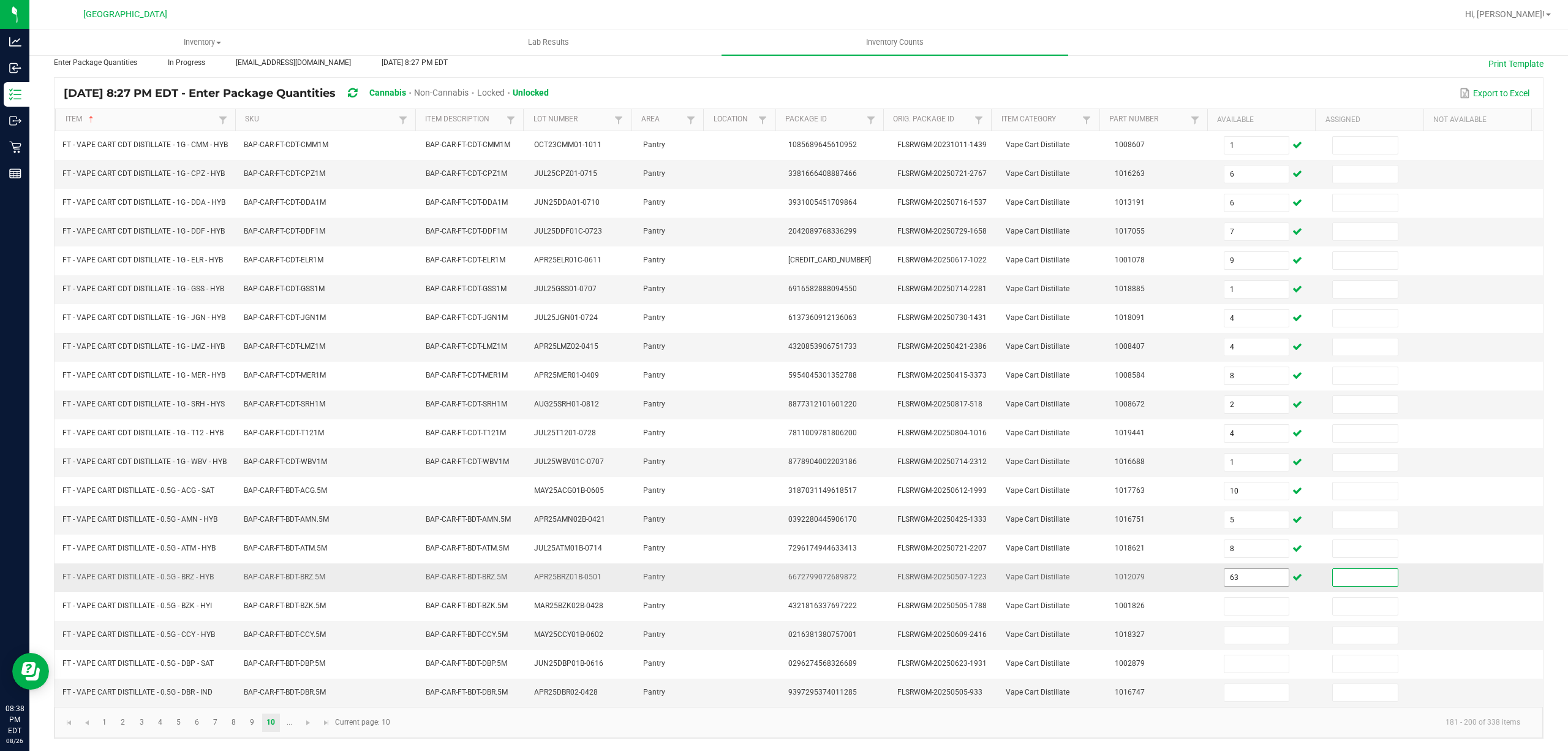
click at [1254, 579] on input "63" at bounding box center [1256, 577] width 65 height 17
click at [308, 714] on link at bounding box center [308, 722] width 18 height 18
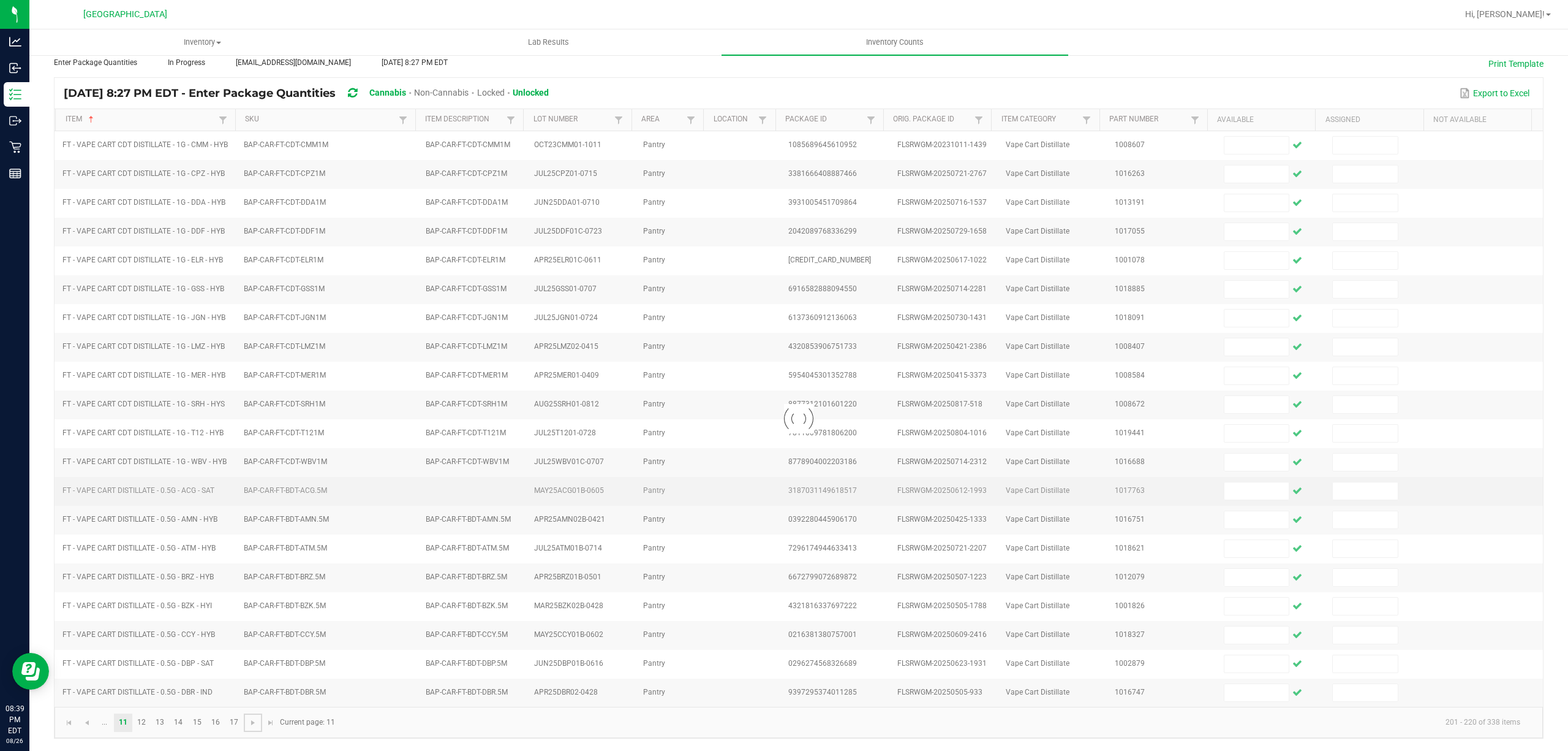
scroll to position [80, 0]
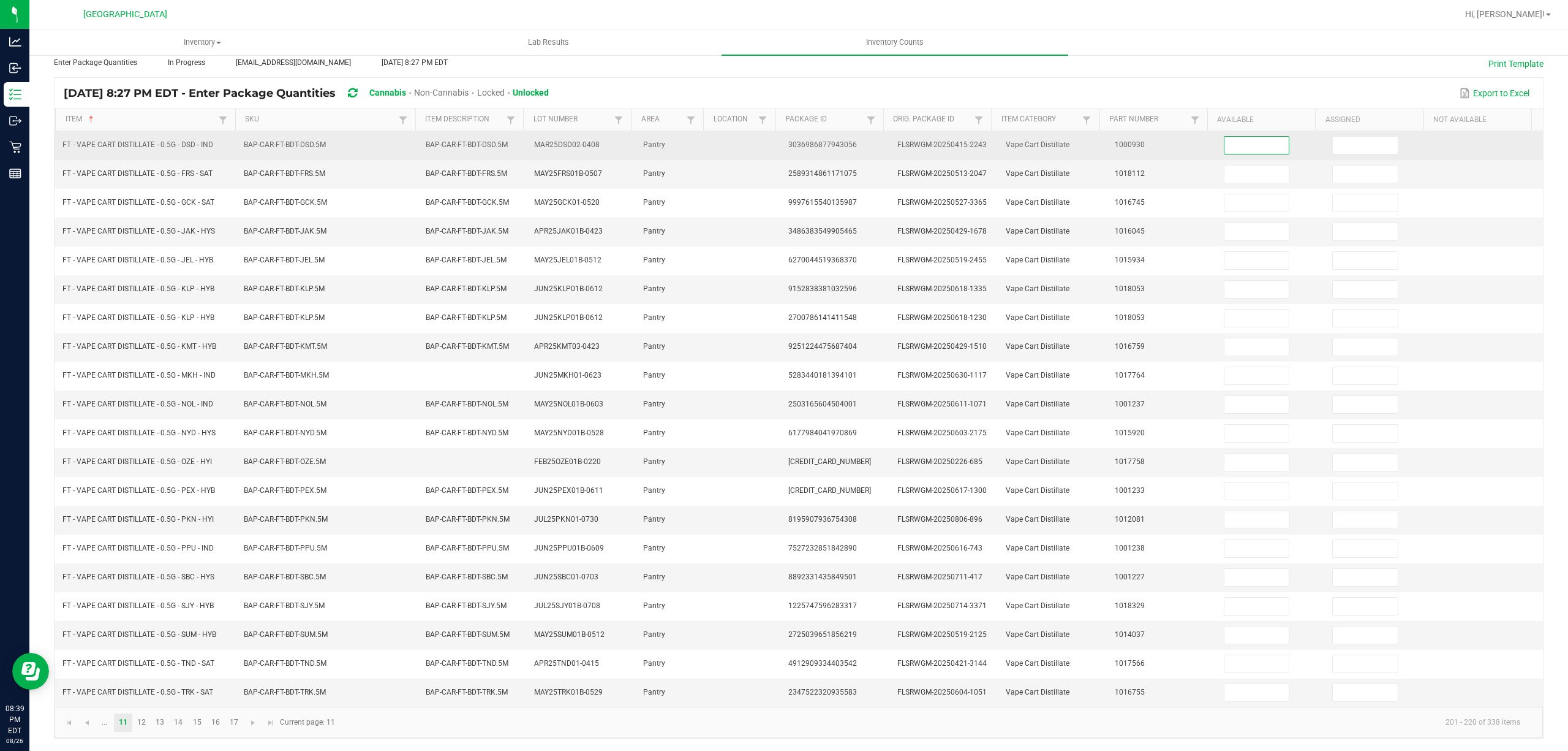
click at [1258, 137] on input at bounding box center [1256, 145] width 65 height 17
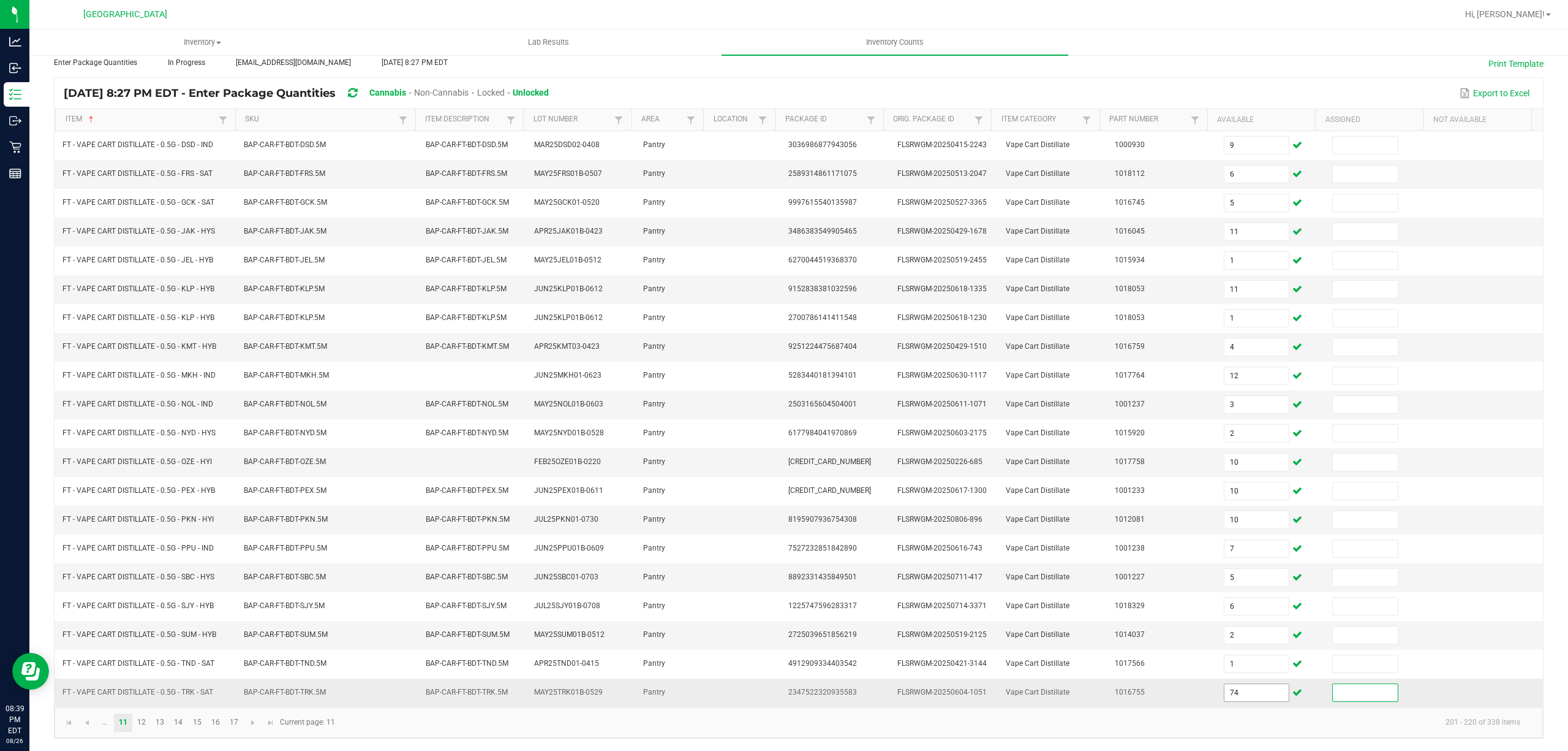
click at [1242, 691] on input "74" at bounding box center [1256, 692] width 65 height 17
click at [147, 728] on link "12" at bounding box center [142, 722] width 18 height 18
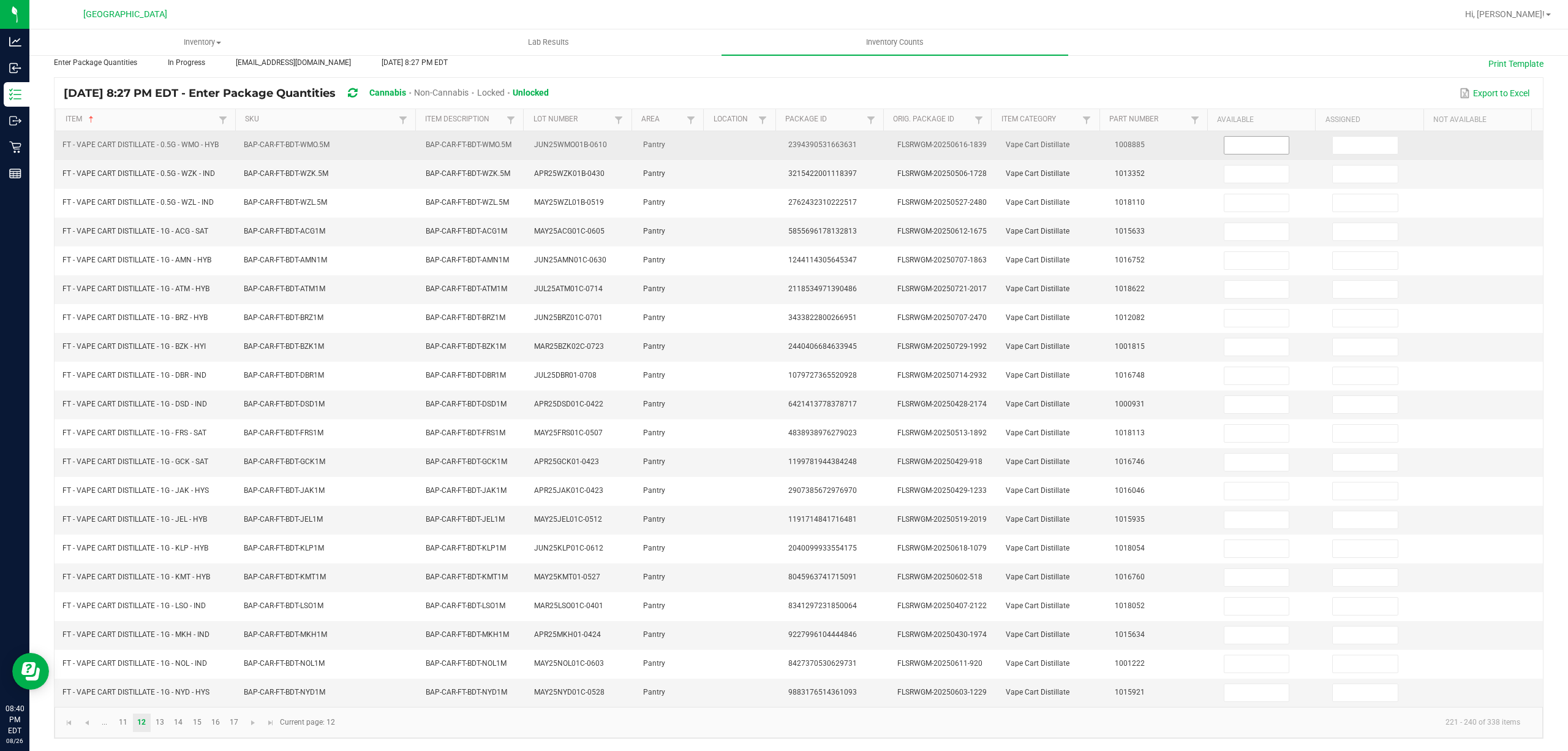
click at [1229, 136] on span at bounding box center [1256, 145] width 66 height 18
click at [1230, 137] on input at bounding box center [1256, 145] width 65 height 17
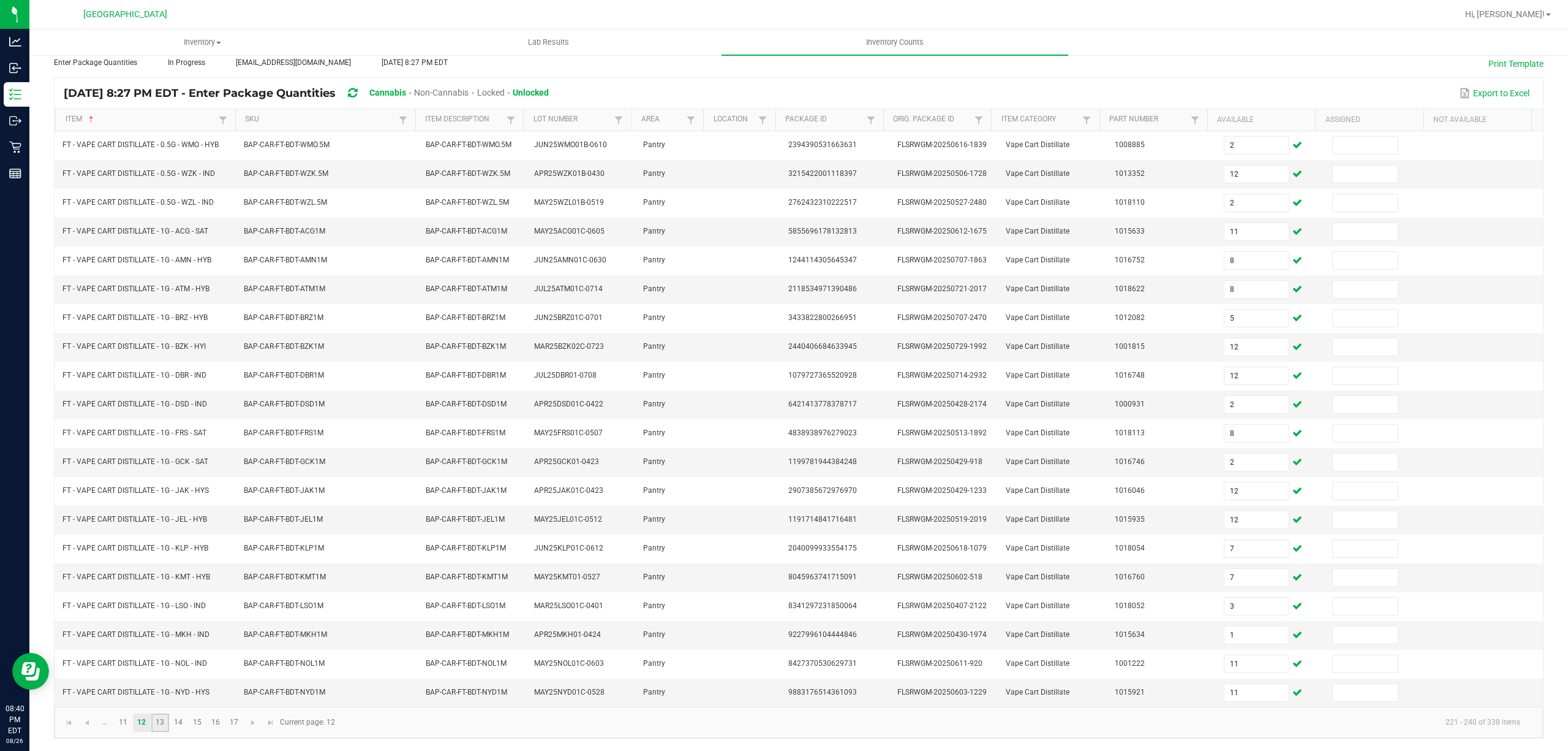
click at [155, 731] on link "13" at bounding box center [160, 722] width 18 height 18
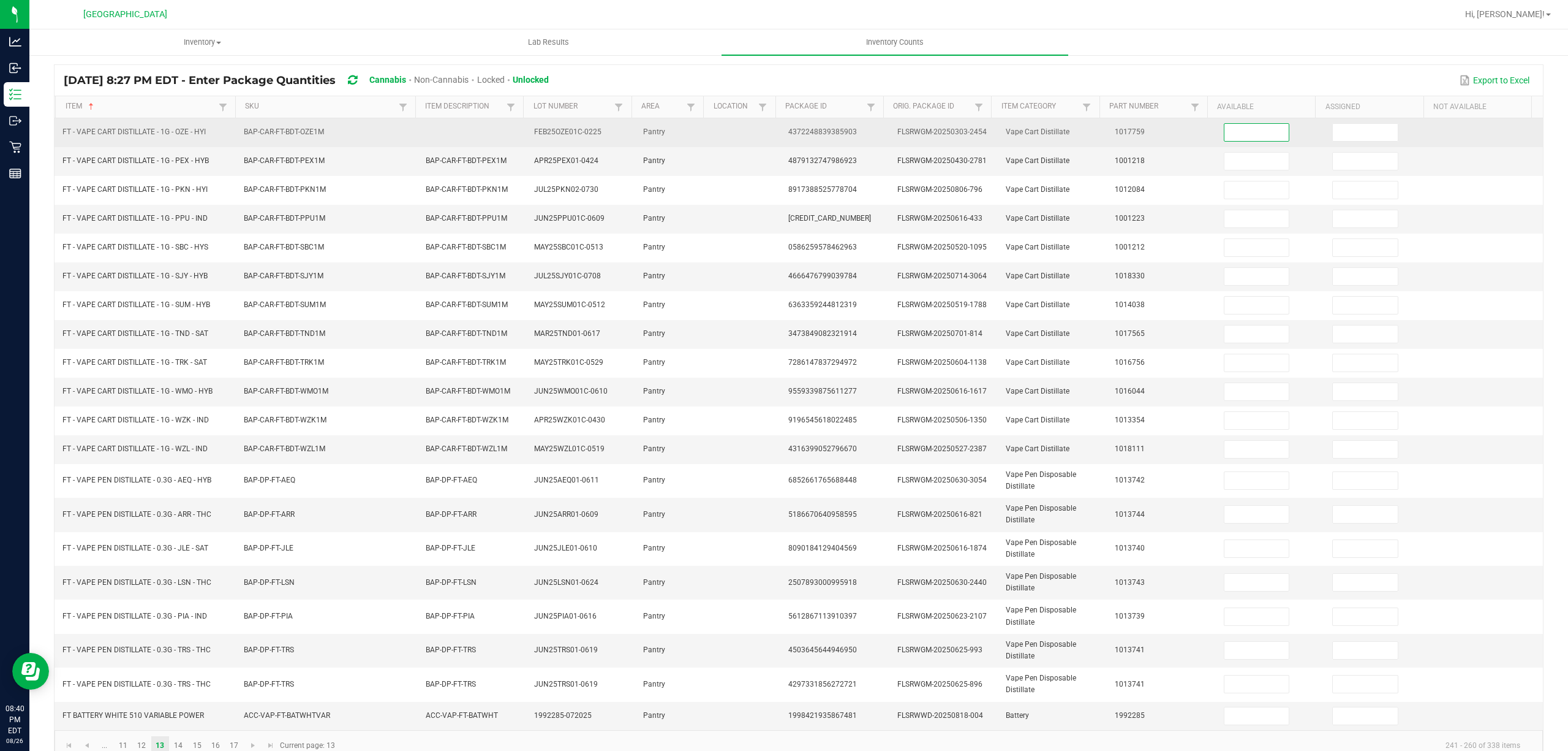
click at [1246, 134] on input at bounding box center [1256, 132] width 65 height 17
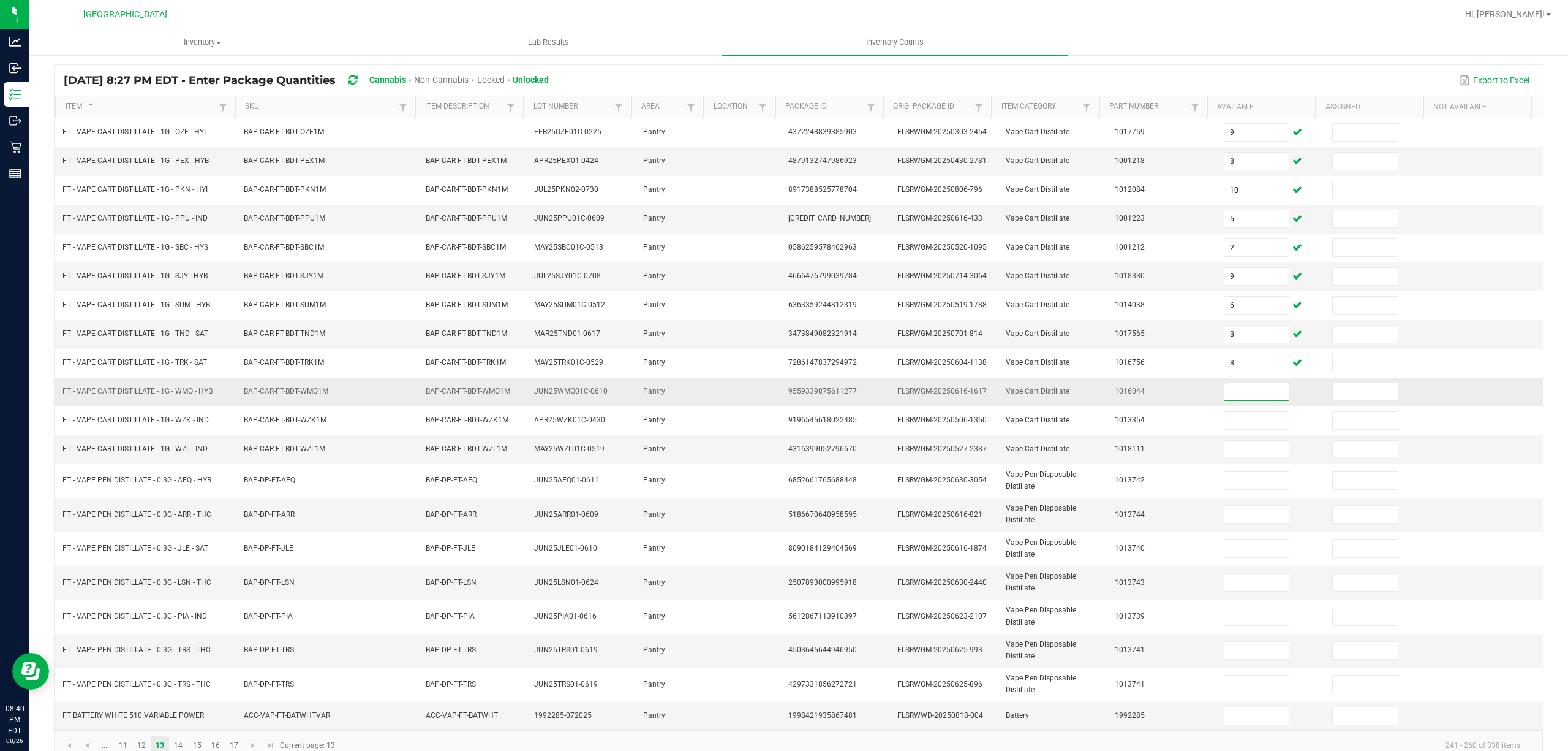
click at [1224, 400] on input at bounding box center [1256, 391] width 65 height 17
click at [1224, 659] on input "20" at bounding box center [1256, 650] width 65 height 17
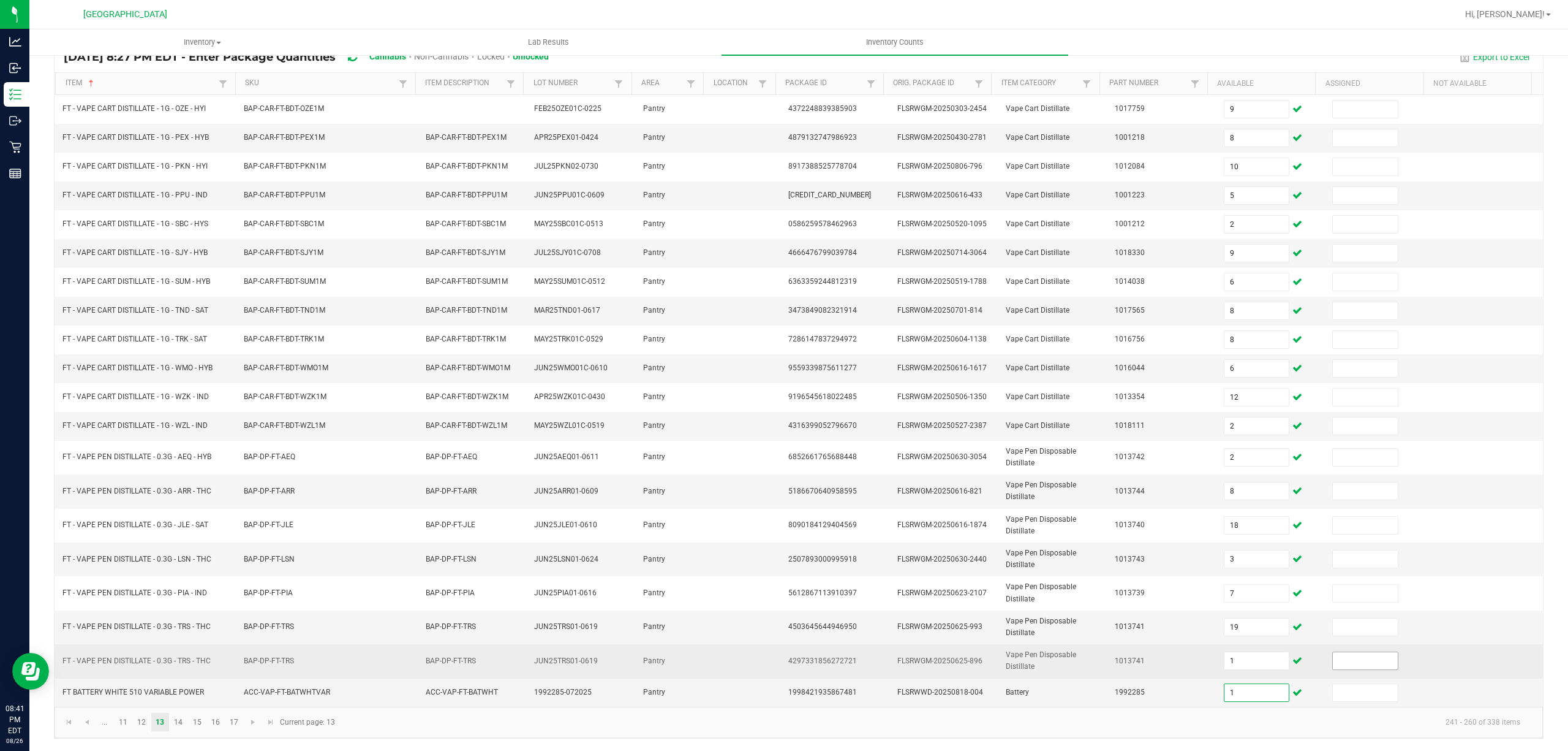
scroll to position [113, 0]
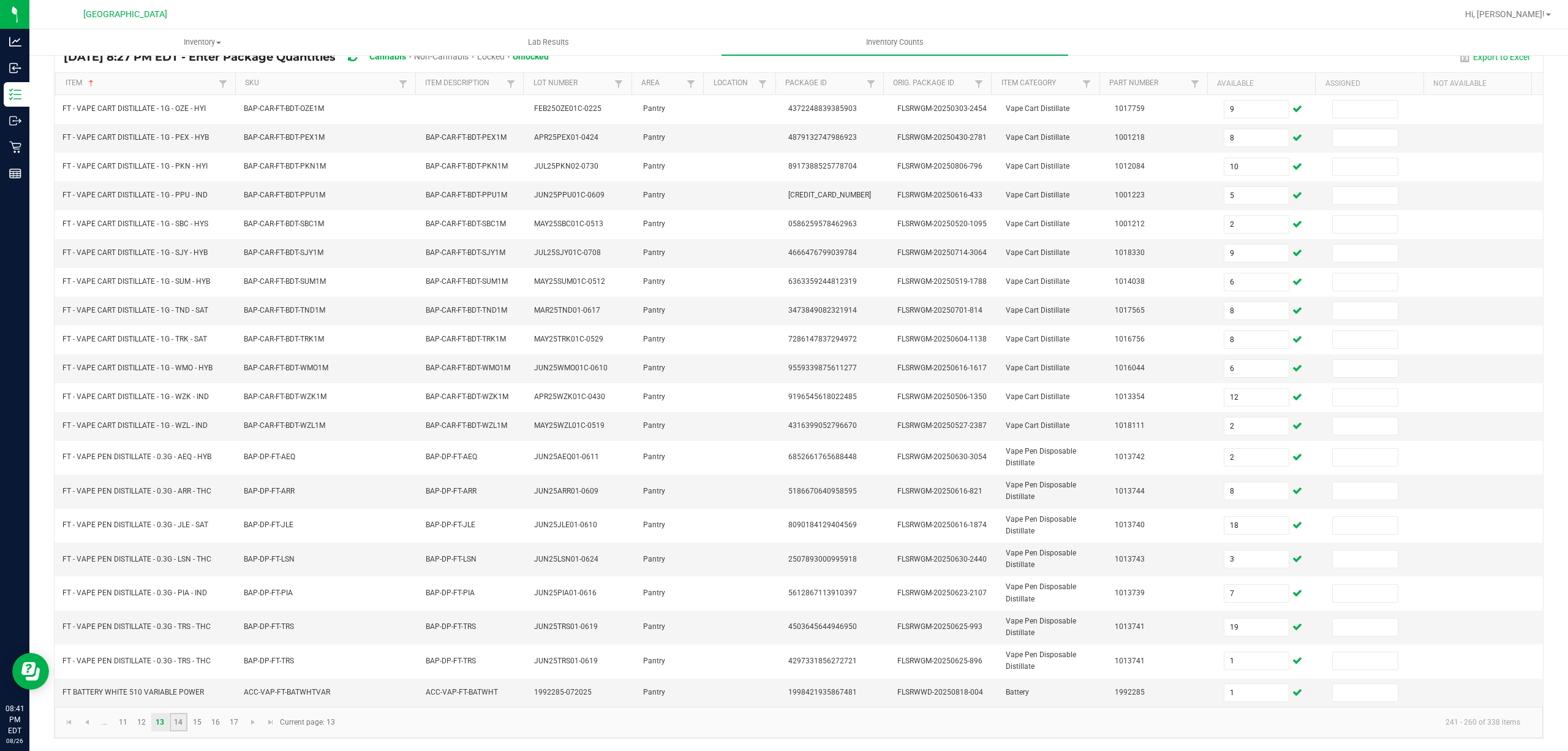
click at [184, 722] on link "14" at bounding box center [179, 722] width 18 height 18
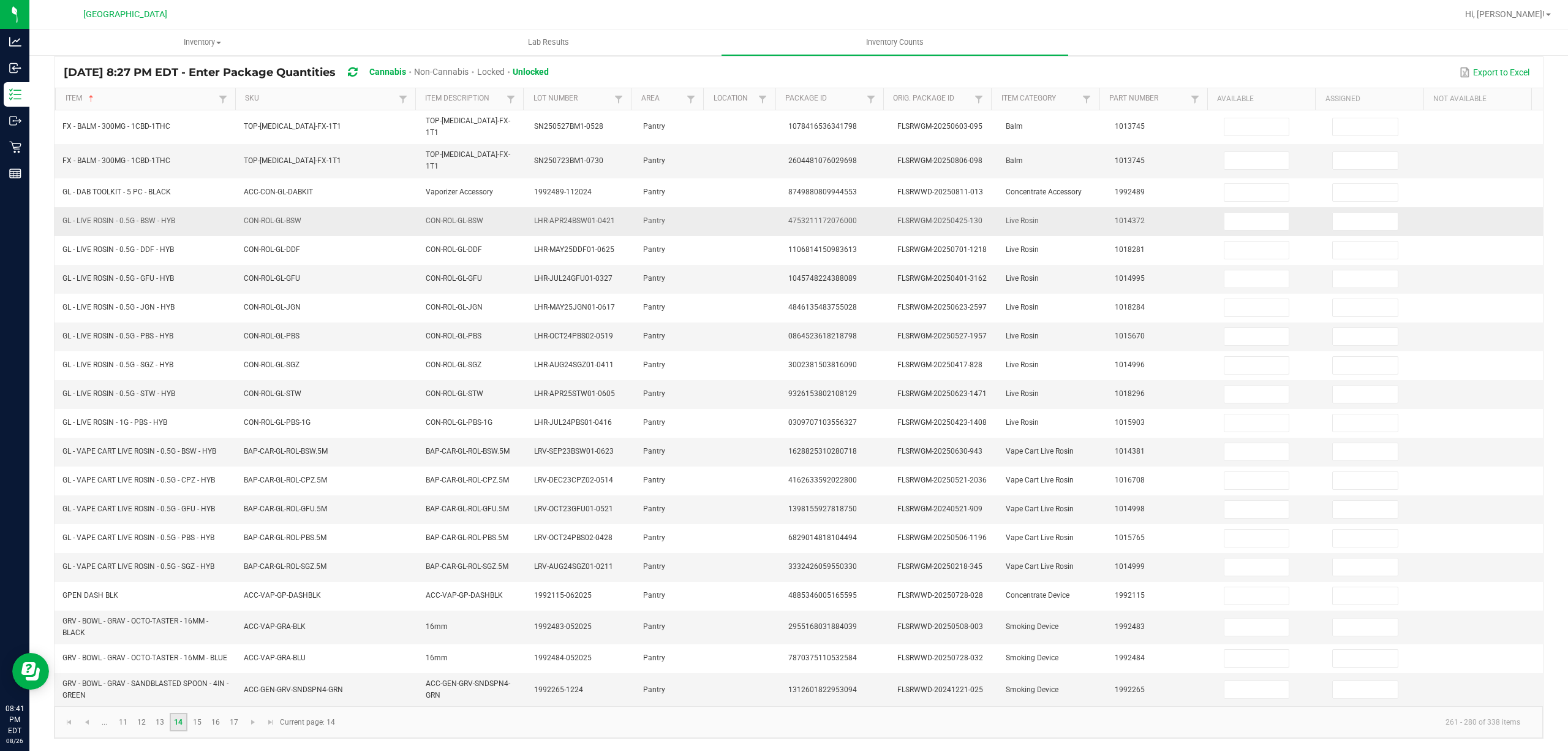
scroll to position [94, 0]
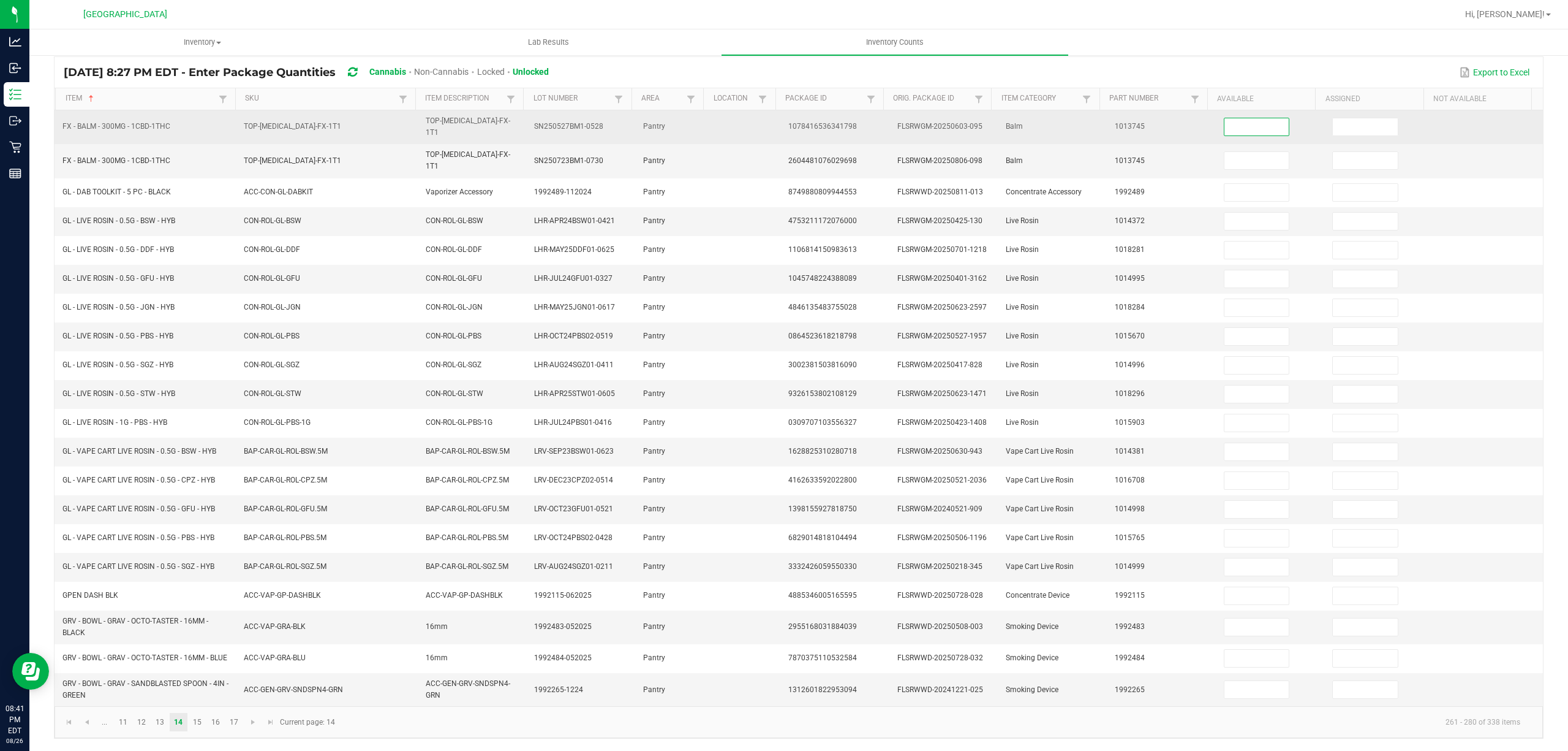
click at [1224, 122] on input at bounding box center [1256, 126] width 65 height 17
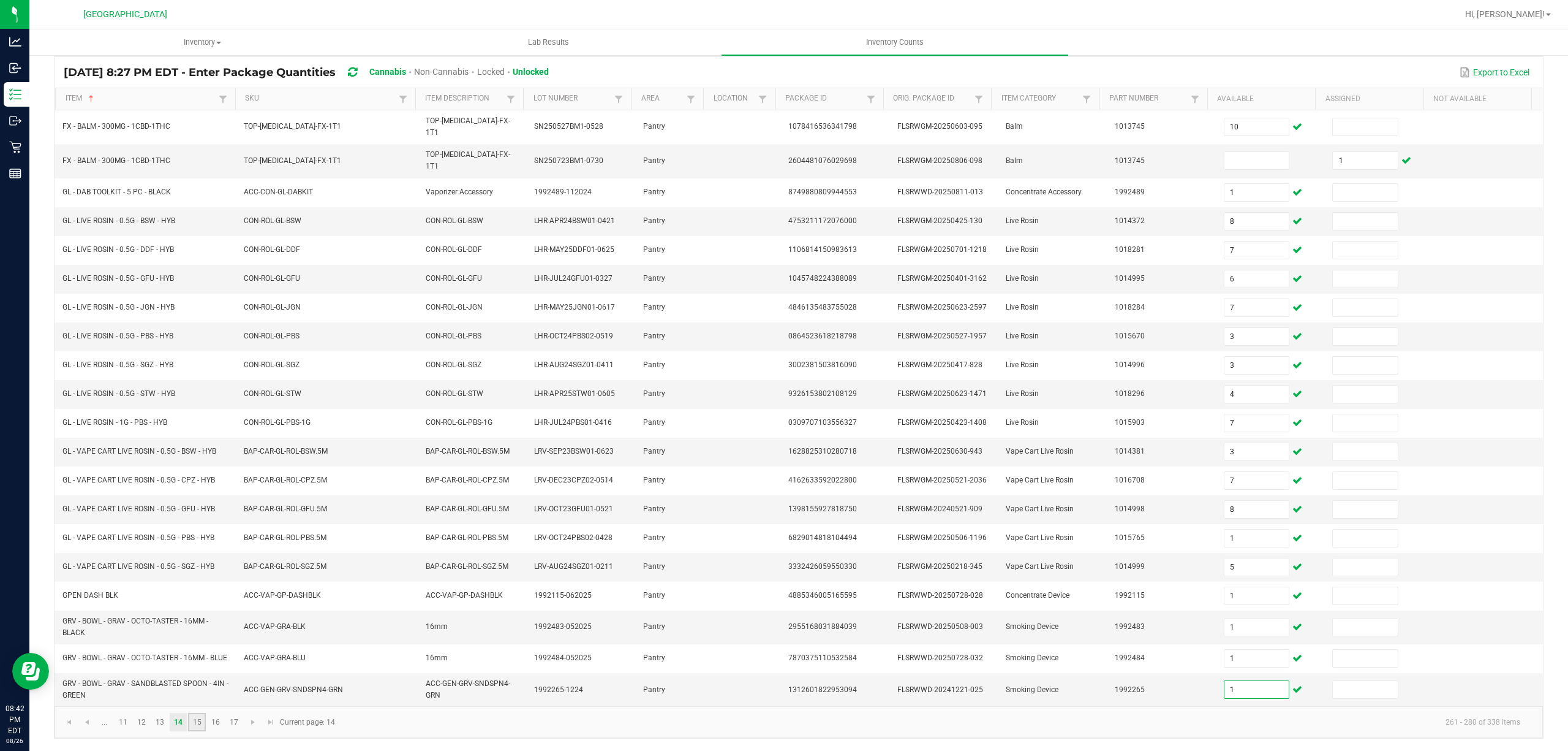
click at [194, 723] on link "15" at bounding box center [197, 722] width 18 height 18
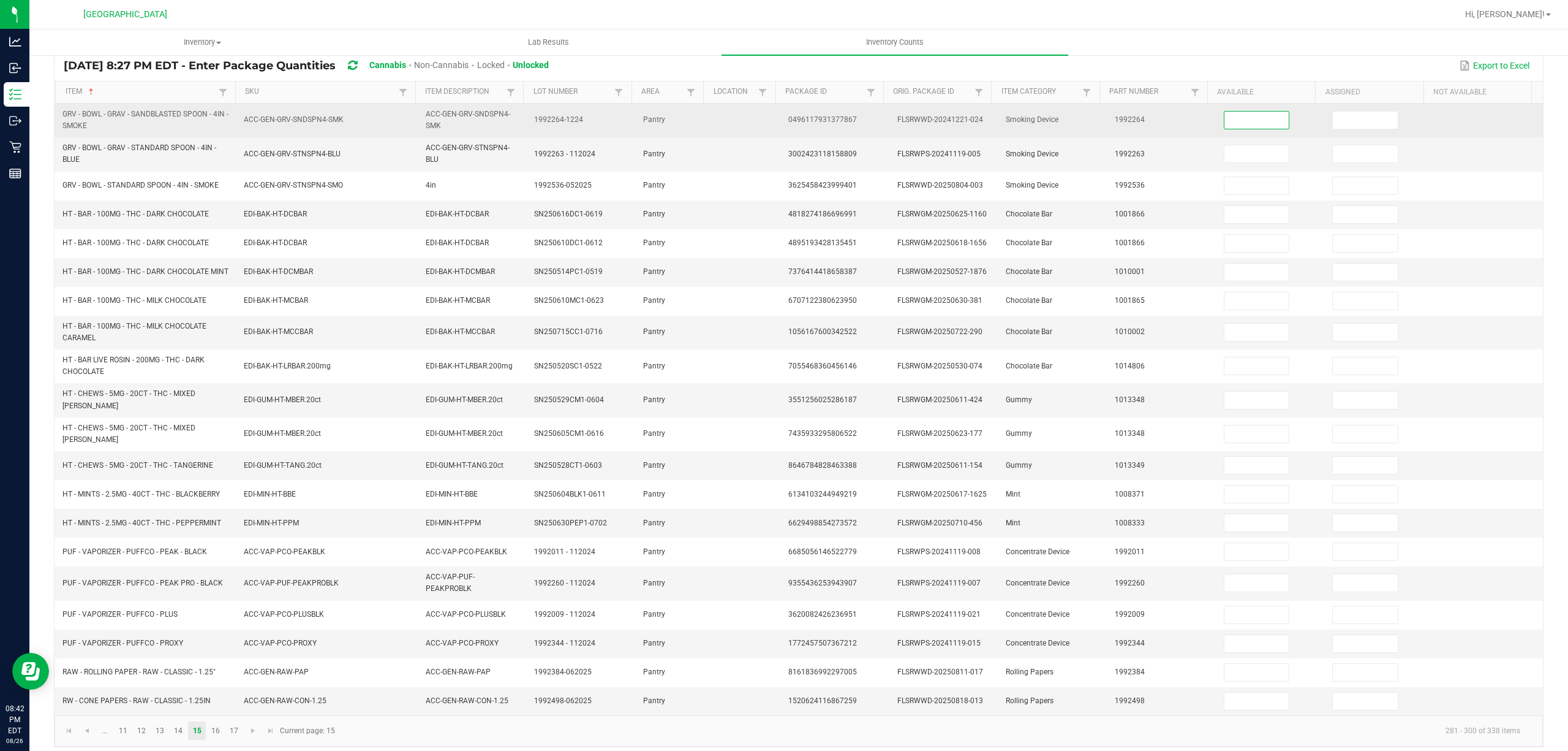
click at [1243, 120] on input at bounding box center [1256, 119] width 65 height 17
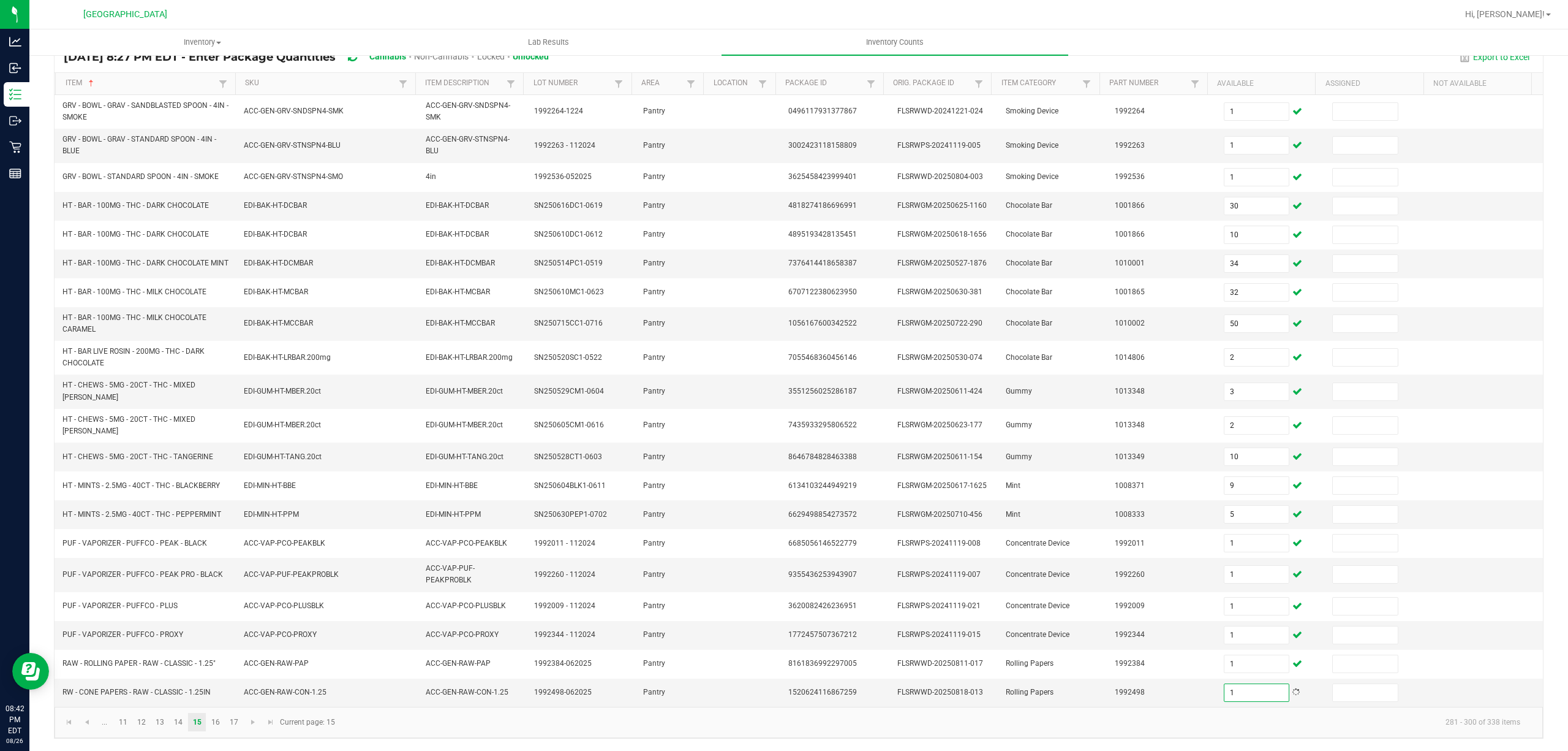
scroll to position [109, 0]
click at [216, 726] on link "16" at bounding box center [215, 722] width 18 height 18
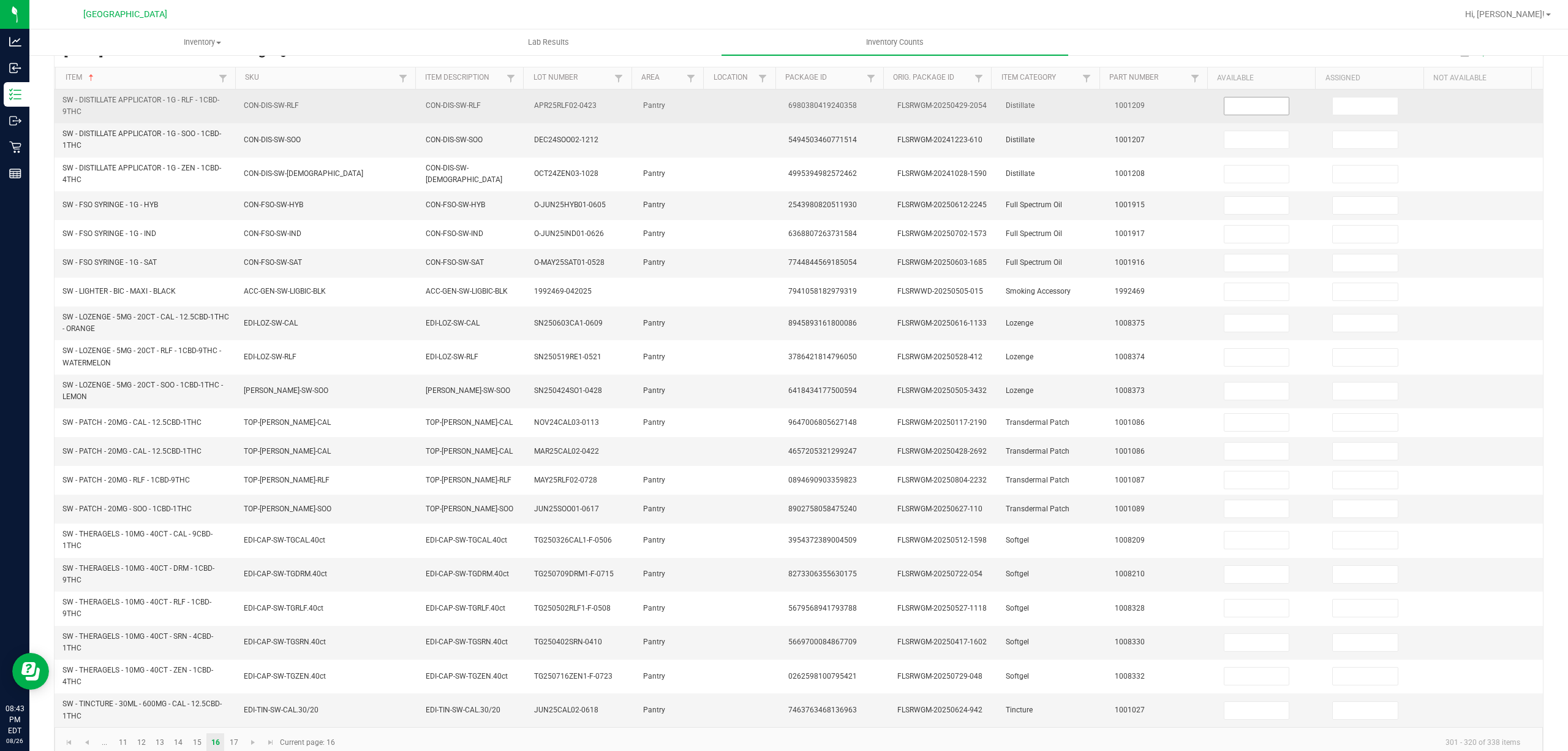
click at [1248, 104] on input at bounding box center [1256, 106] width 65 height 17
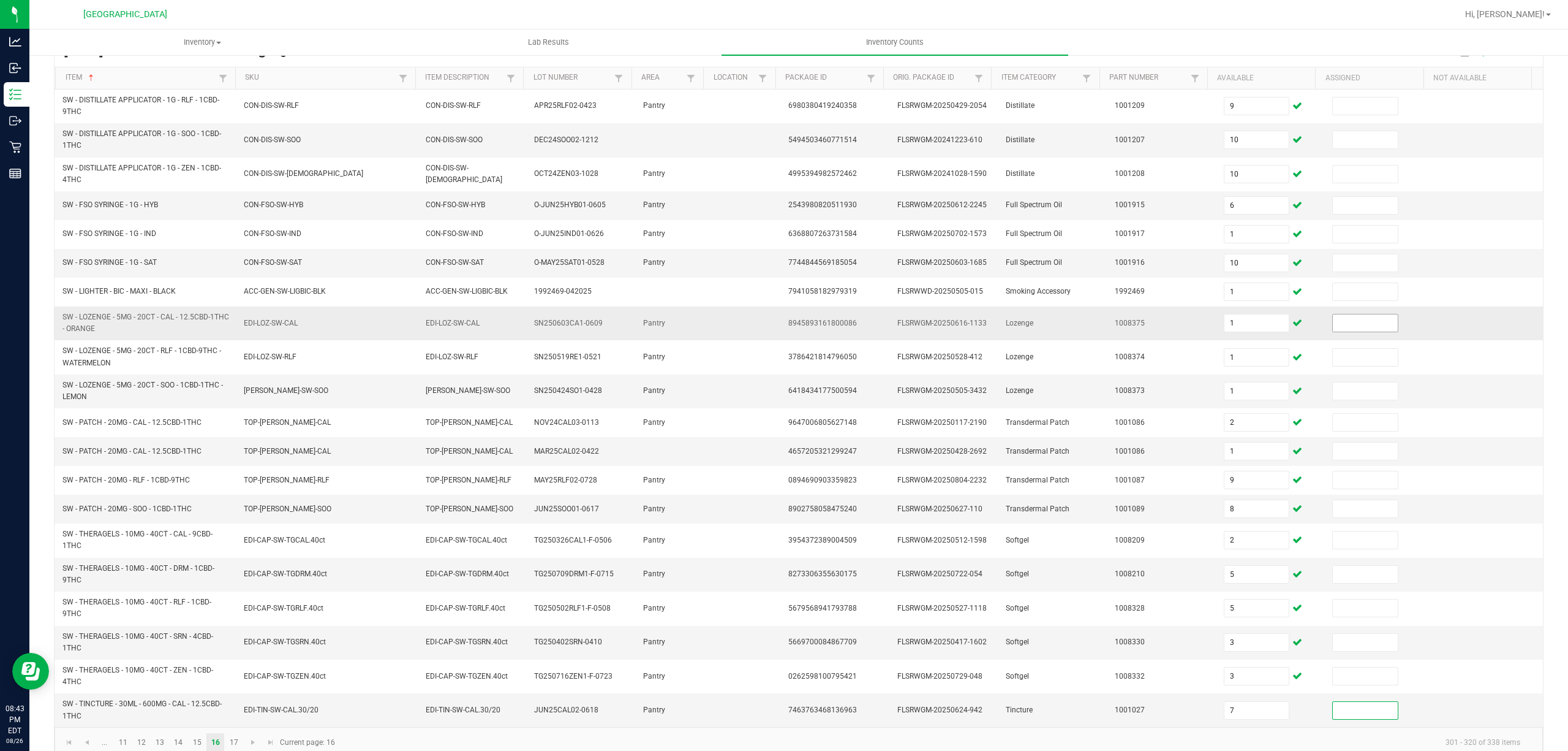
scroll to position [137, 0]
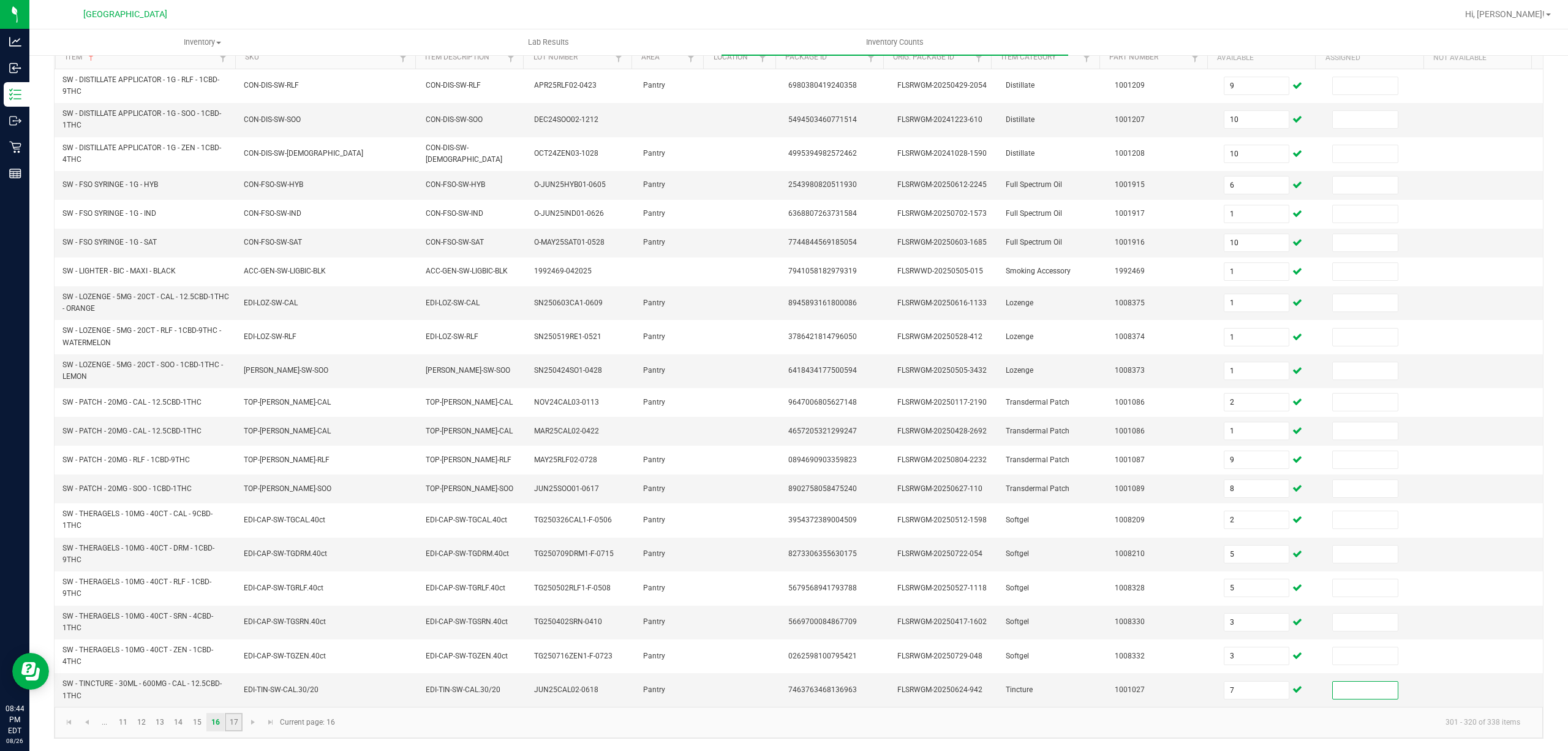
click at [236, 726] on link "17" at bounding box center [233, 722] width 18 height 18
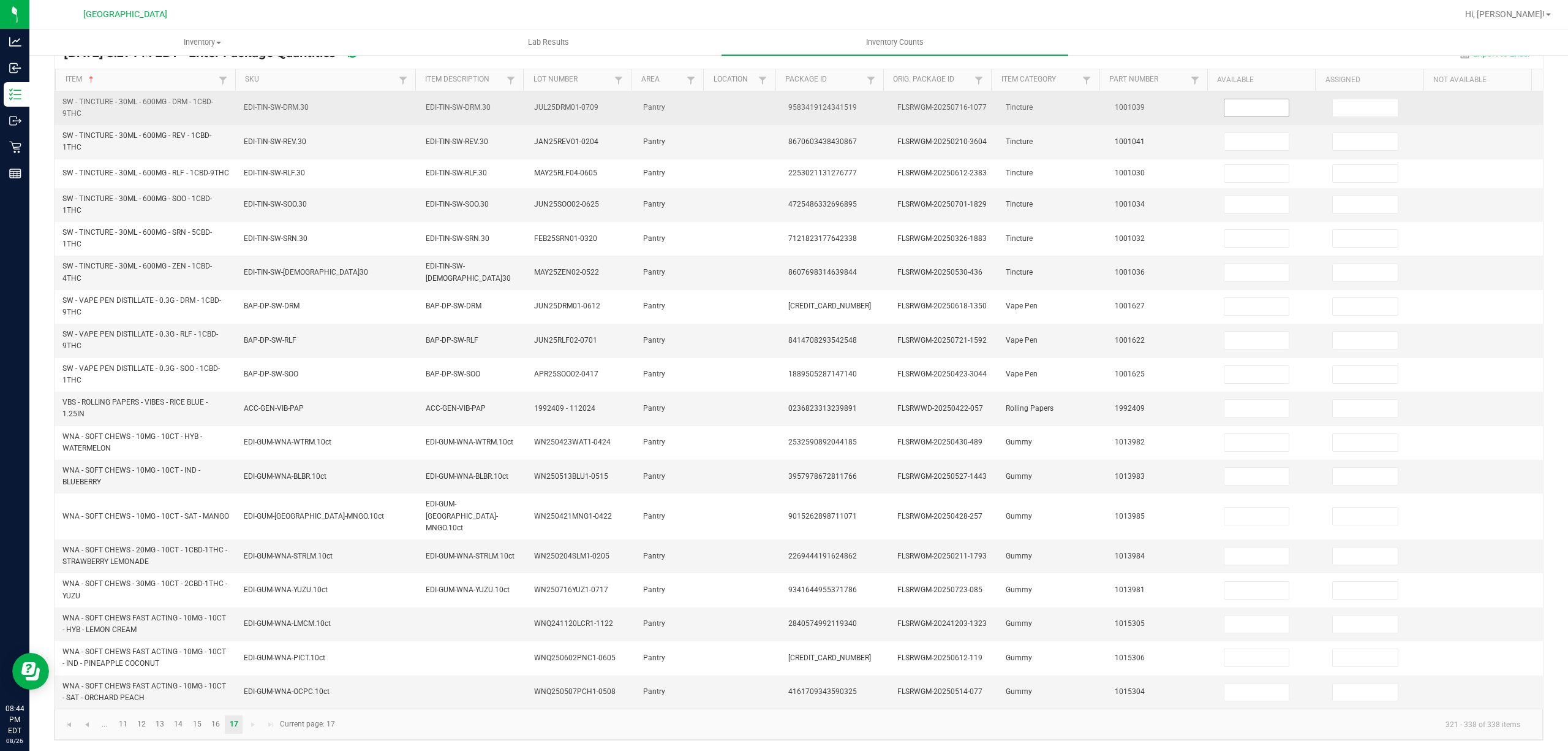
click at [1224, 109] on input at bounding box center [1256, 107] width 65 height 17
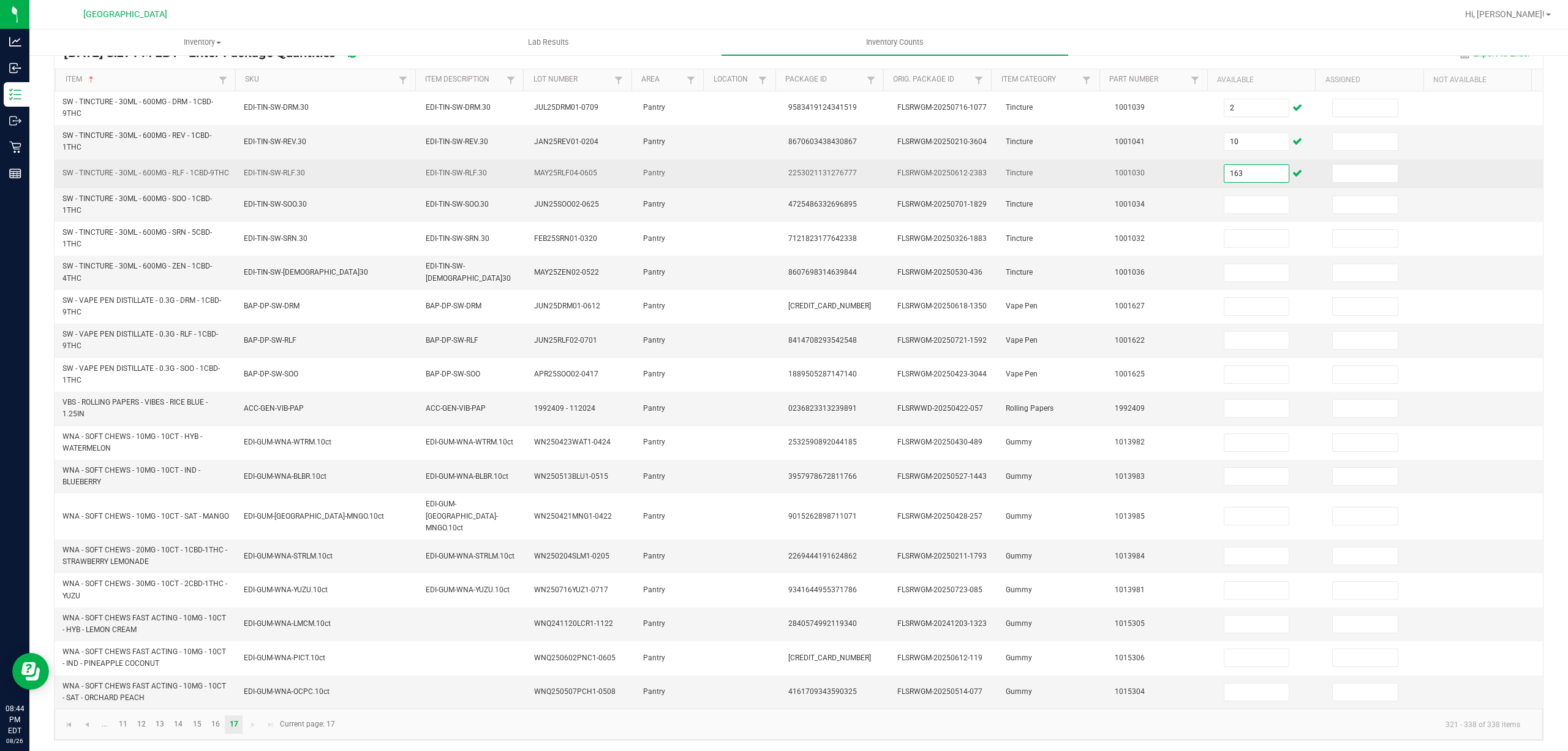
click at [1228, 177] on input "163" at bounding box center [1256, 173] width 65 height 17
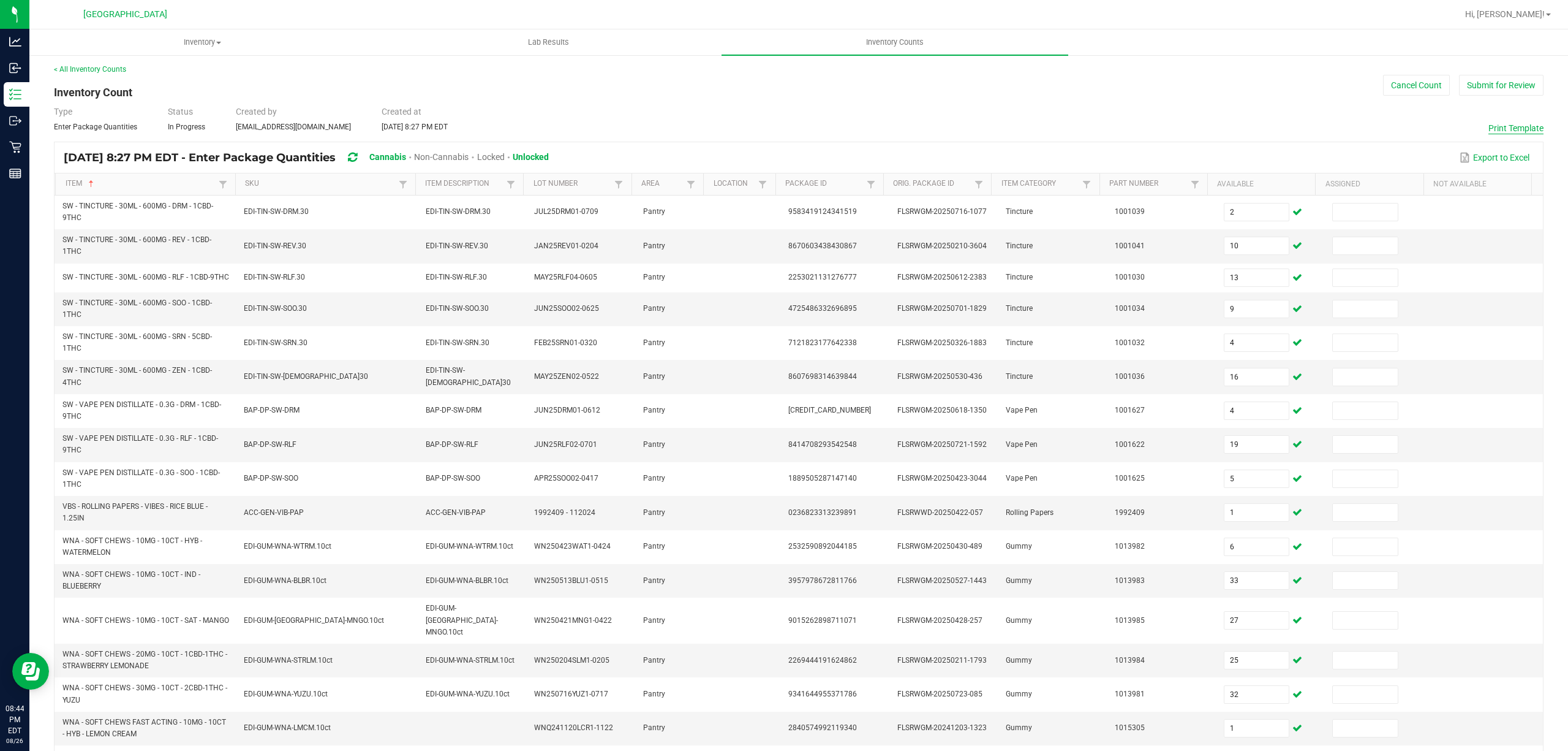
scroll to position [0, 0]
click at [1499, 98] on button "Submit for Review" at bounding box center [1501, 87] width 85 height 21
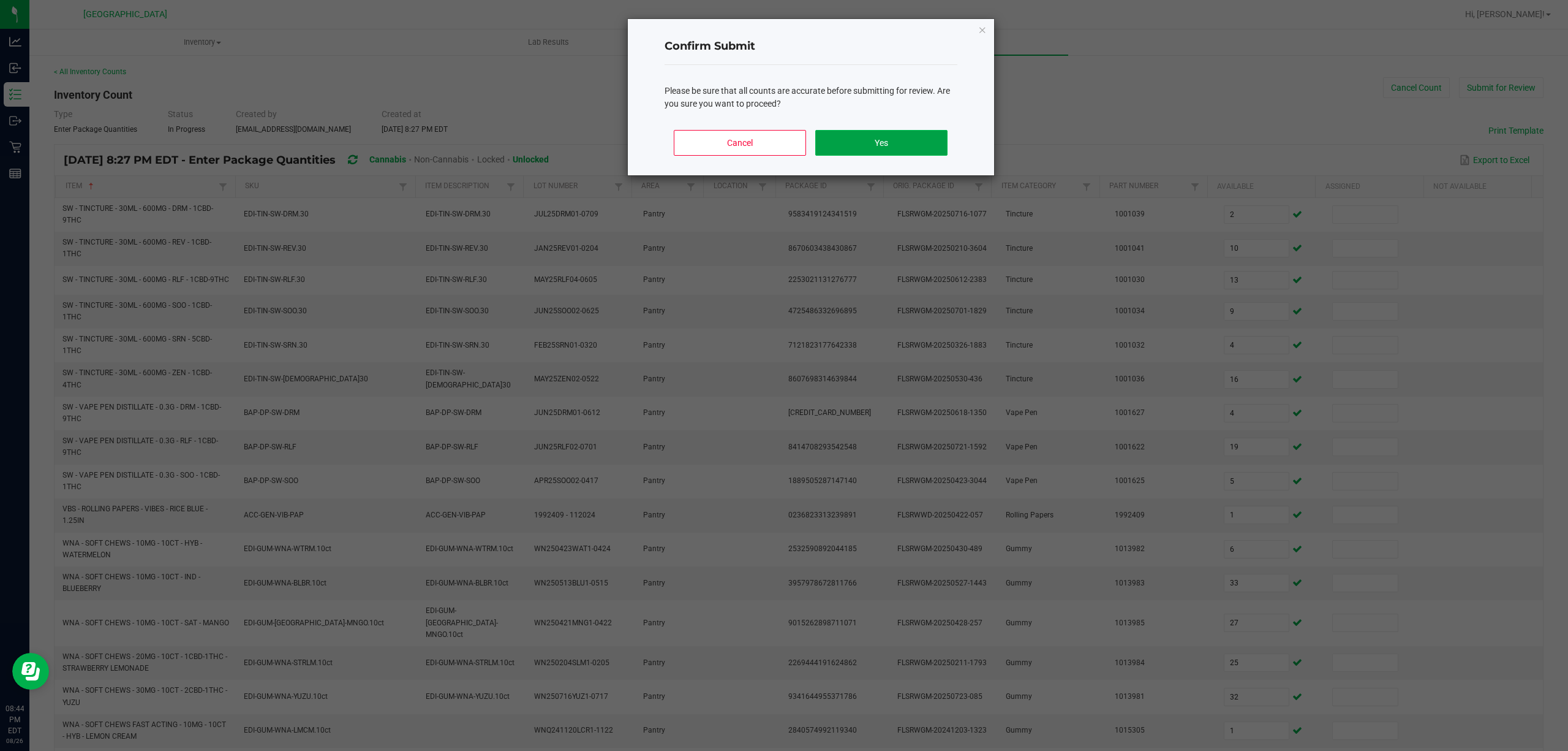
click at [916, 139] on button "Yes" at bounding box center [881, 143] width 132 height 26
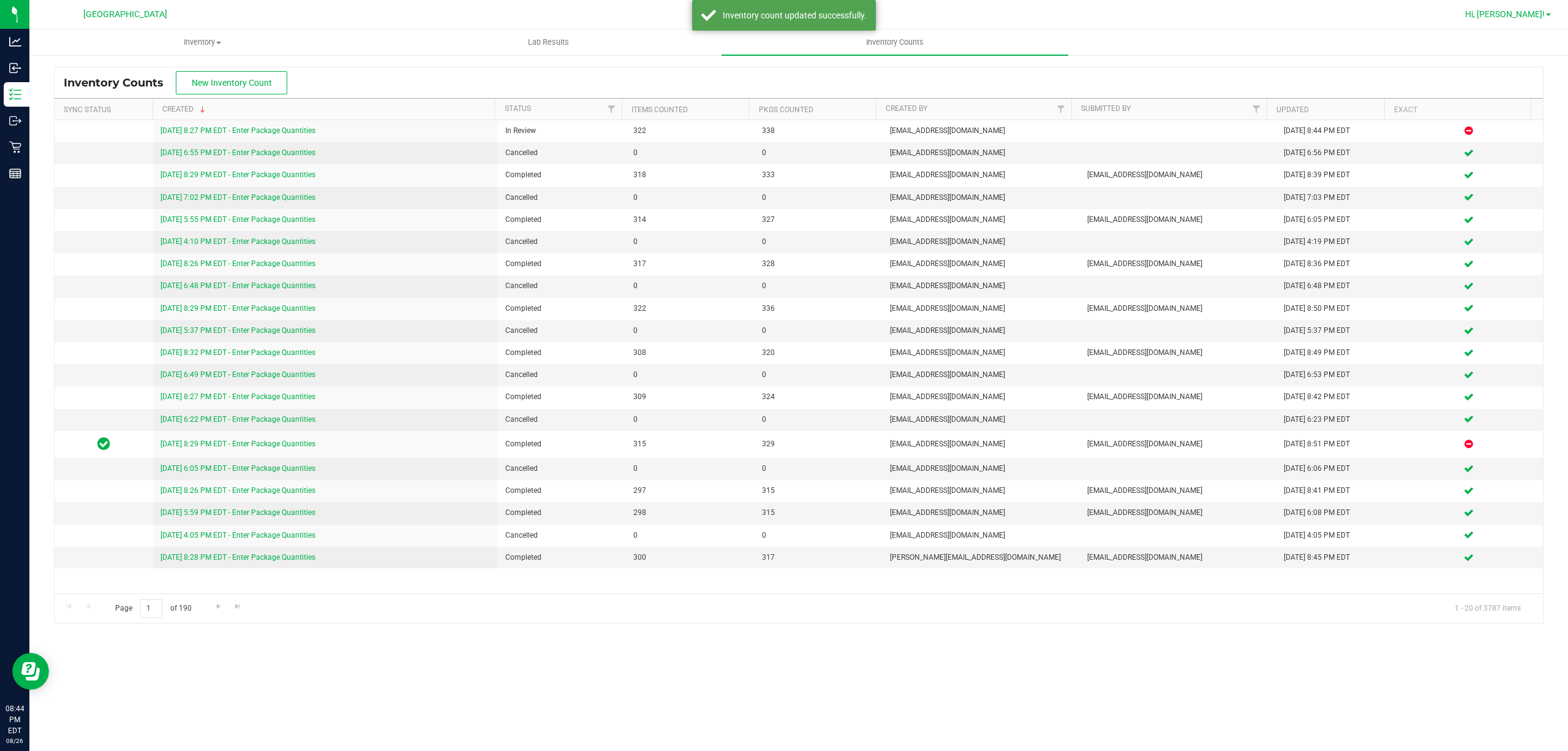
click at [1540, 13] on span "Hi, [PERSON_NAME]!" at bounding box center [1505, 14] width 80 height 10
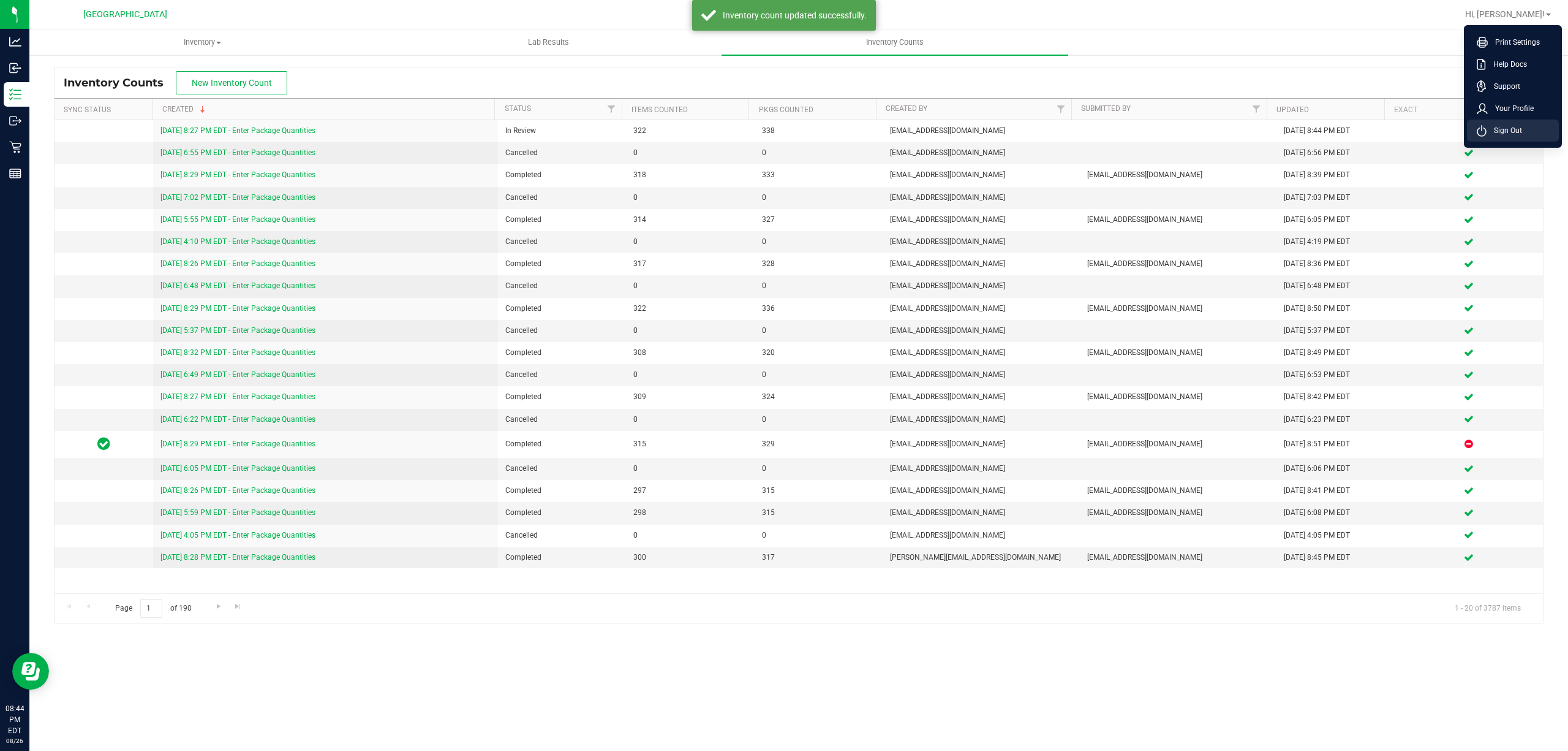
click at [1510, 128] on span "Sign Out" at bounding box center [1504, 130] width 35 height 12
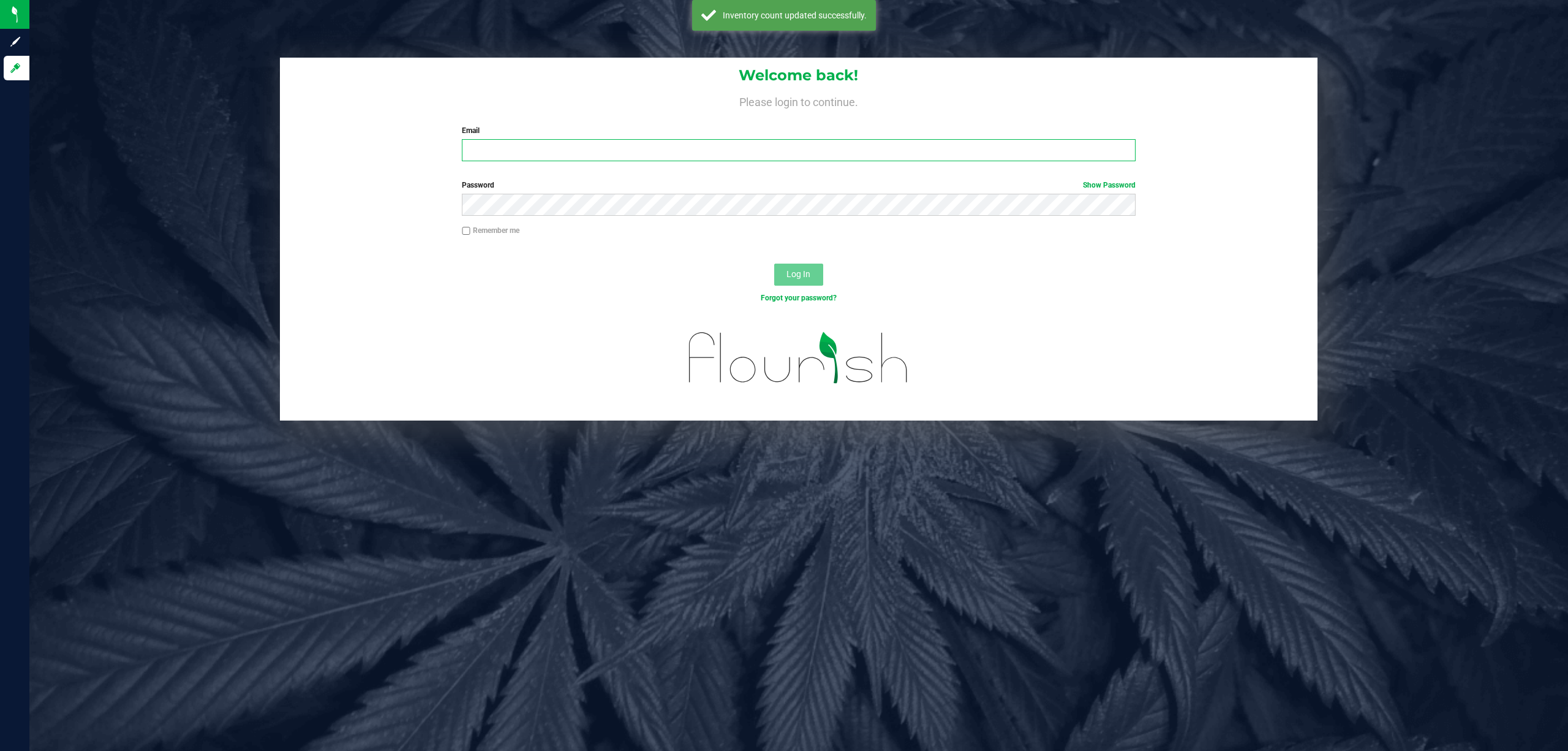
click at [987, 151] on input "Email" at bounding box center [798, 150] width 673 height 22
click at [812, 265] on button "Log In" at bounding box center [799, 274] width 49 height 22
